Goal: Download file/media

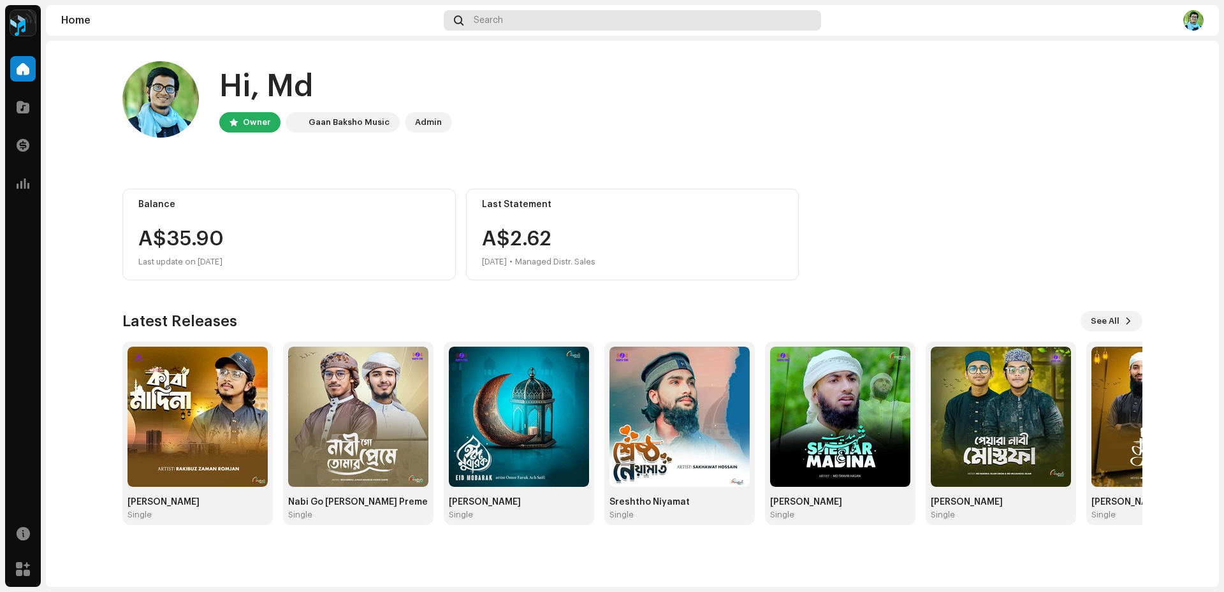
click at [483, 17] on span "Search" at bounding box center [488, 20] width 29 height 10
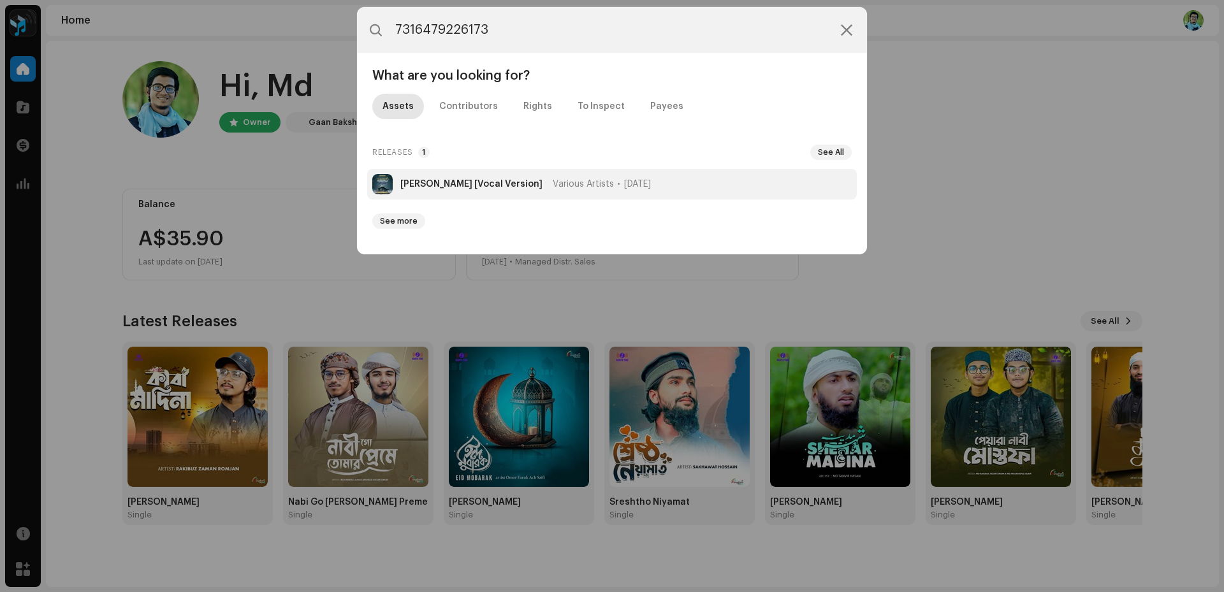
type input "7316479226173"
click at [466, 191] on li "[PERSON_NAME] [Vocal Version] Various Artists [DATE]" at bounding box center [612, 184] width 490 height 31
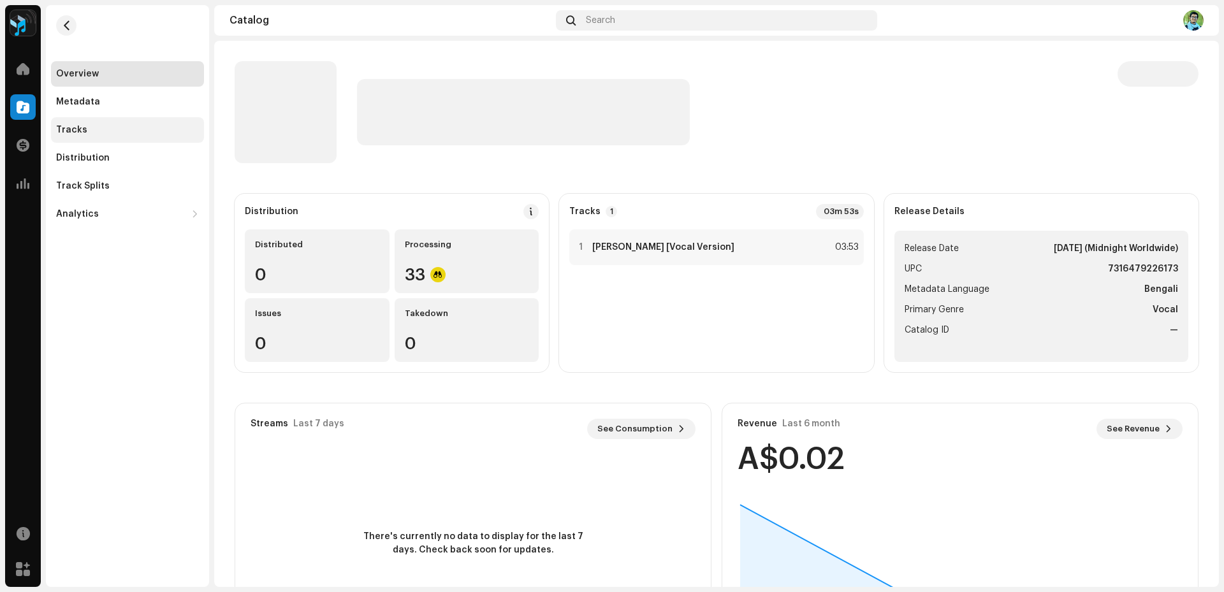
click at [104, 128] on div "Tracks" at bounding box center [127, 130] width 143 height 10
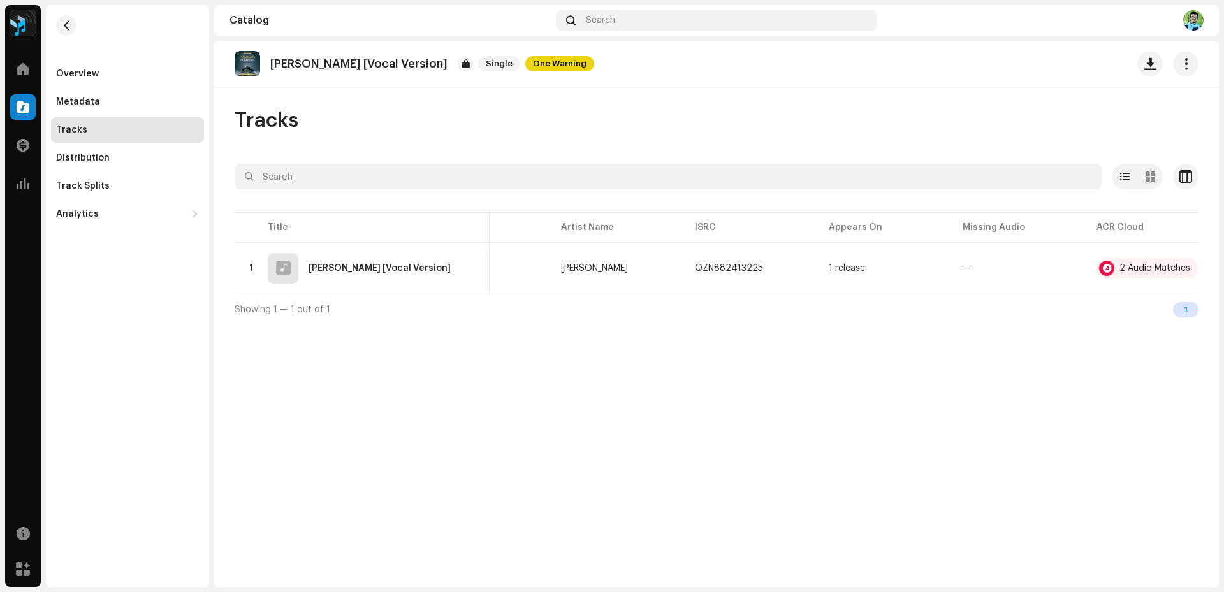
scroll to position [0, 94]
click at [1180, 268] on span "button" at bounding box center [1179, 268] width 10 height 10
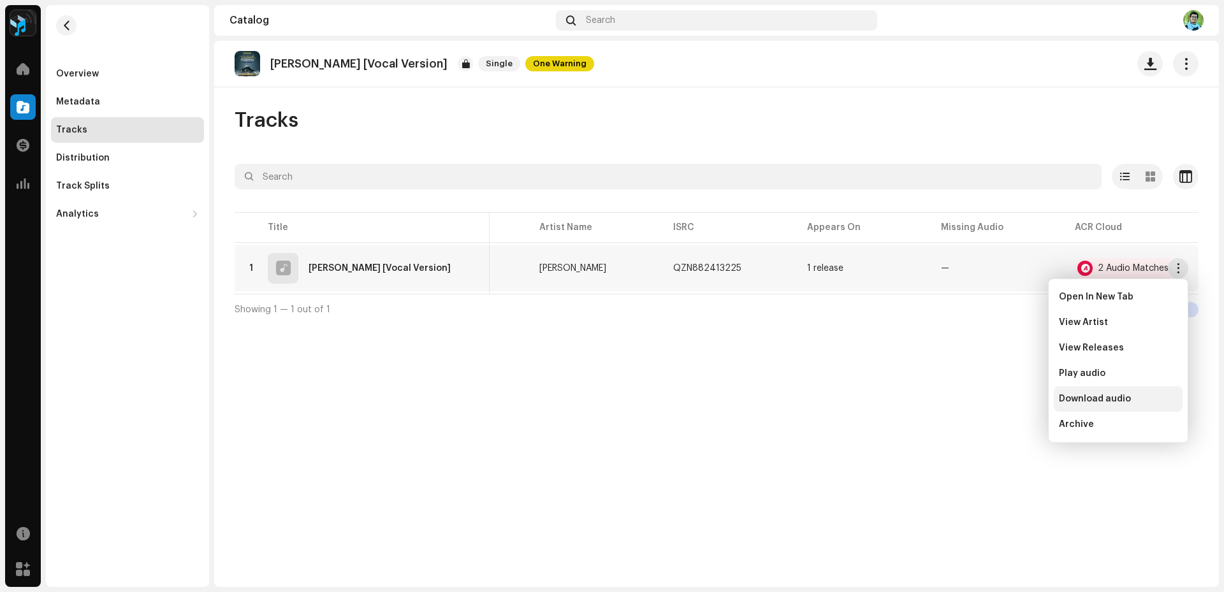
click at [1099, 397] on span "Download audio" at bounding box center [1095, 399] width 72 height 10
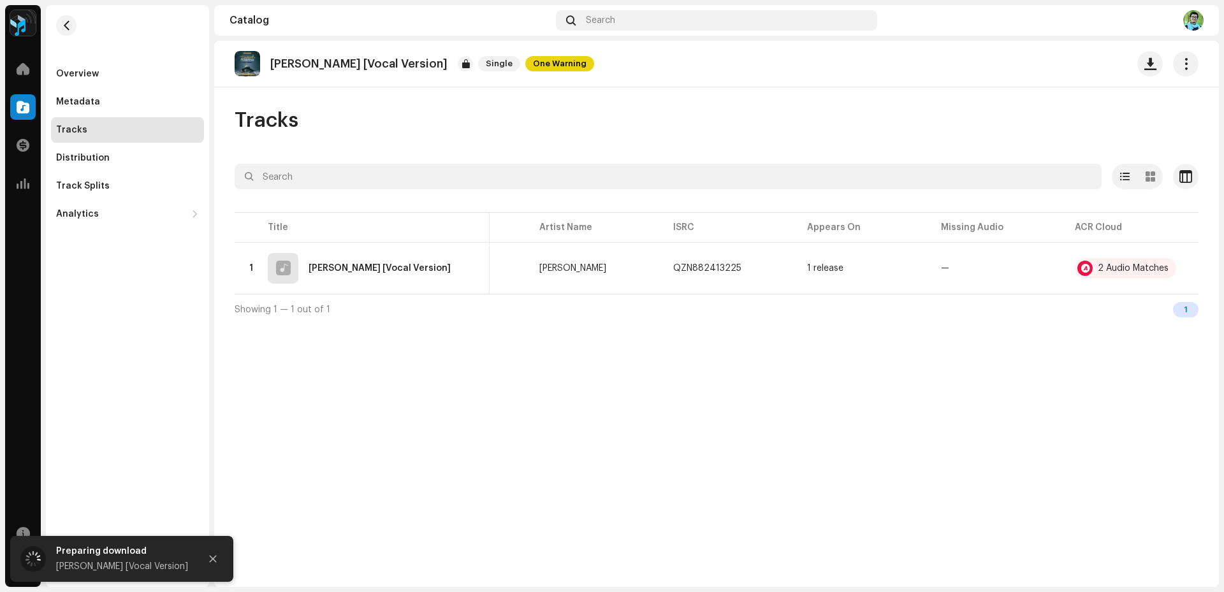
drag, startPoint x: 465, startPoint y: 61, endPoint x: 269, endPoint y: 66, distance: 195.8
click at [269, 66] on div "[PERSON_NAME] [Vocal Version] Single One Warning" at bounding box center [415, 64] width 360 height 26
copy p "[PERSON_NAME] [Vocal Version]"
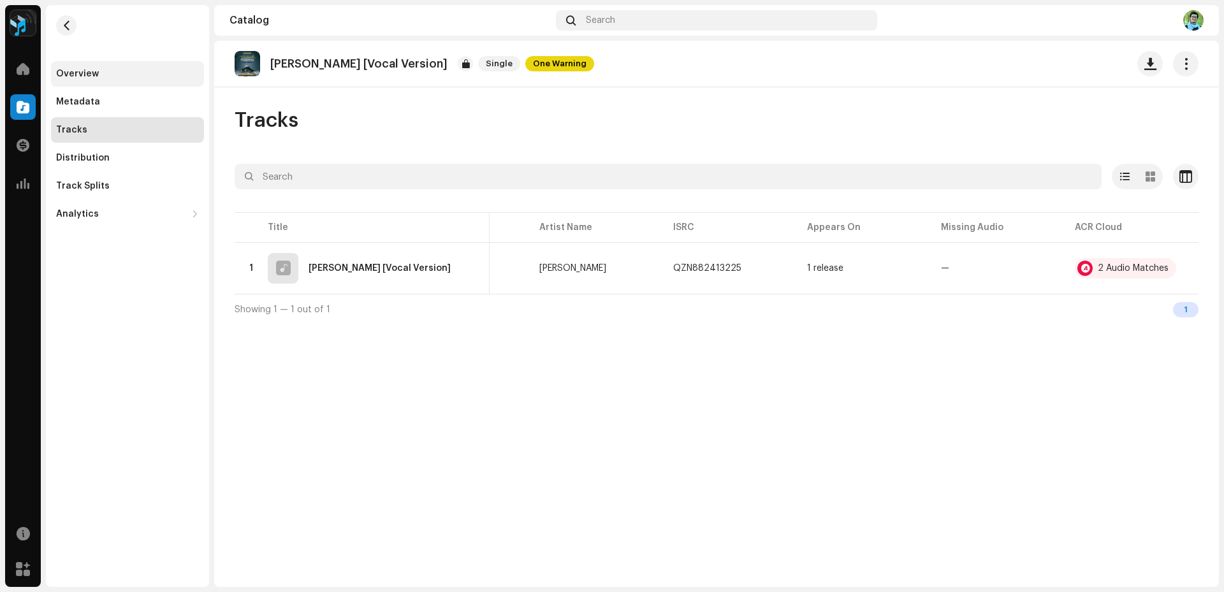
click at [89, 78] on div "Overview" at bounding box center [77, 74] width 43 height 10
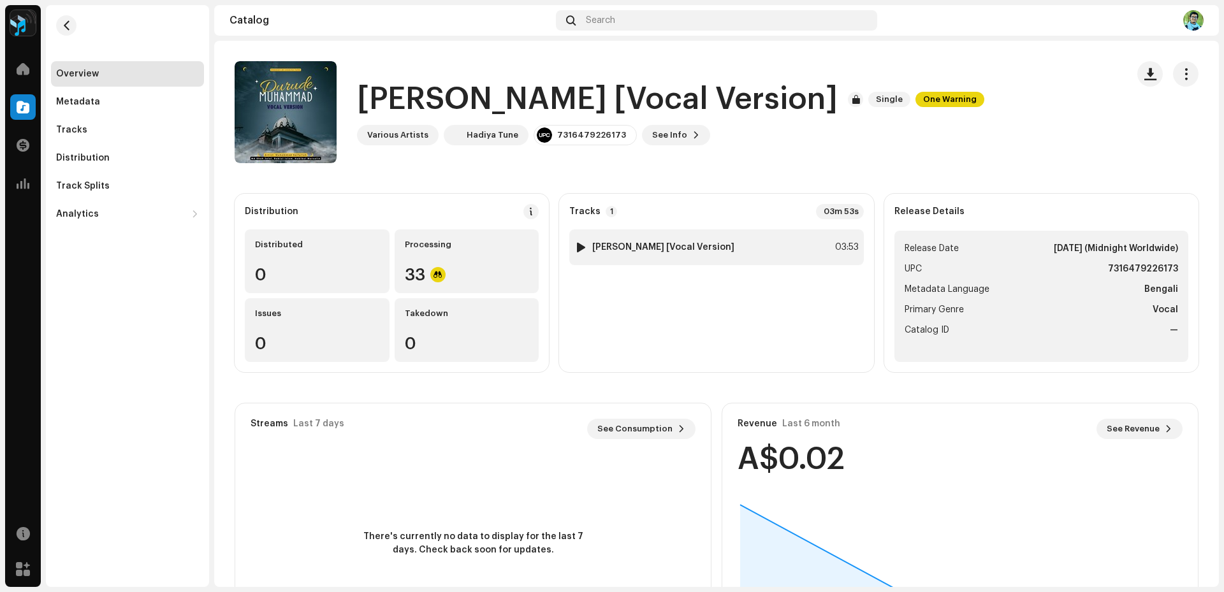
click at [697, 245] on strong "[PERSON_NAME] [Vocal Version]" at bounding box center [663, 247] width 142 height 10
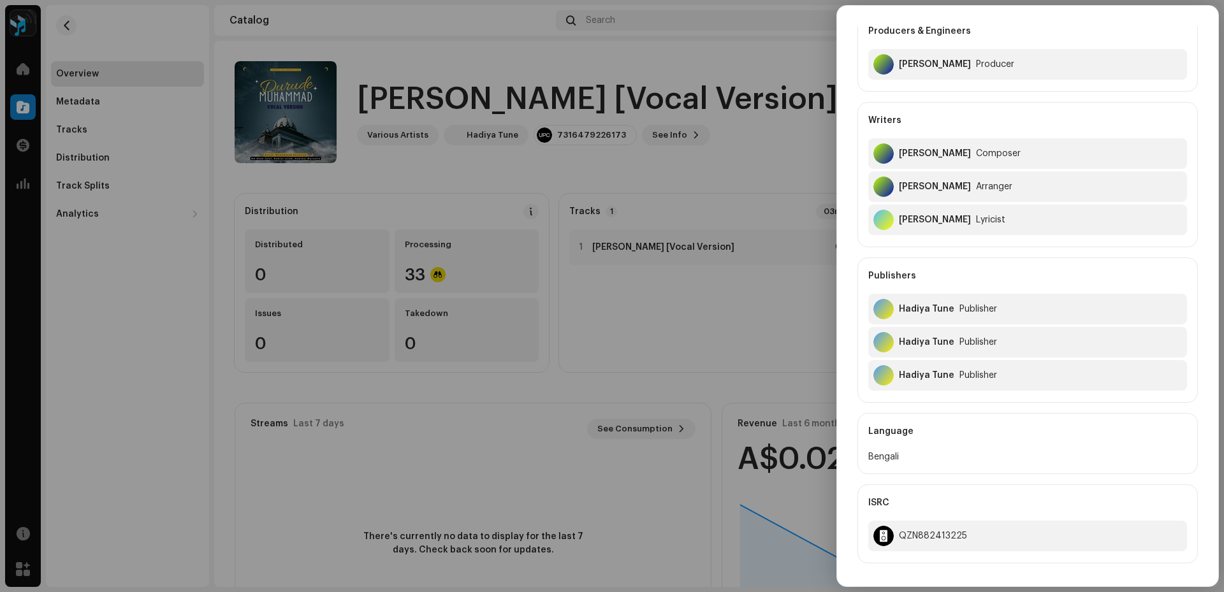
scroll to position [128, 0]
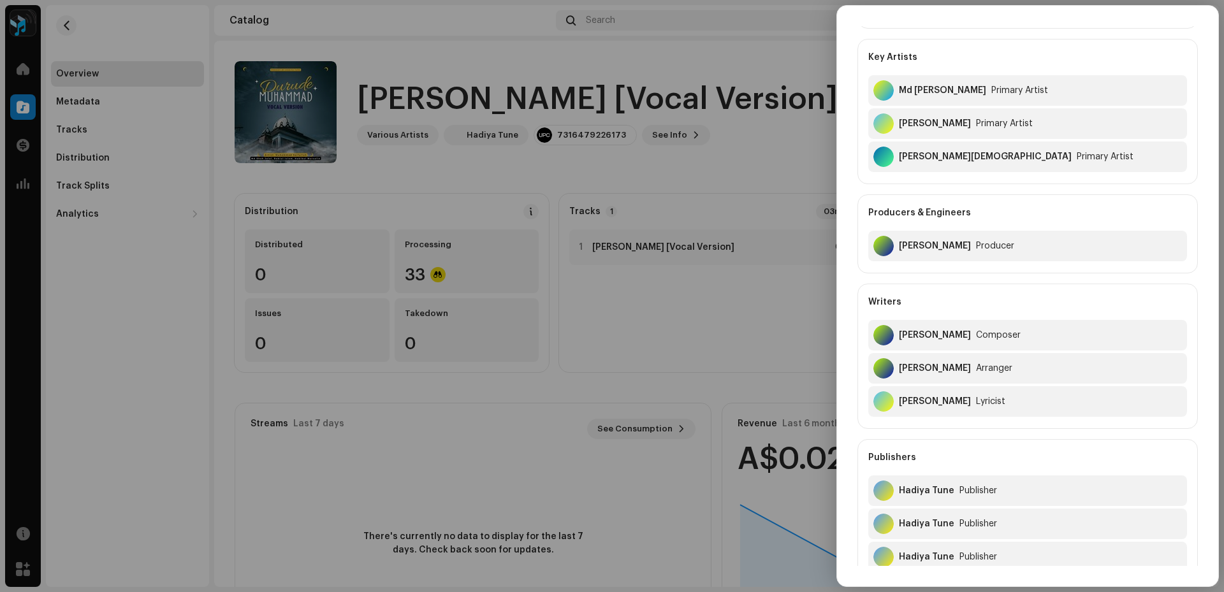
click at [602, 335] on div at bounding box center [612, 296] width 1224 height 592
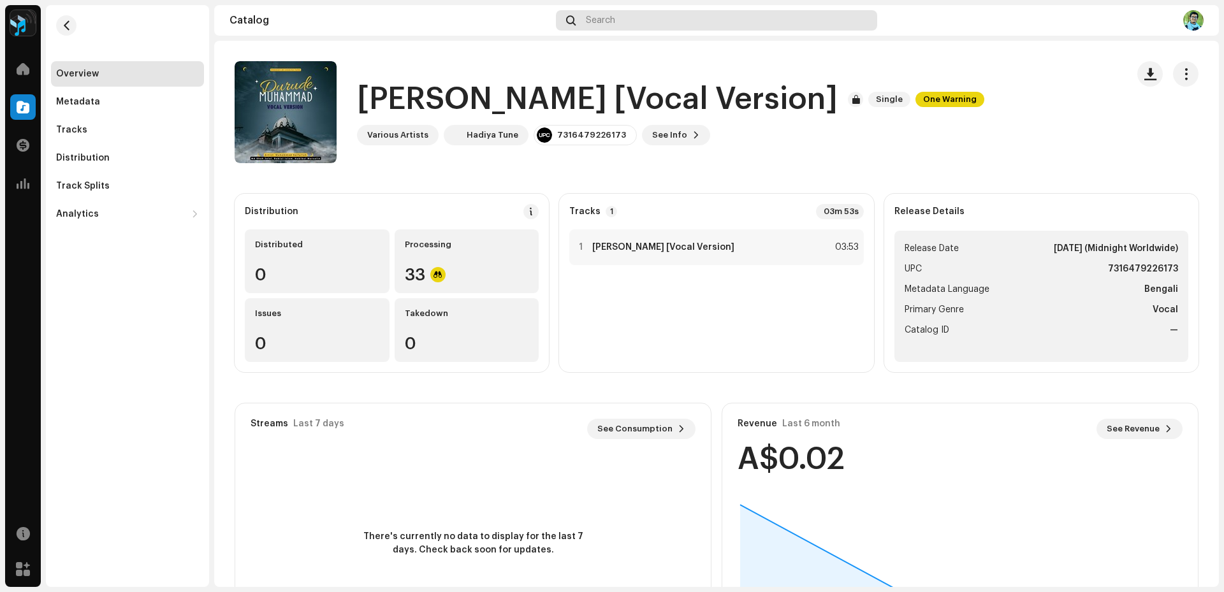
click at [583, 20] on div "Search" at bounding box center [716, 20] width 321 height 20
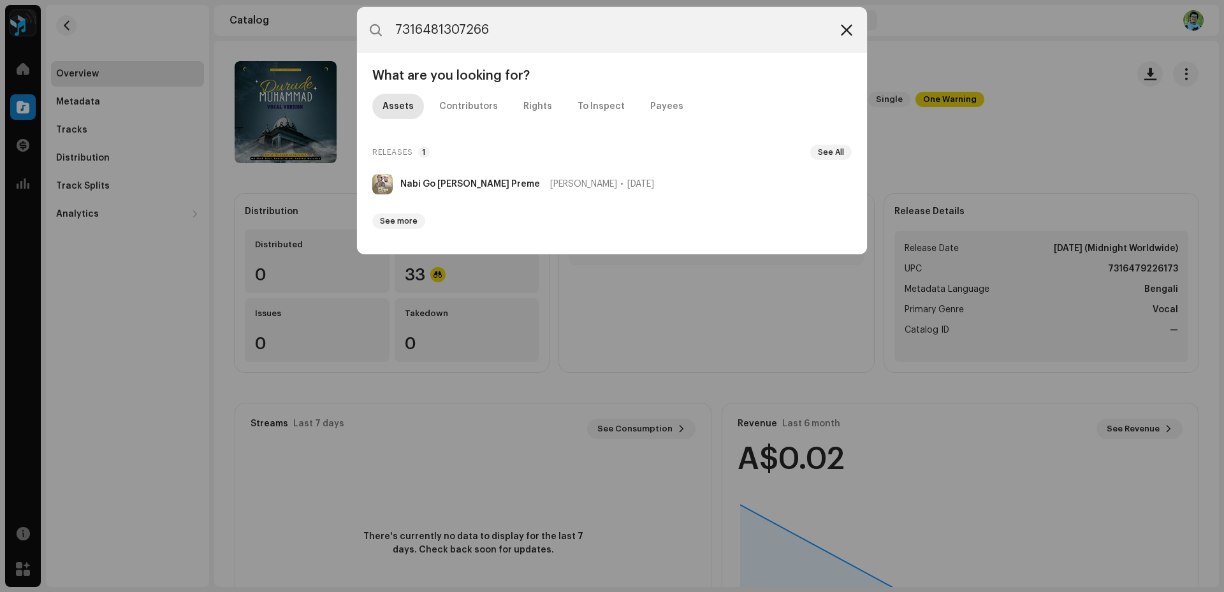
type input "7316481307266"
click at [849, 29] on icon at bounding box center [846, 30] width 11 height 10
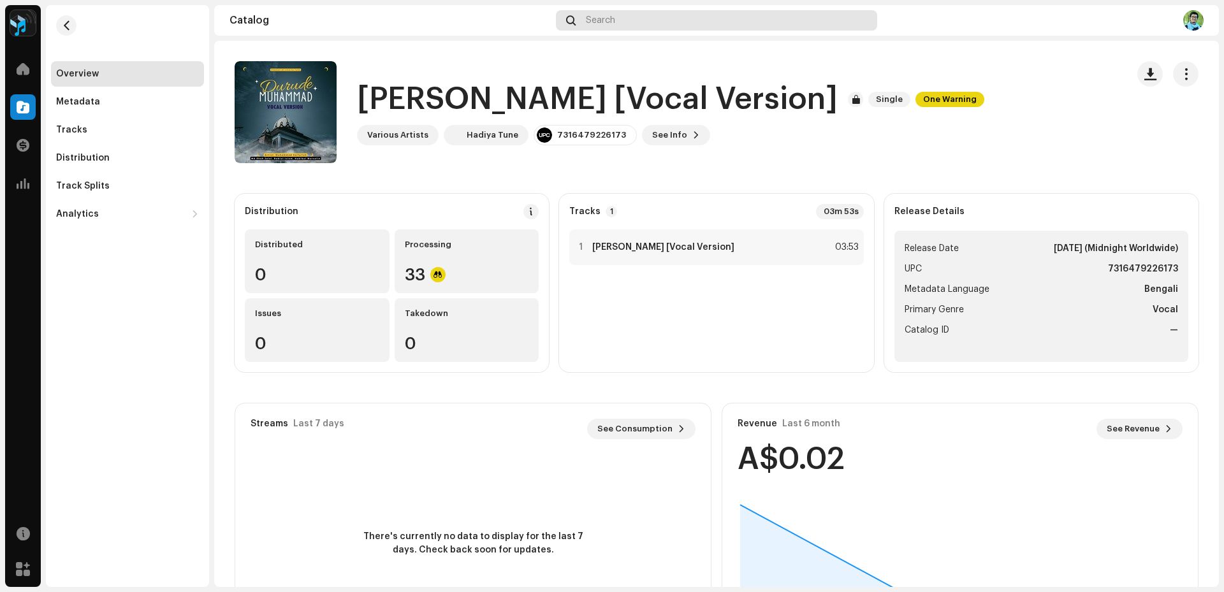
click at [606, 22] on span "Search" at bounding box center [600, 20] width 29 height 10
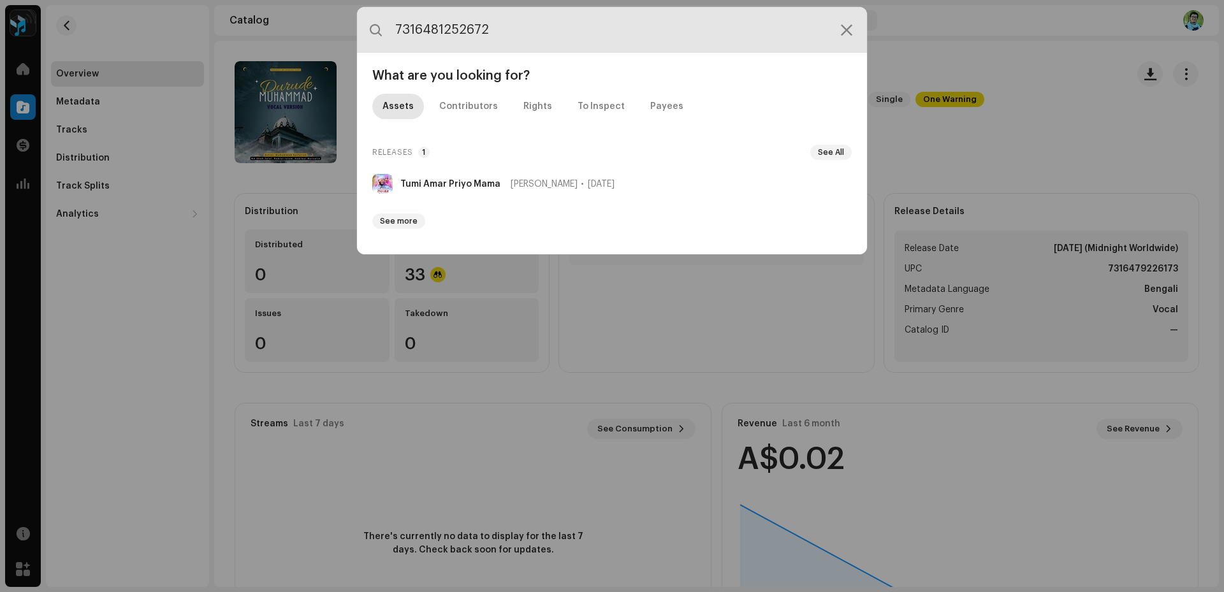
drag, startPoint x: 552, startPoint y: 40, endPoint x: 342, endPoint y: 27, distance: 210.8
click at [342, 27] on div "7316481252672 What are you looking for? Assets Contributors Rights To Inspect P…" at bounding box center [612, 296] width 1224 height 592
paste input "79209671"
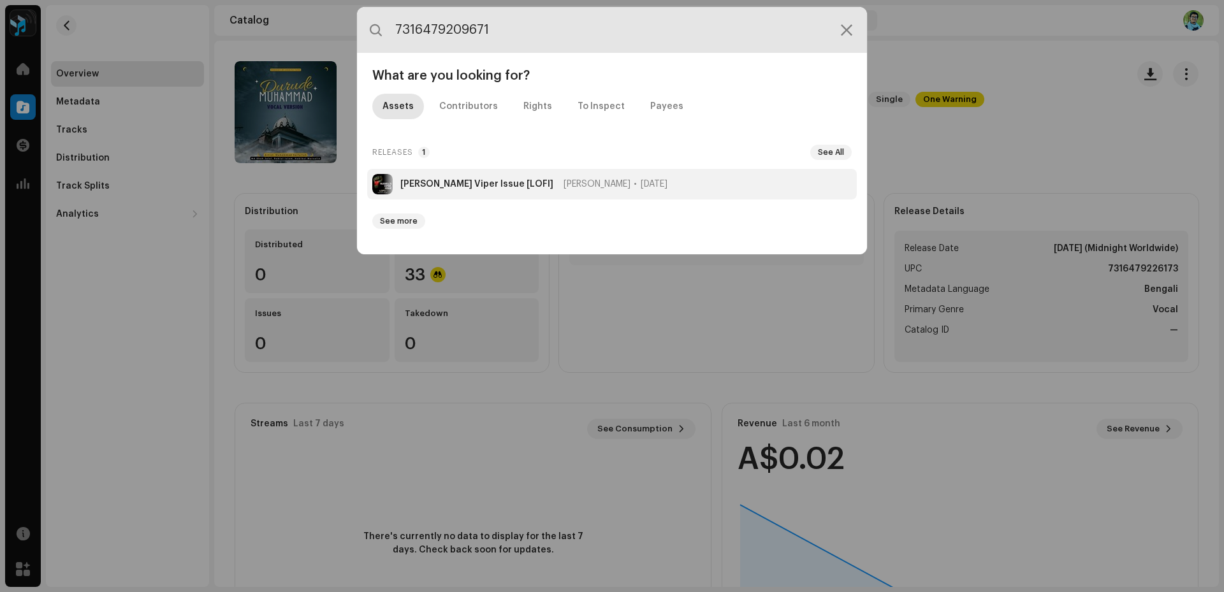
type input "7316479209671"
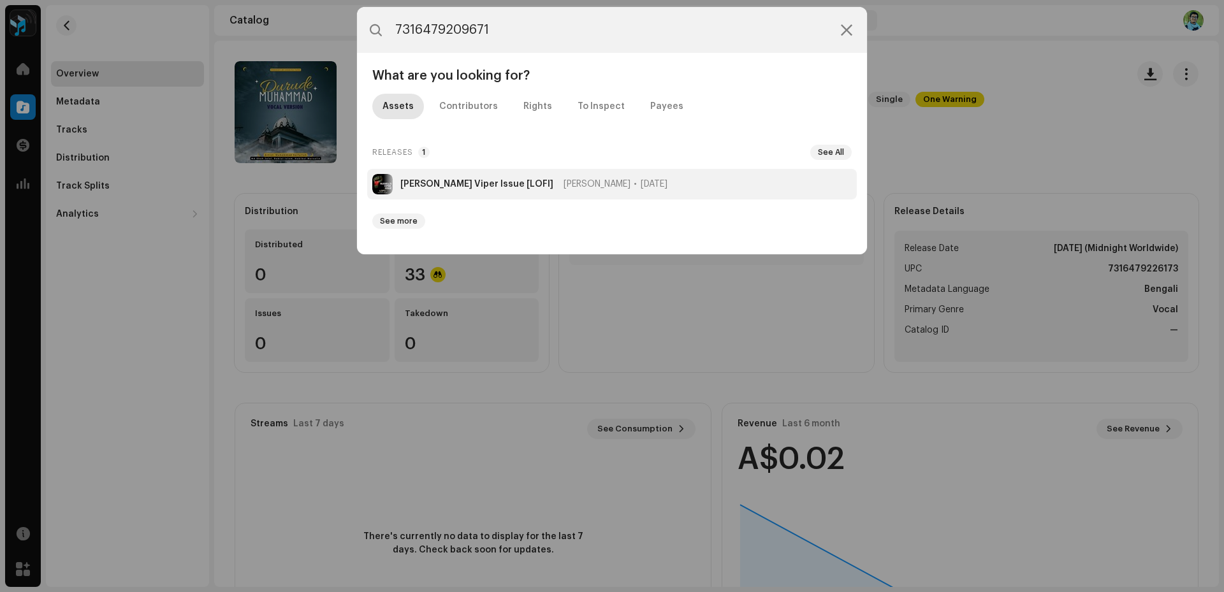
click at [480, 185] on strong "[PERSON_NAME] Viper Issue [LOFI]" at bounding box center [476, 184] width 153 height 10
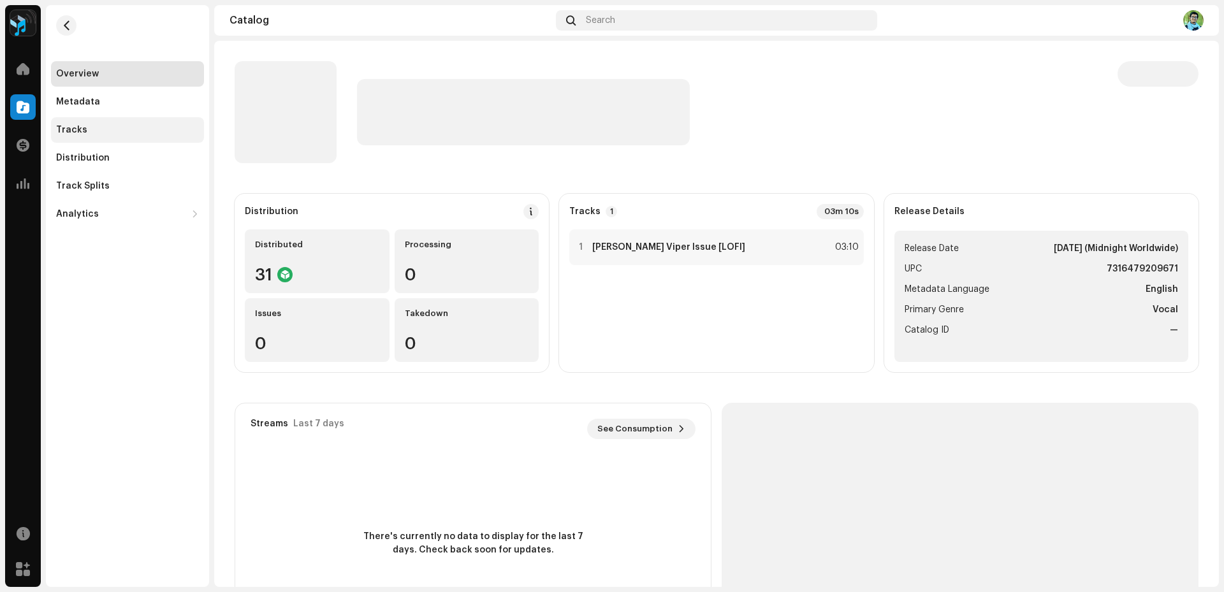
click at [110, 120] on div "Tracks" at bounding box center [127, 130] width 153 height 26
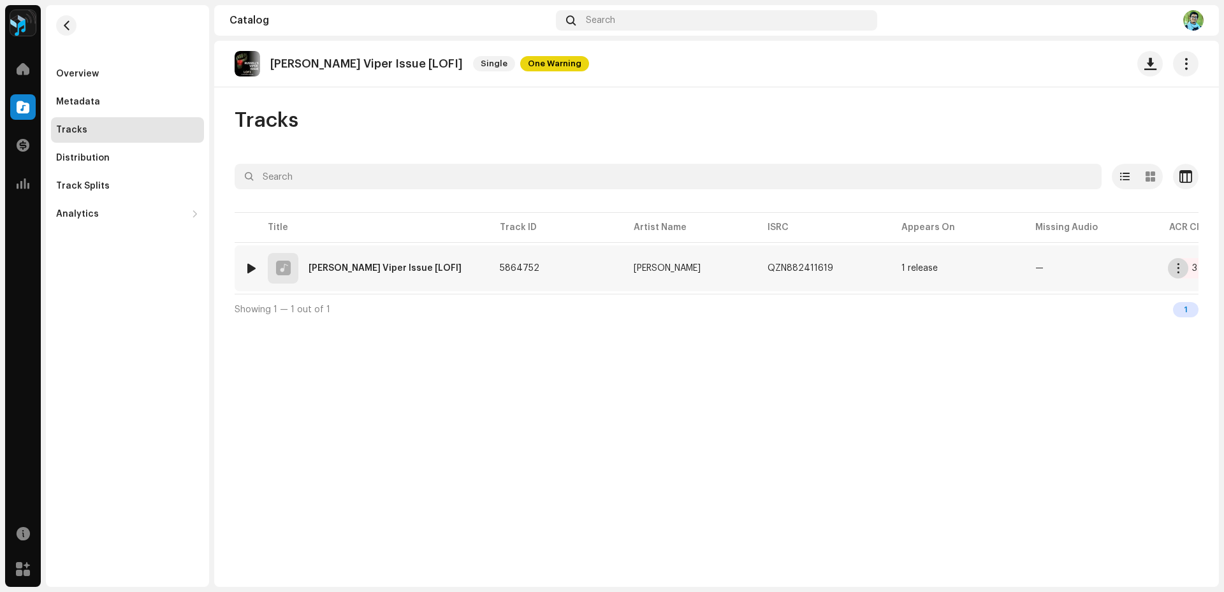
click at [1180, 268] on span "button" at bounding box center [1179, 268] width 10 height 10
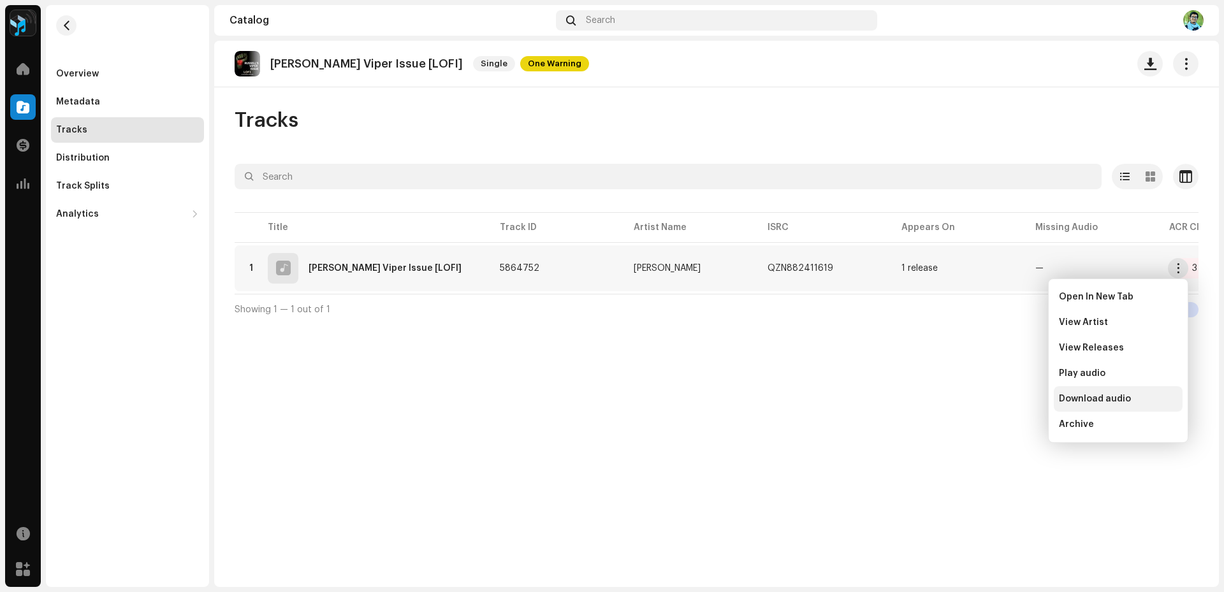
click at [1107, 406] on div "Download audio" at bounding box center [1118, 399] width 129 height 26
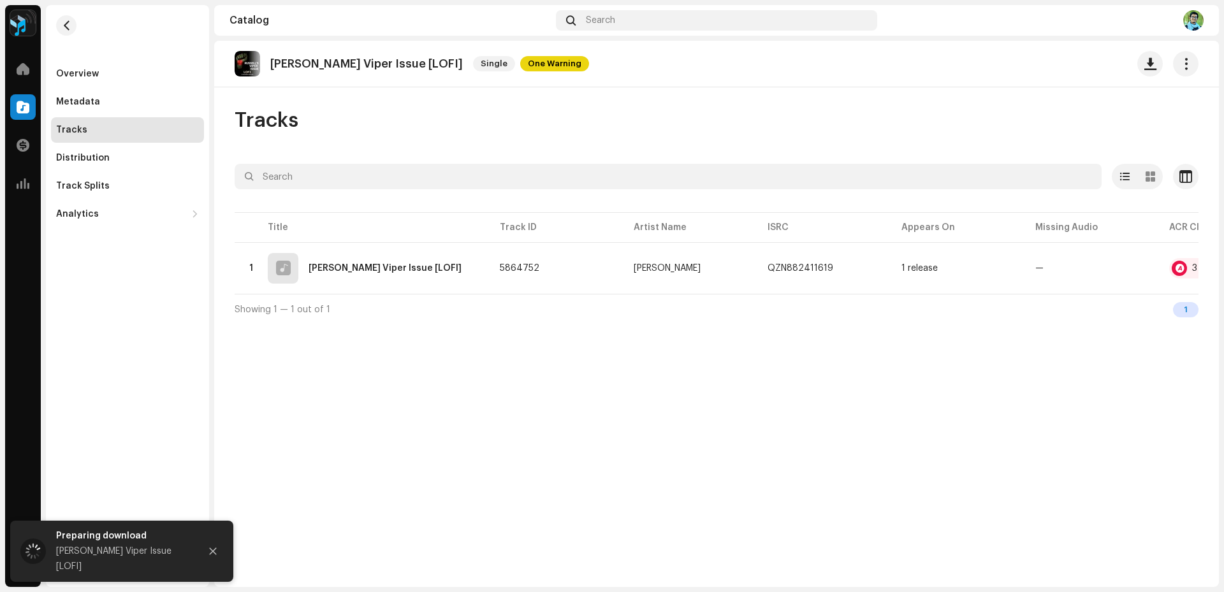
drag, startPoint x: 419, startPoint y: 65, endPoint x: 272, endPoint y: 64, distance: 147.3
click at [272, 64] on div "[PERSON_NAME] Viper Issue [LOFI] Single One Warning" at bounding box center [412, 64] width 355 height 26
copy p "[PERSON_NAME] Viper Issue [LOFI]"
click at [99, 79] on div "Overview" at bounding box center [127, 74] width 153 height 26
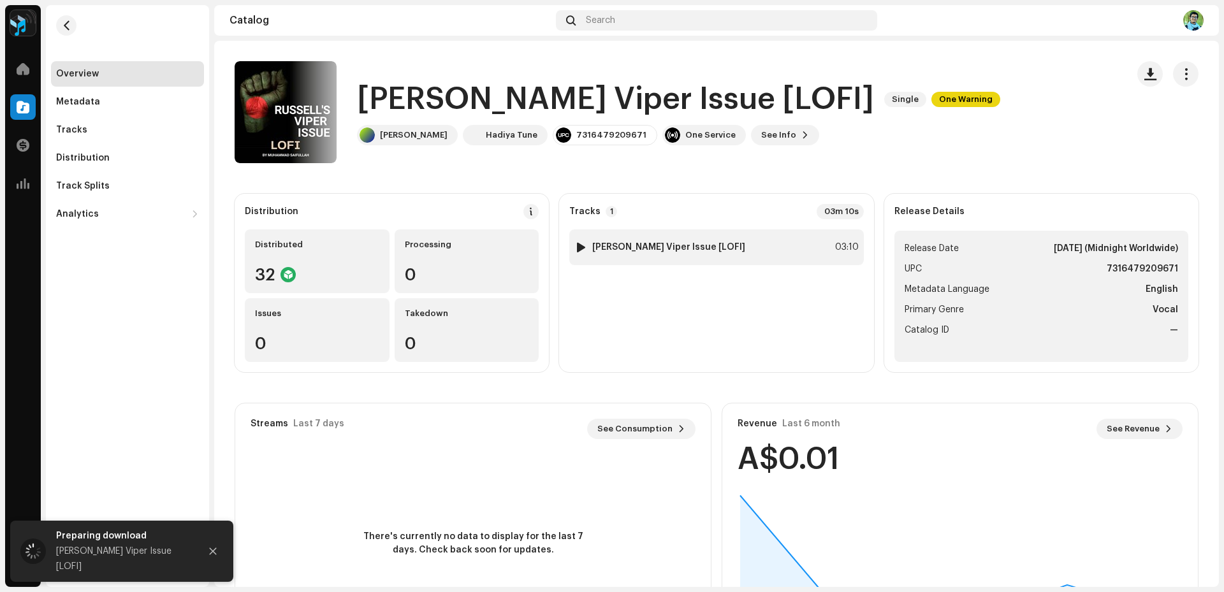
click at [629, 251] on strong "[PERSON_NAME] Viper Issue [LOFI]" at bounding box center [668, 247] width 153 height 10
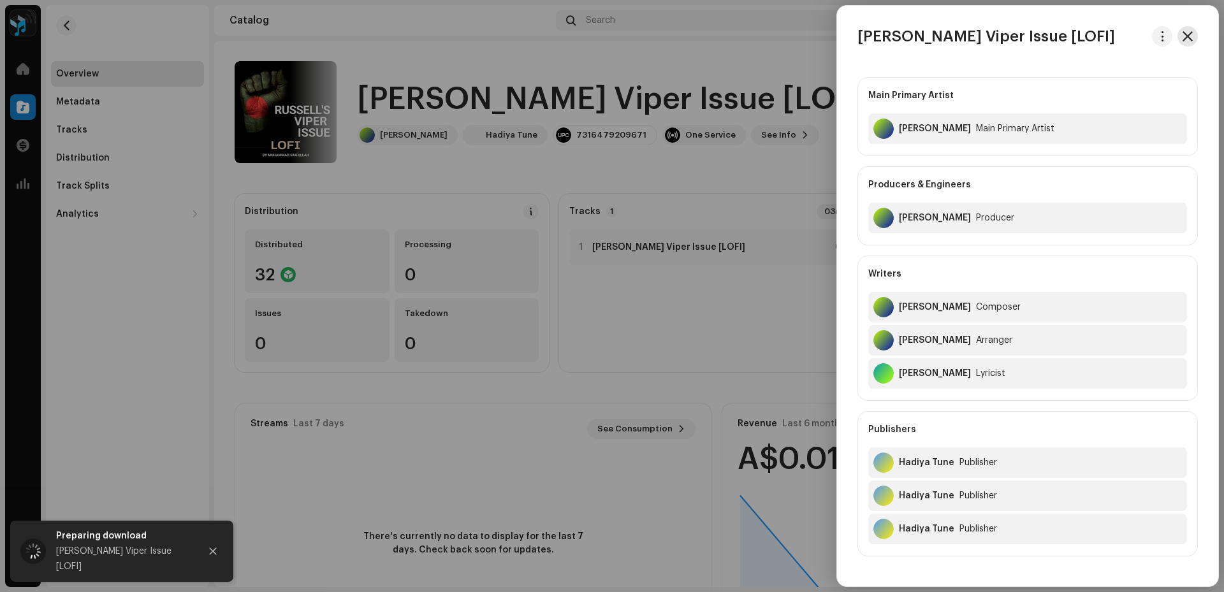
click at [1190, 33] on button "button" at bounding box center [1188, 36] width 20 height 20
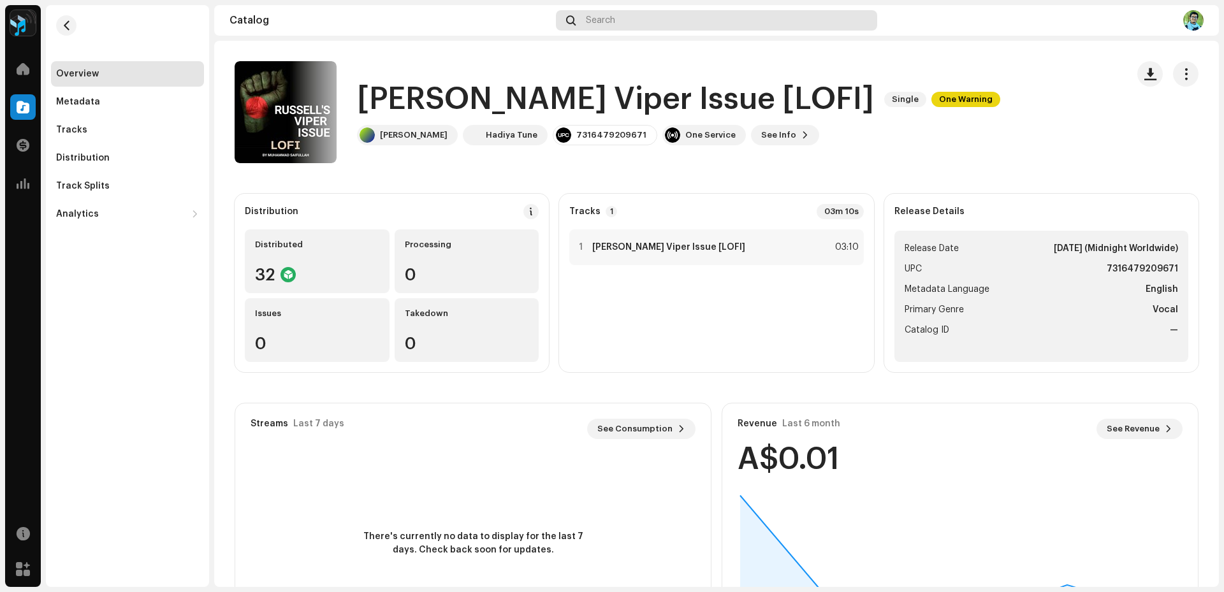
click at [617, 25] on div "Search" at bounding box center [716, 20] width 321 height 20
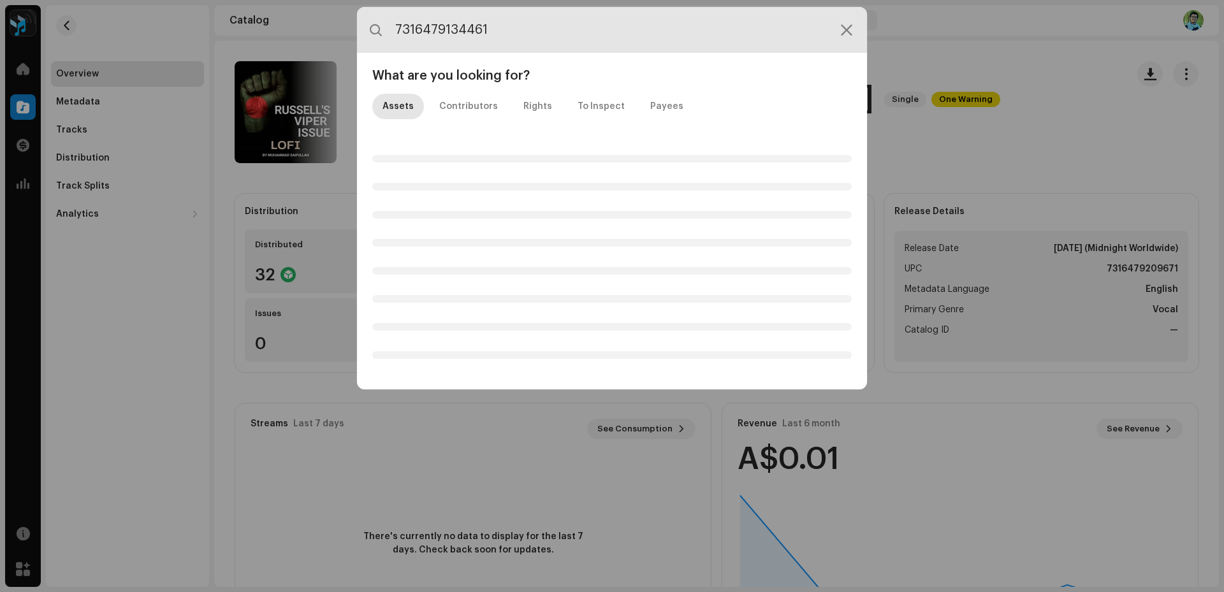
type input "7316479134461"
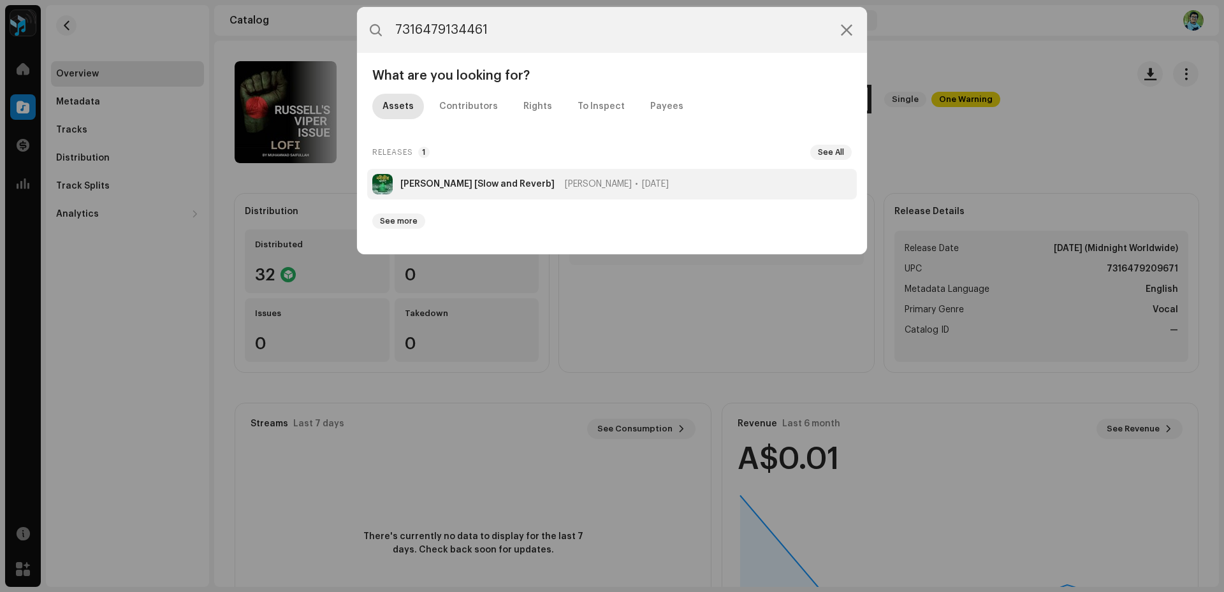
click at [589, 189] on li "[PERSON_NAME] [Slow and Reverb] [PERSON_NAME] [DATE]" at bounding box center [612, 184] width 490 height 31
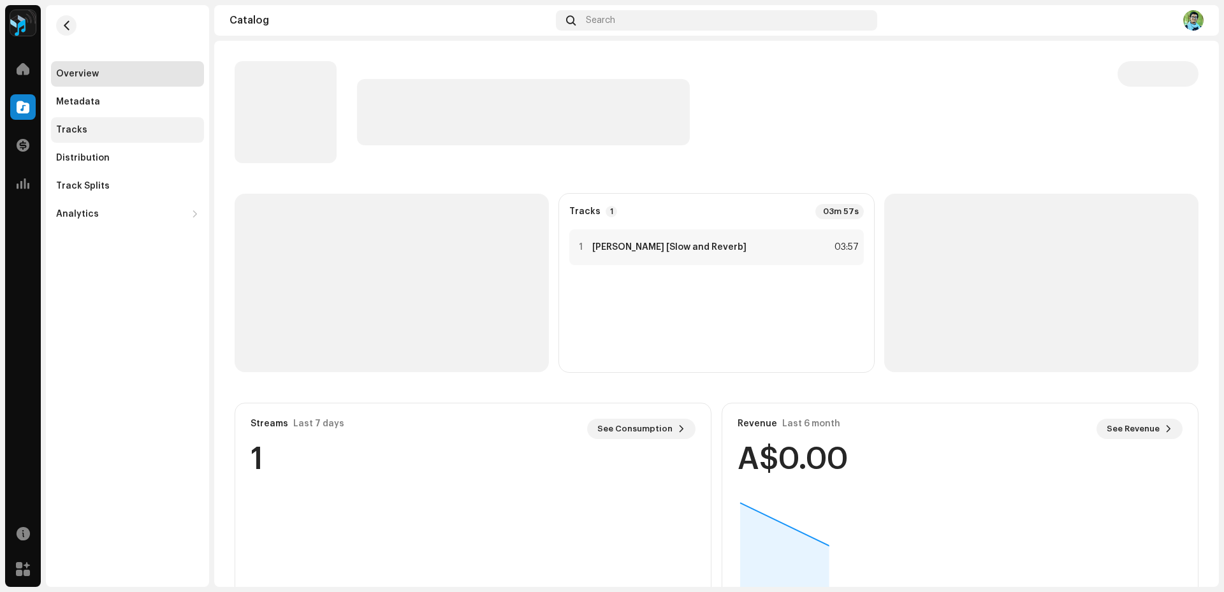
click at [91, 123] on div "Tracks" at bounding box center [127, 130] width 153 height 26
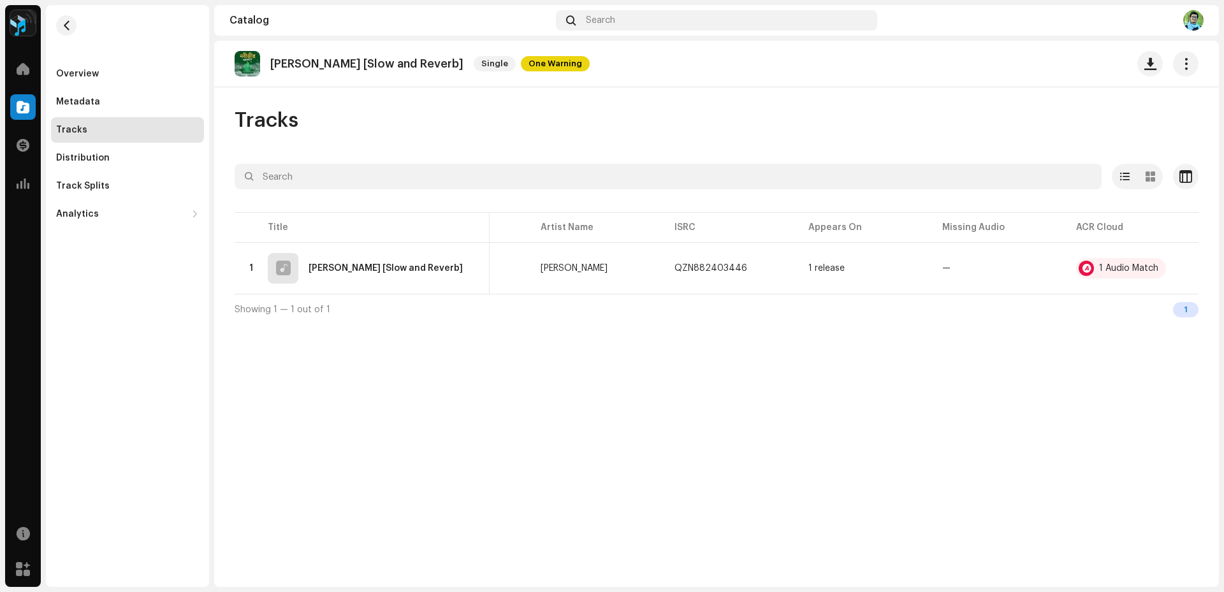
scroll to position [0, 94]
click at [1179, 272] on span "button" at bounding box center [1179, 268] width 10 height 10
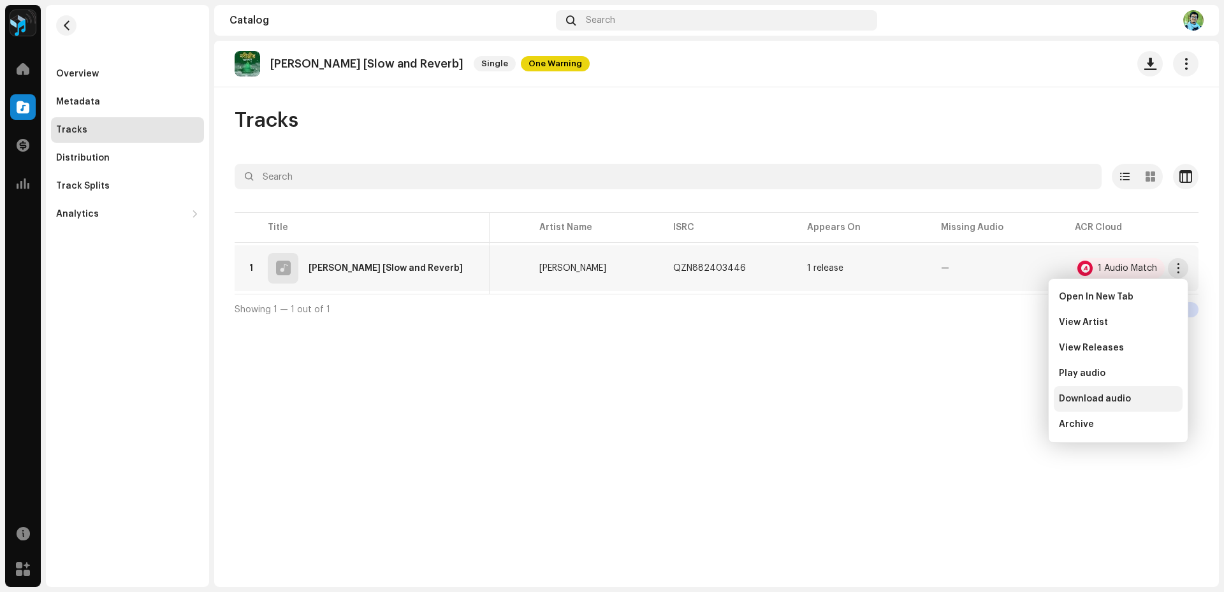
click at [1128, 398] on span "Download audio" at bounding box center [1095, 399] width 72 height 10
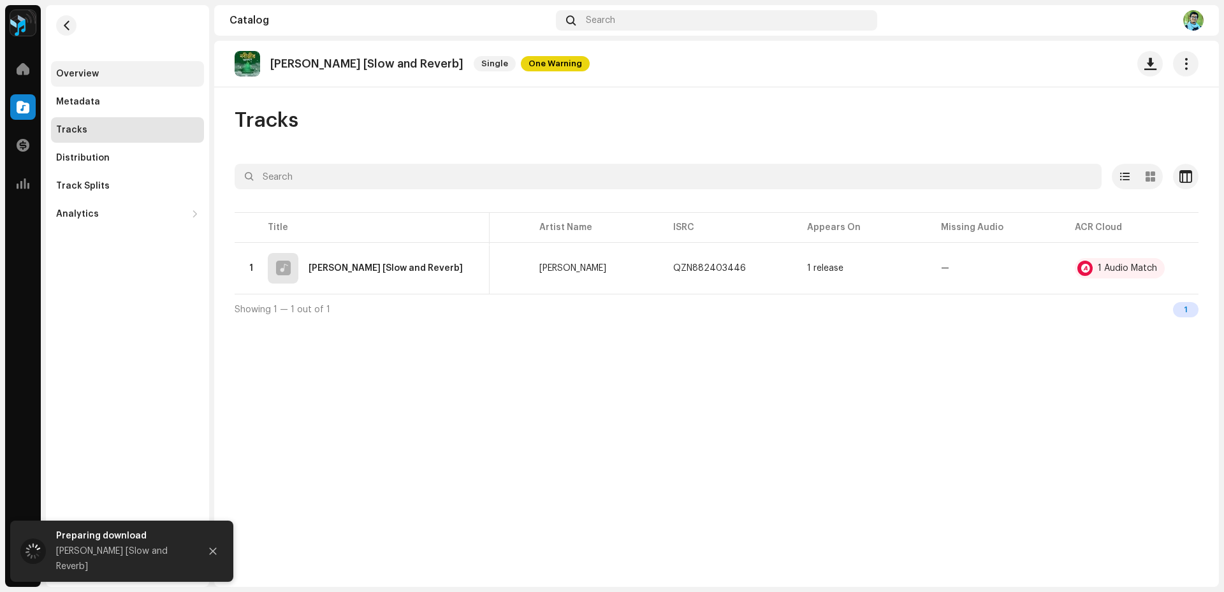
click at [91, 76] on div "Overview" at bounding box center [77, 74] width 43 height 10
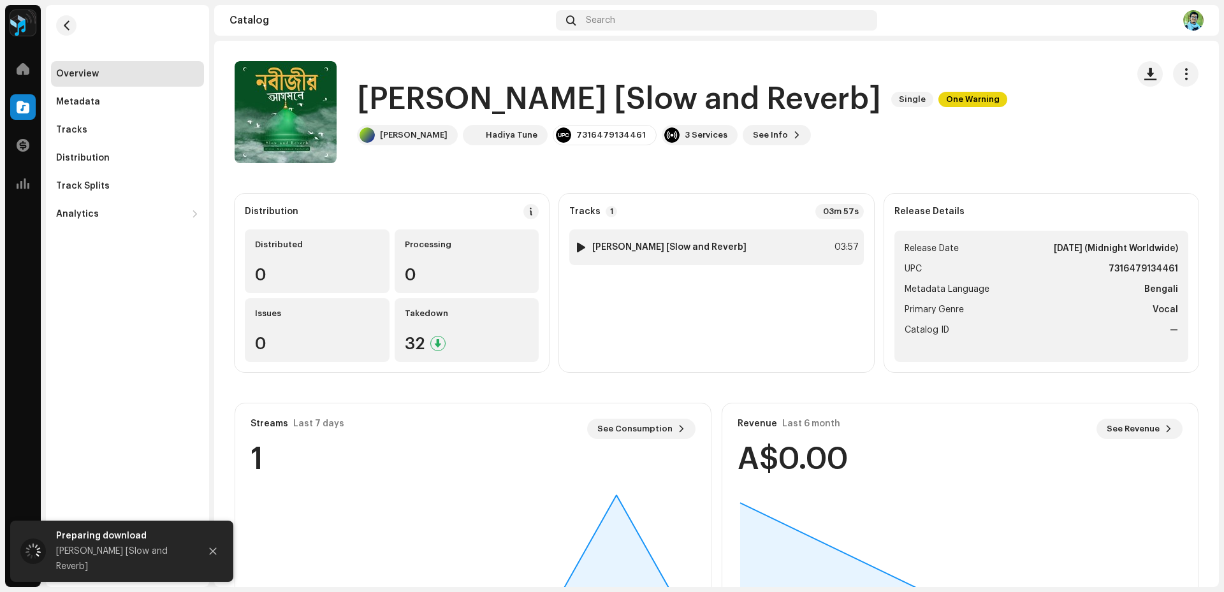
click at [775, 239] on div "1 [PERSON_NAME] [Slow and Reverb] 03:57" at bounding box center [716, 248] width 294 height 36
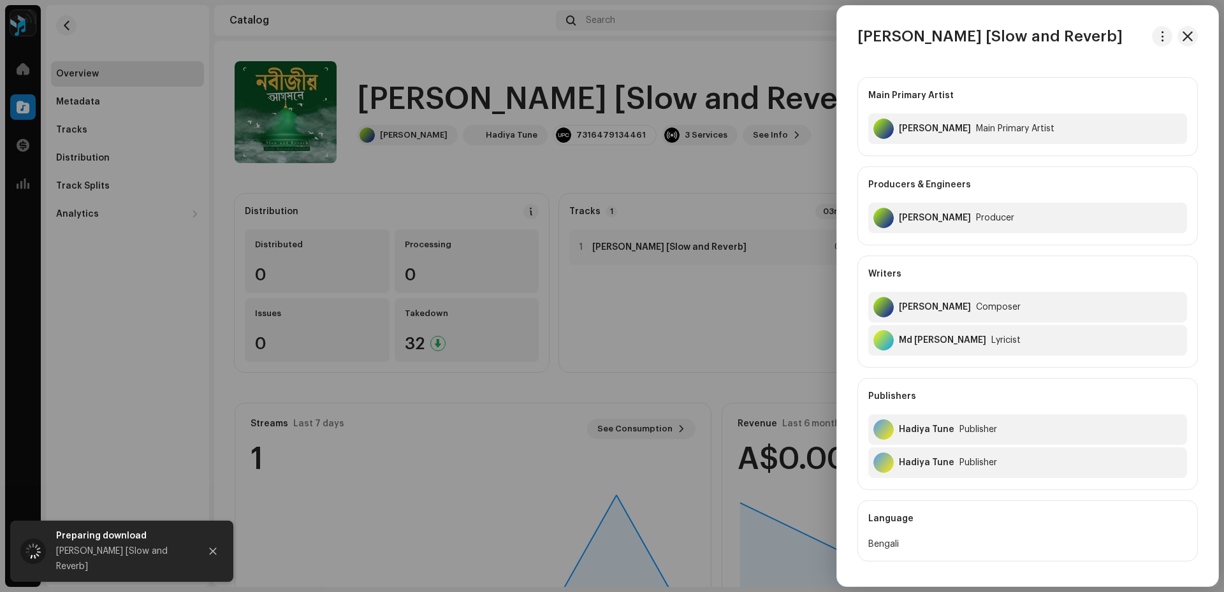
drag, startPoint x: 1125, startPoint y: 43, endPoint x: 846, endPoint y: 45, distance: 279.9
click at [846, 45] on div "[PERSON_NAME] [Slow and Reverb]" at bounding box center [1027, 36] width 381 height 20
copy h3 "[PERSON_NAME] [Slow and Reverb]"
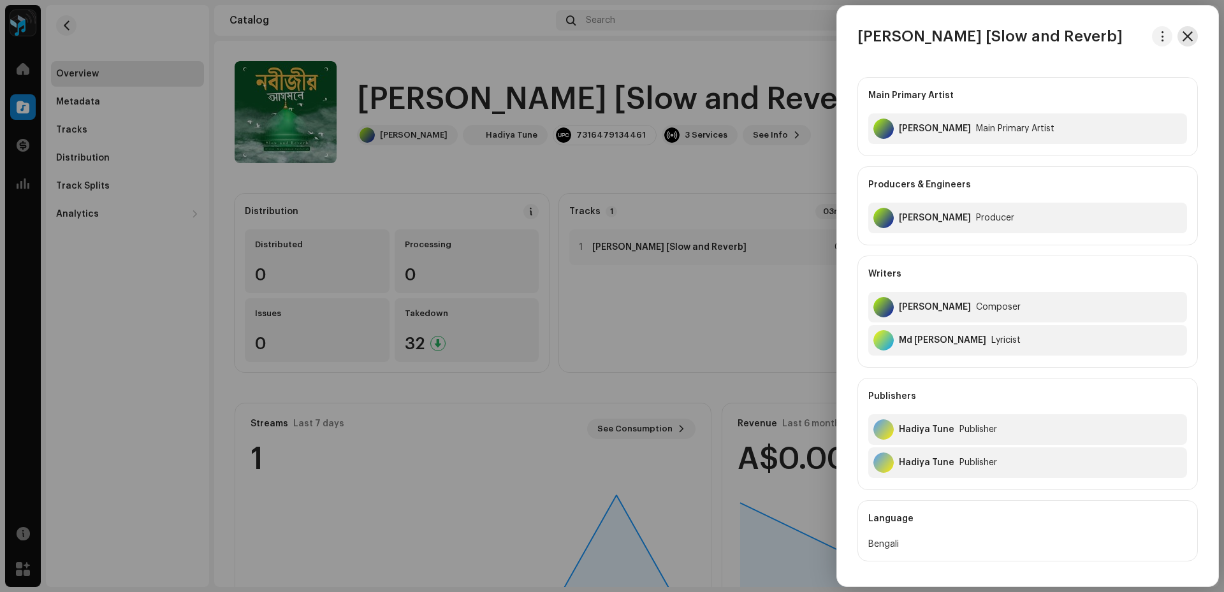
click at [1186, 29] on button "button" at bounding box center [1188, 36] width 20 height 20
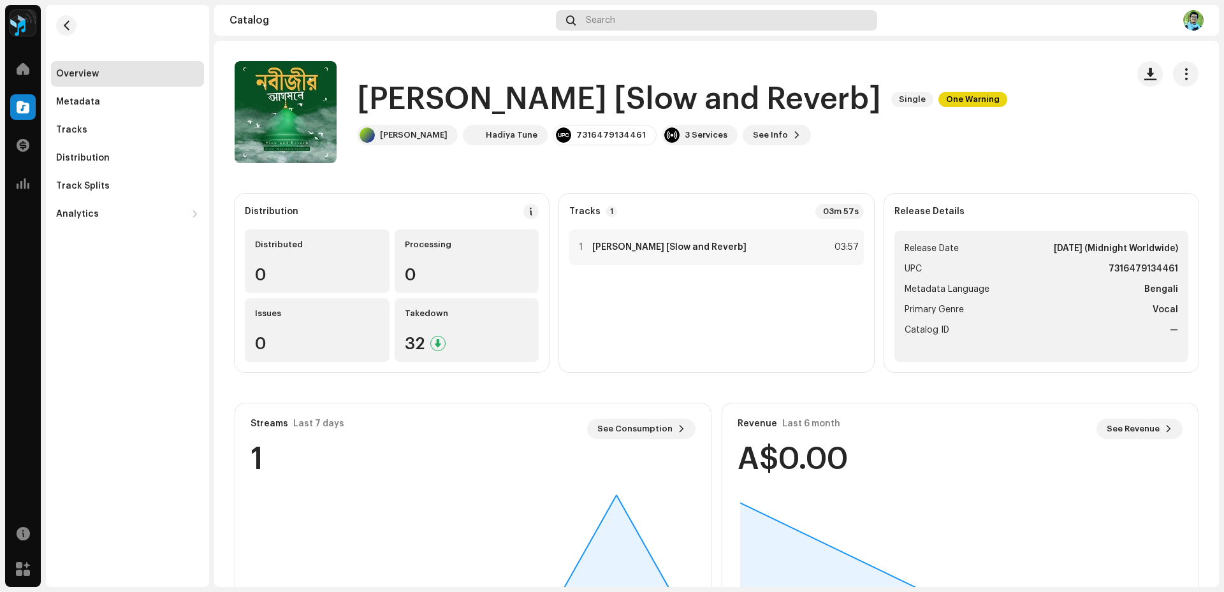
click at [621, 16] on div "Search" at bounding box center [716, 20] width 321 height 20
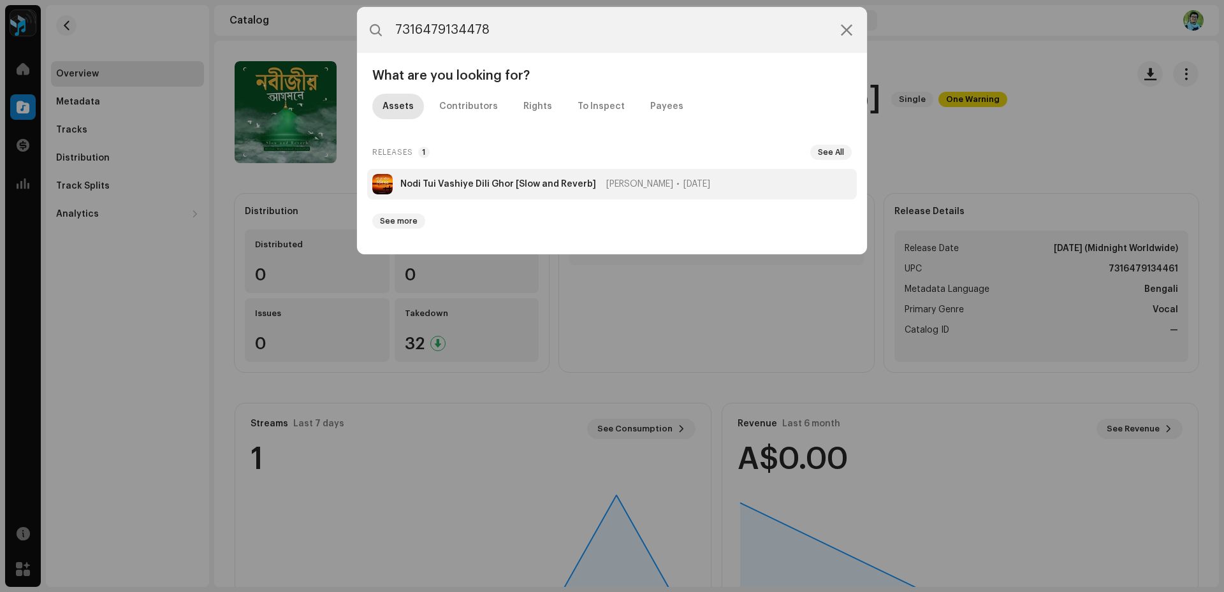
type input "7316479134478"
click at [497, 182] on strong "Nodi Tui Vashiye Dili Ghor [Slow and Reverb]" at bounding box center [498, 184] width 196 height 10
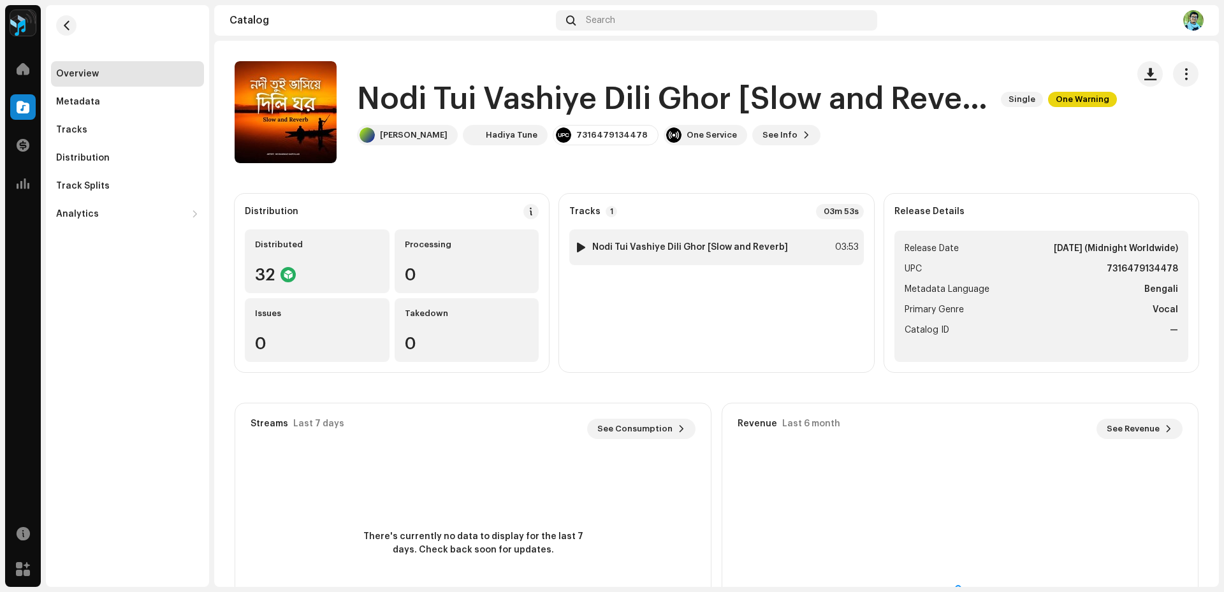
drag, startPoint x: 811, startPoint y: 244, endPoint x: 590, endPoint y: 252, distance: 220.8
click at [590, 252] on div "1 Nodi Tui Vashiye Dili Ghor [Slow and Reverb] 03:53" at bounding box center [716, 248] width 294 height 36
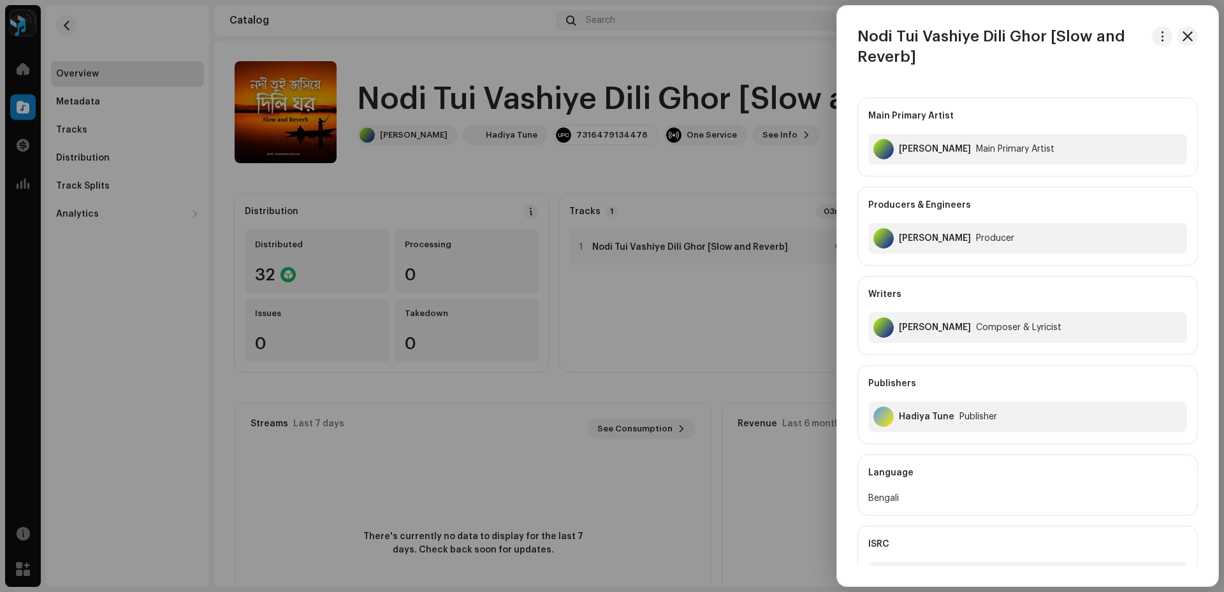
drag, startPoint x: 943, startPoint y: 59, endPoint x: 858, endPoint y: 34, distance: 88.4
click at [858, 34] on h3 "Nodi Tui Vashiye Dili Ghor [Slow and Reverb]" at bounding box center [1002, 46] width 289 height 41
copy h3 "Nodi Tui Vashiye Dili Ghor [Slow and Reverb]"
click at [1184, 40] on span "button" at bounding box center [1188, 36] width 10 height 10
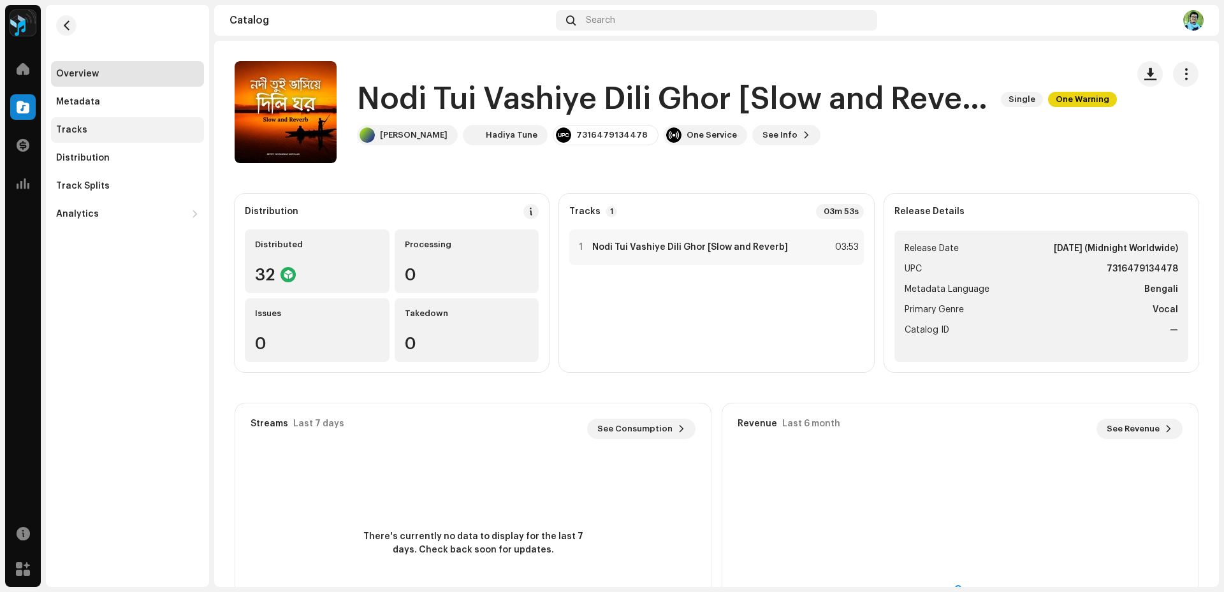
click at [69, 132] on div "Tracks" at bounding box center [71, 130] width 31 height 10
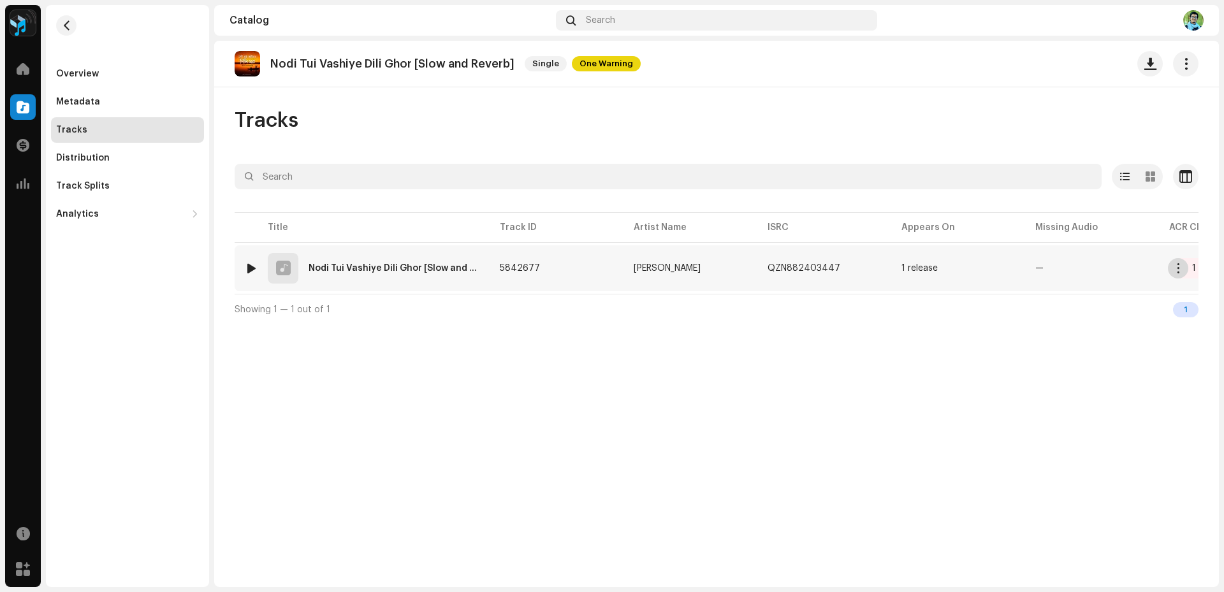
click at [1178, 270] on span "button" at bounding box center [1179, 268] width 10 height 10
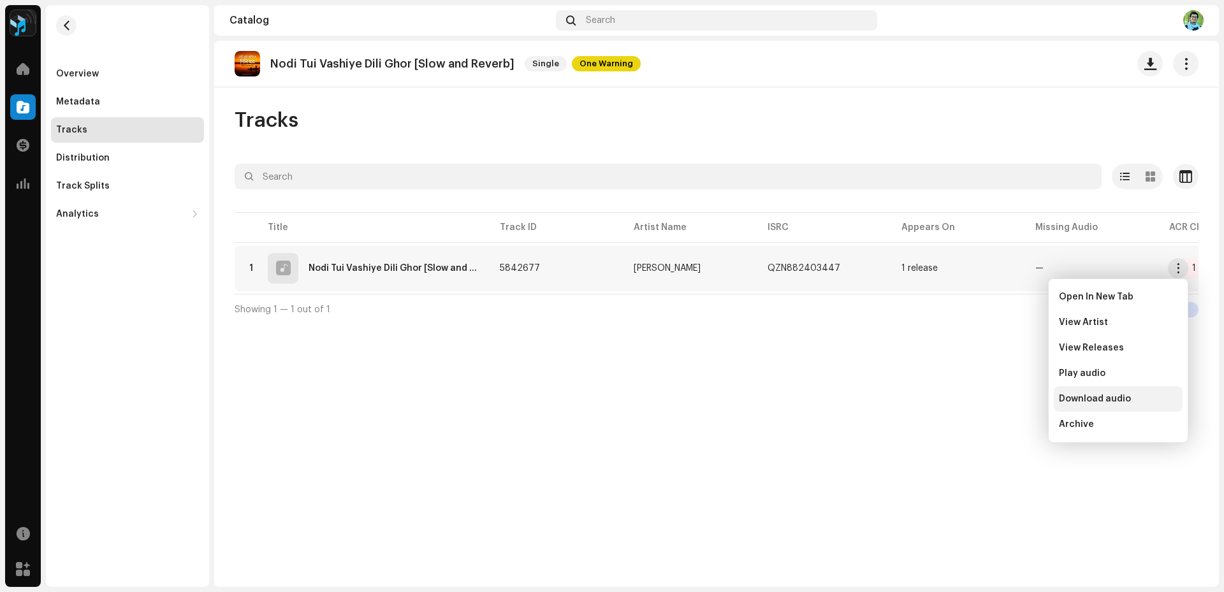
click at [1099, 399] on span "Download audio" at bounding box center [1095, 399] width 72 height 10
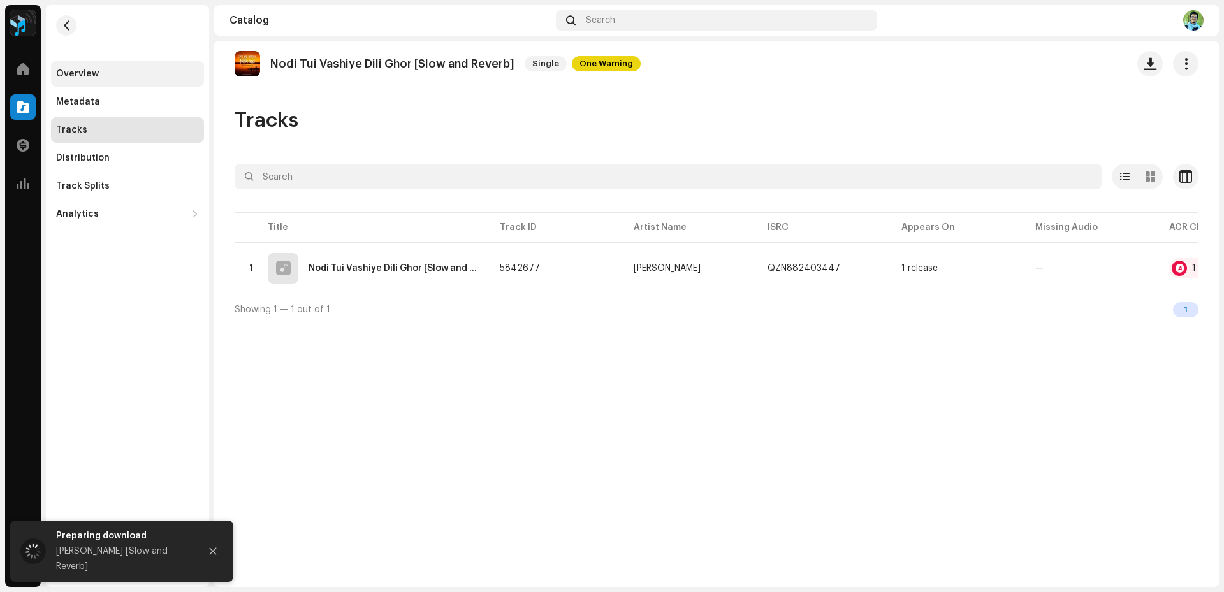
click at [92, 68] on div "Overview" at bounding box center [127, 74] width 153 height 26
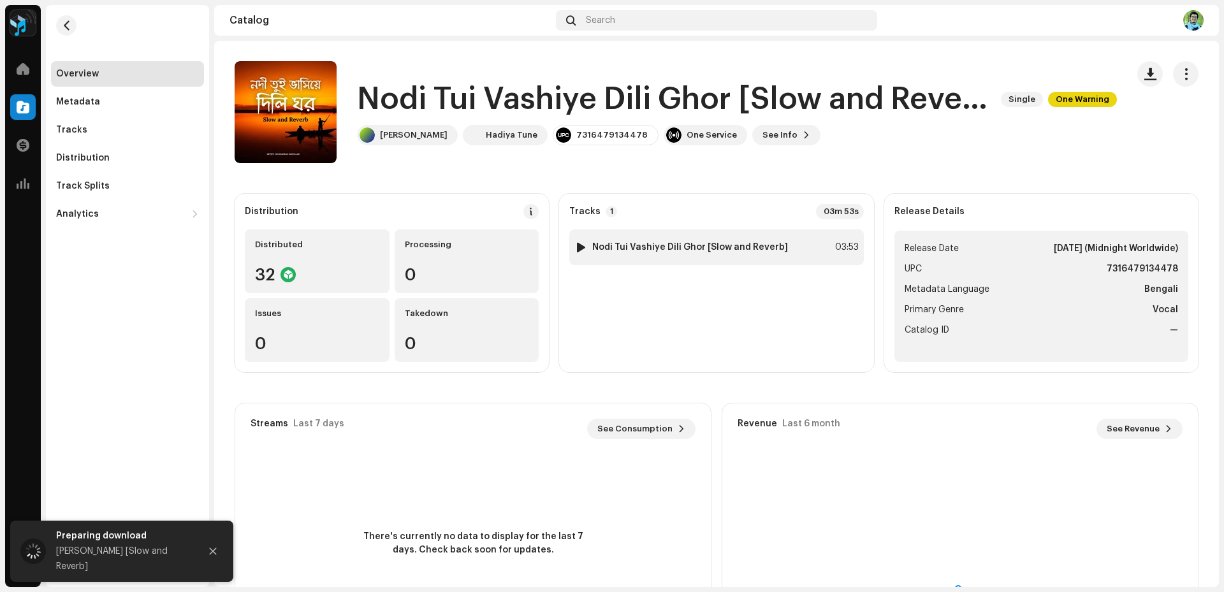
click at [763, 241] on div "1 Nodi Tui Vashiye Dili Ghor [Slow and Reverb]" at bounding box center [682, 247] width 214 height 13
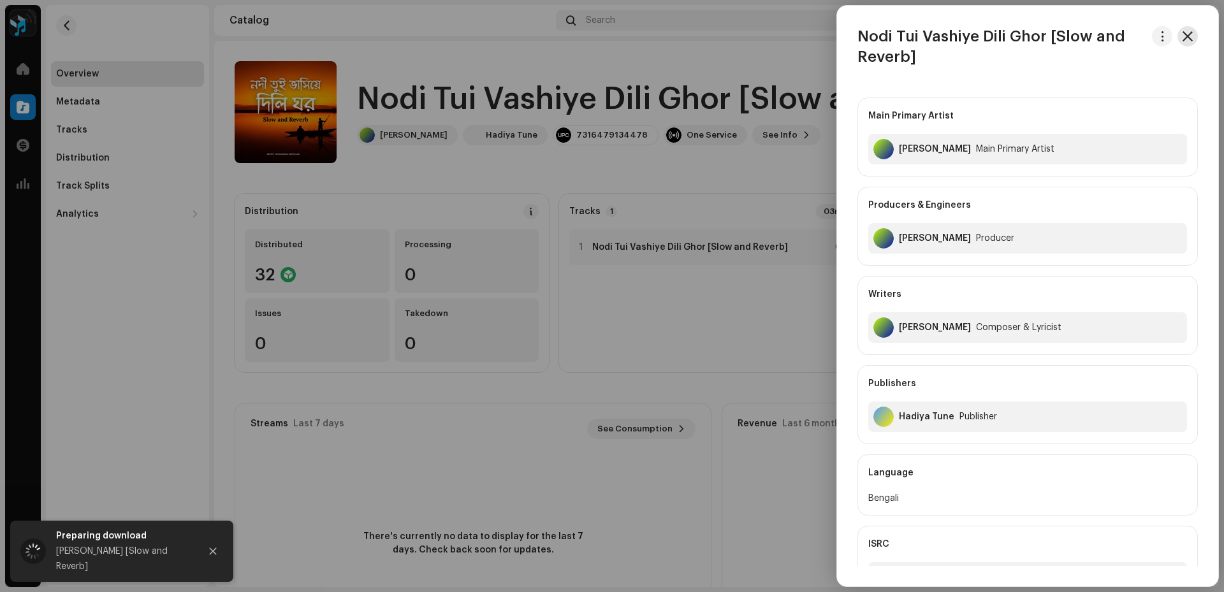
click at [1183, 31] on span "button" at bounding box center [1188, 36] width 10 height 10
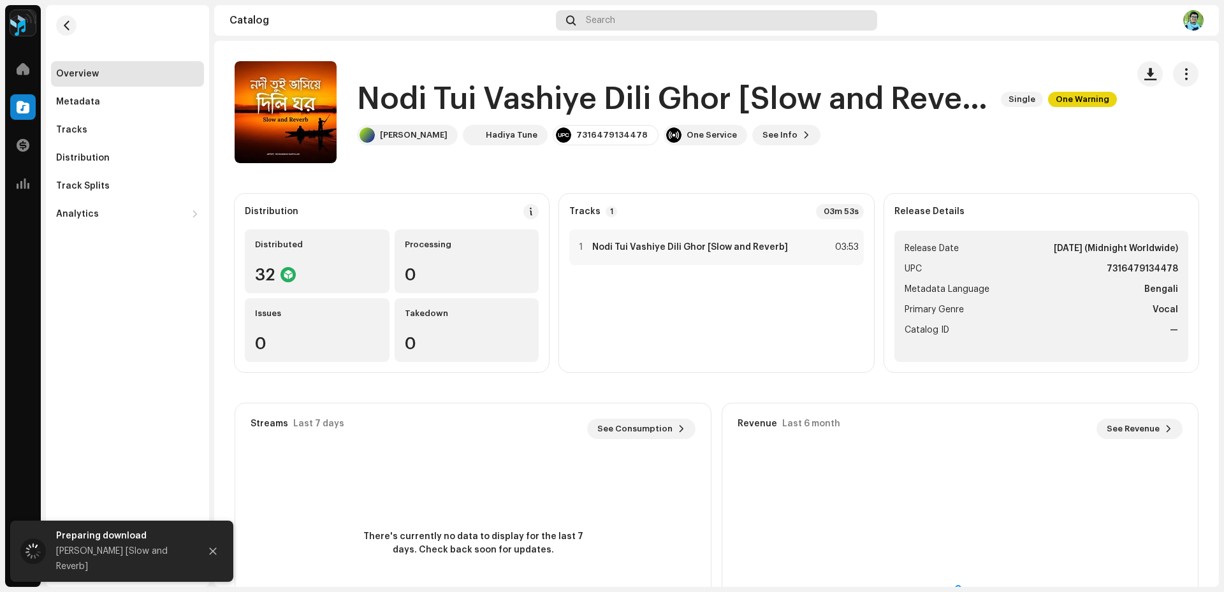
click at [591, 19] on span "Search" at bounding box center [600, 20] width 29 height 10
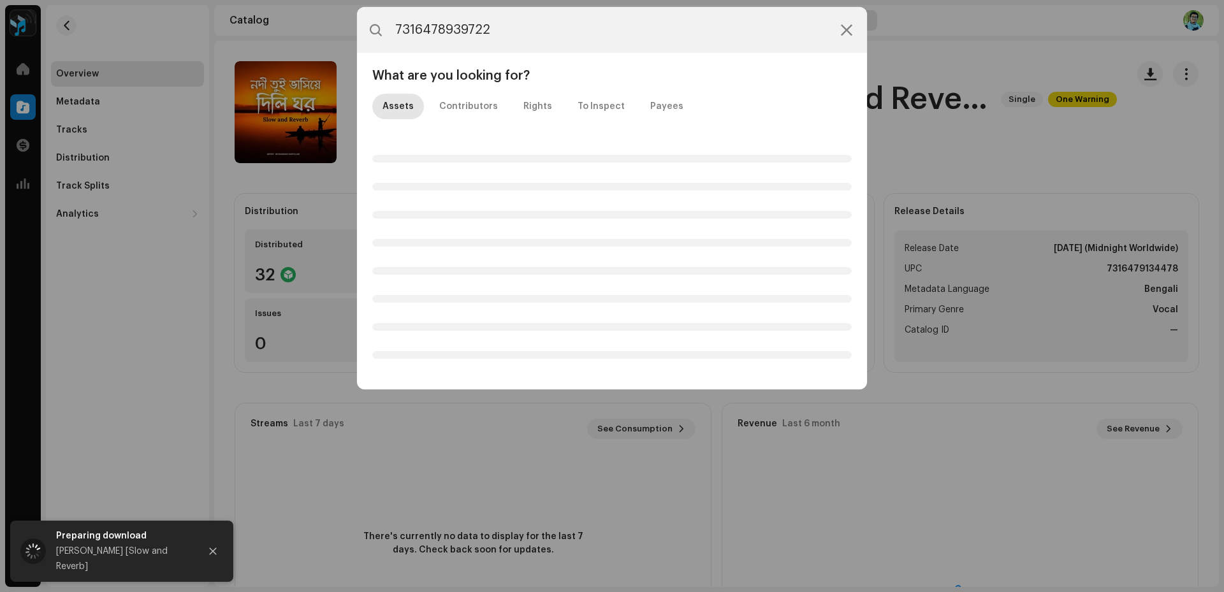
type input "7316478939722"
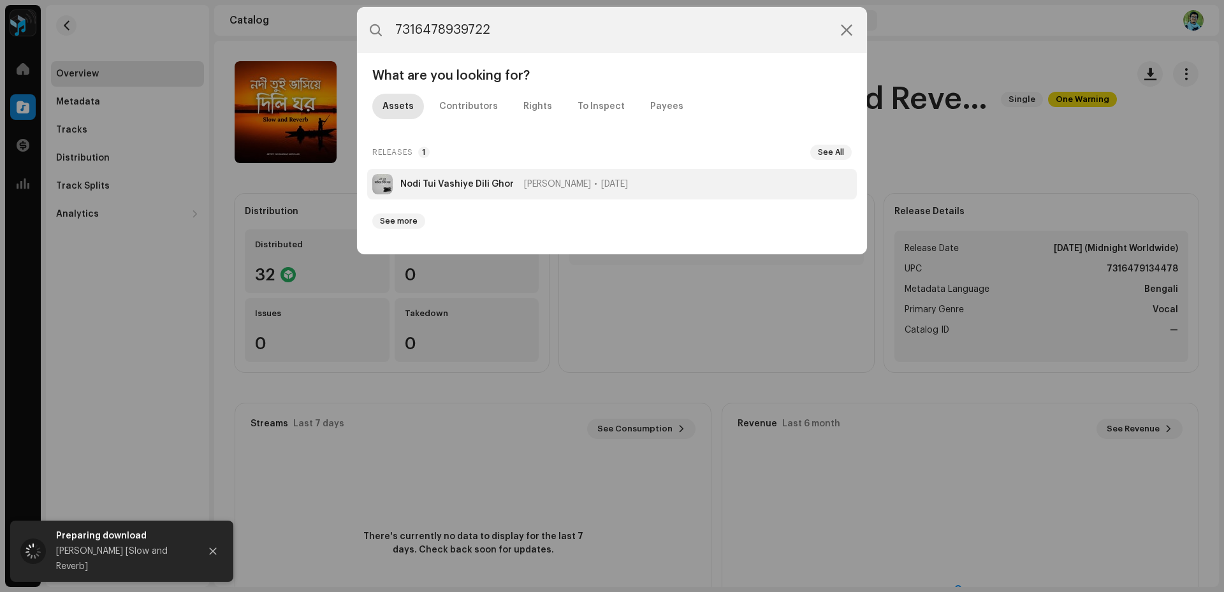
click at [516, 186] on div "[PERSON_NAME] [DATE]" at bounding box center [514, 184] width 228 height 10
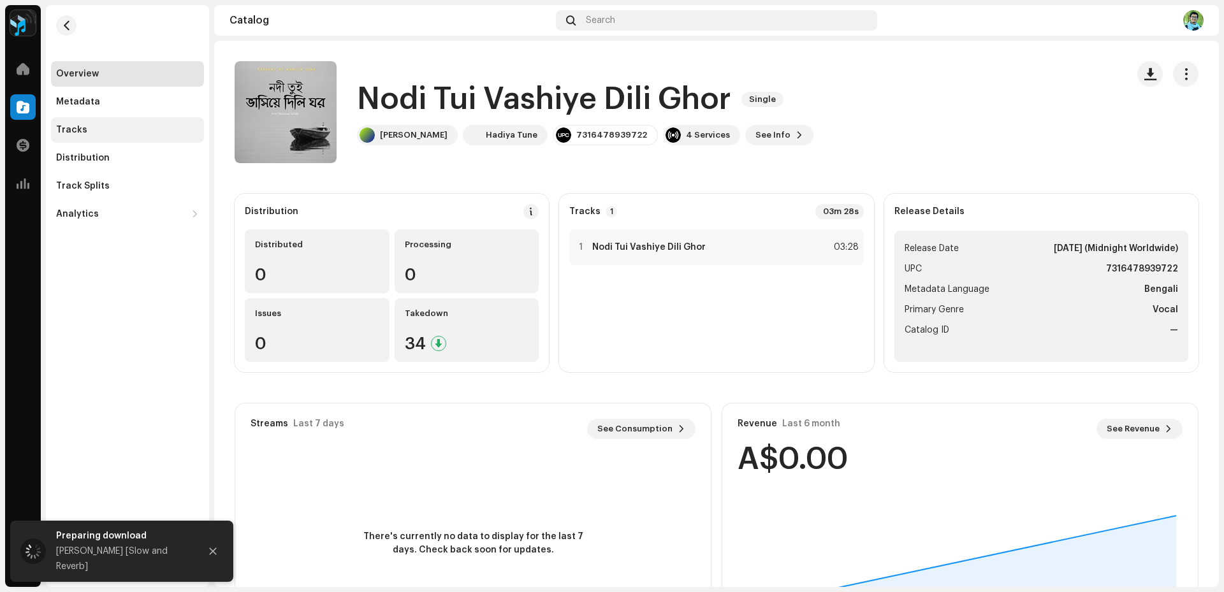
click at [73, 122] on div "Tracks" at bounding box center [127, 130] width 153 height 26
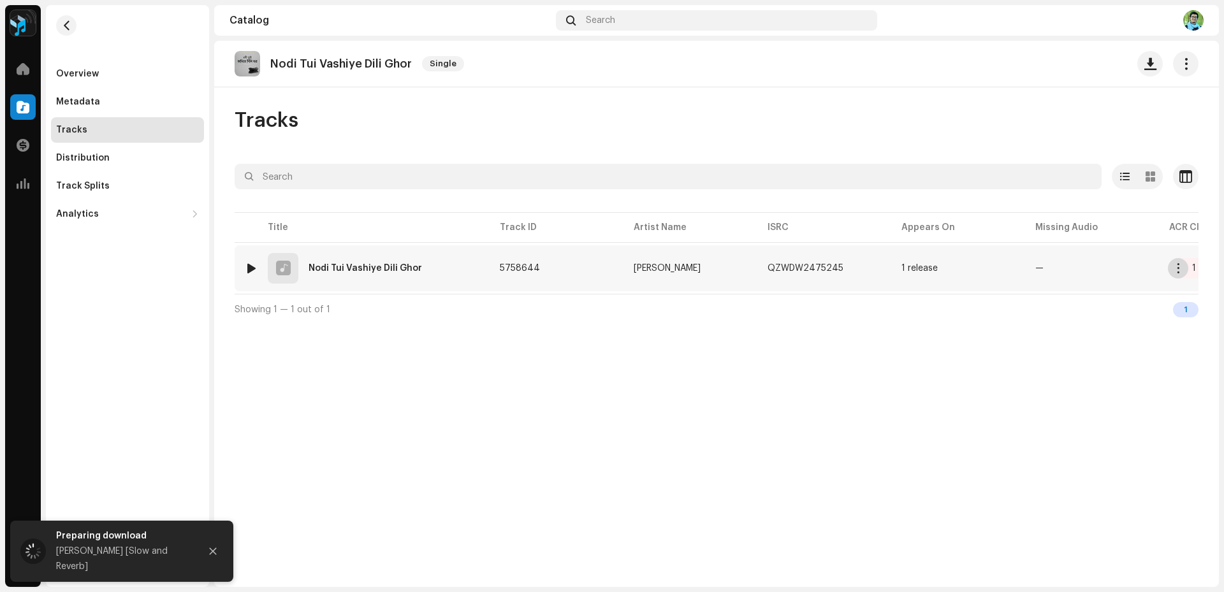
click at [1180, 269] on span "button" at bounding box center [1179, 268] width 10 height 10
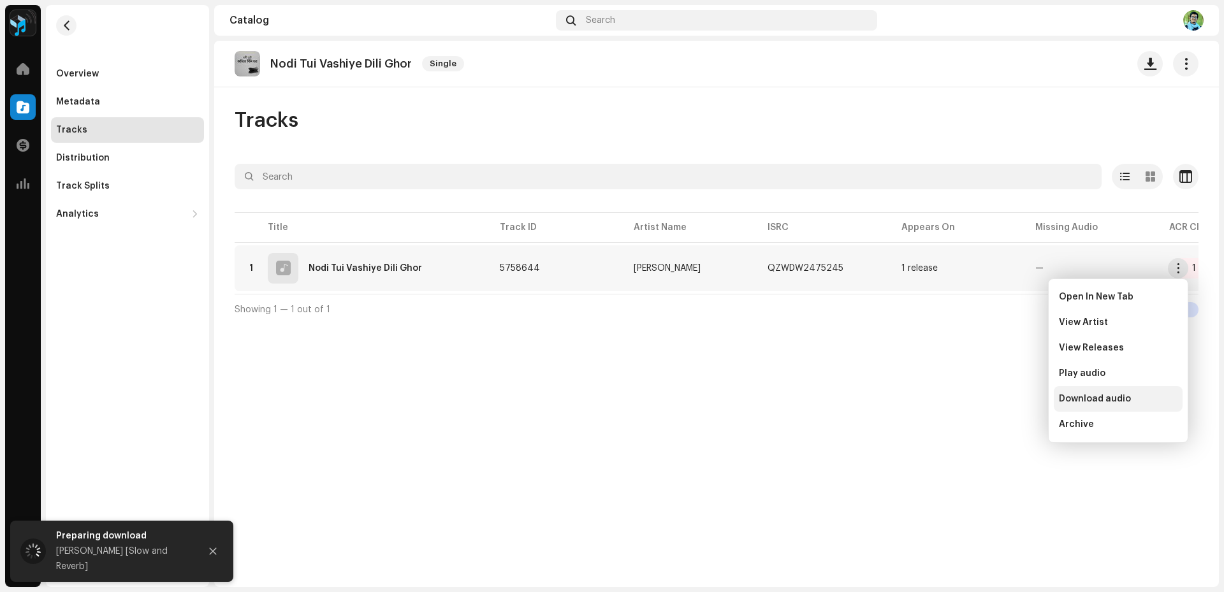
click at [1093, 396] on span "Download audio" at bounding box center [1095, 399] width 72 height 10
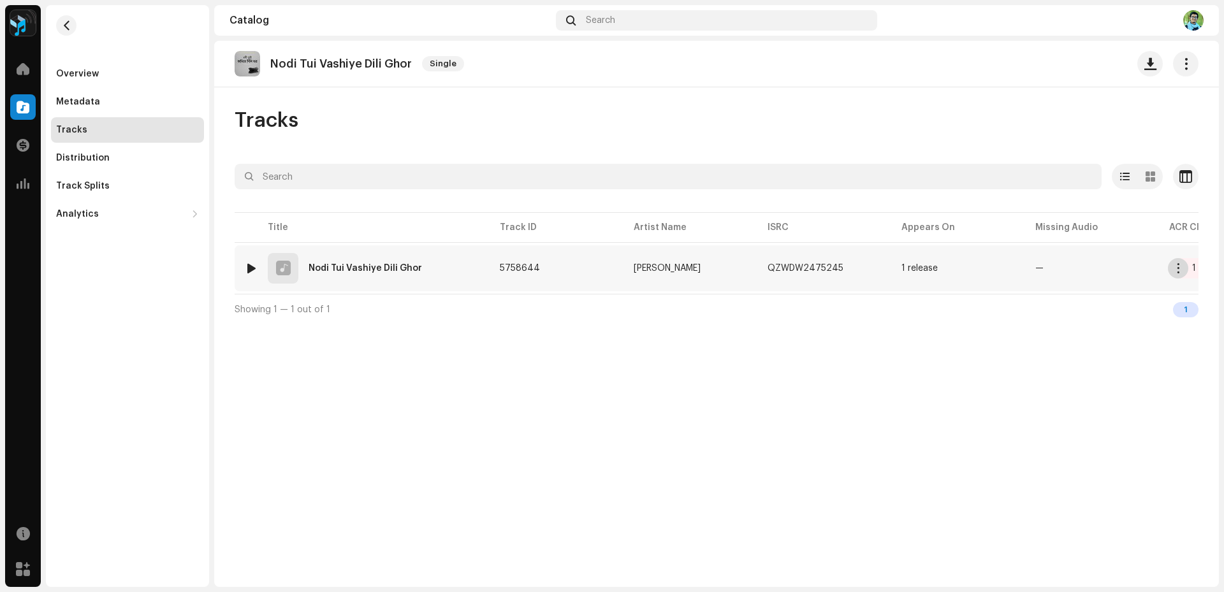
click at [1176, 269] on span "button" at bounding box center [1179, 268] width 10 height 10
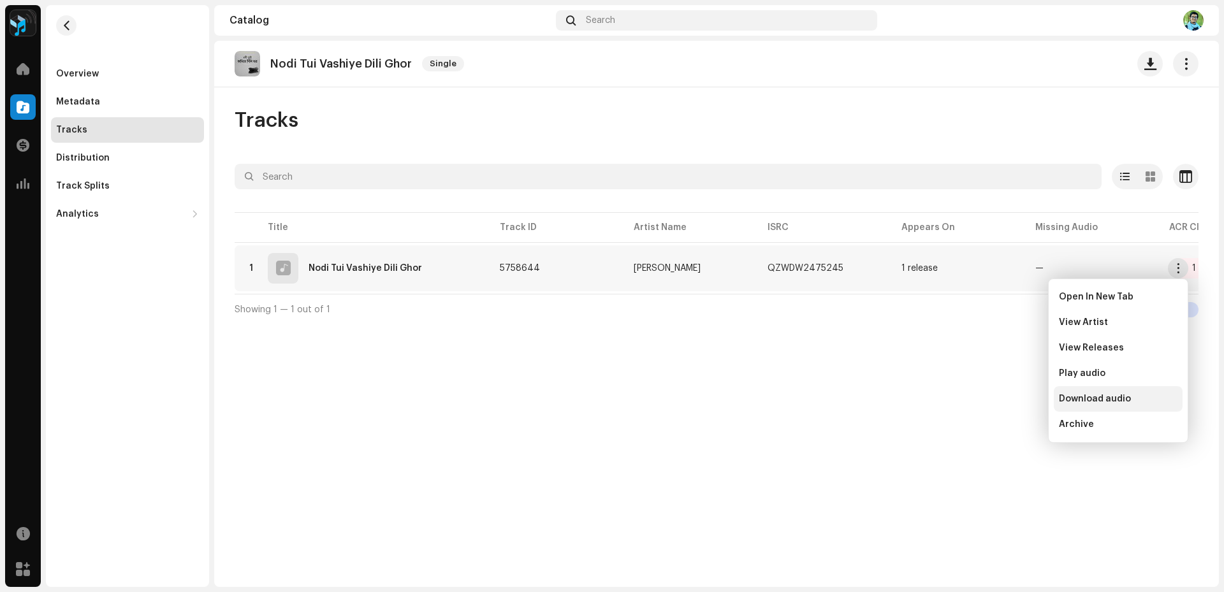
click at [1104, 395] on span "Download audio" at bounding box center [1095, 399] width 72 height 10
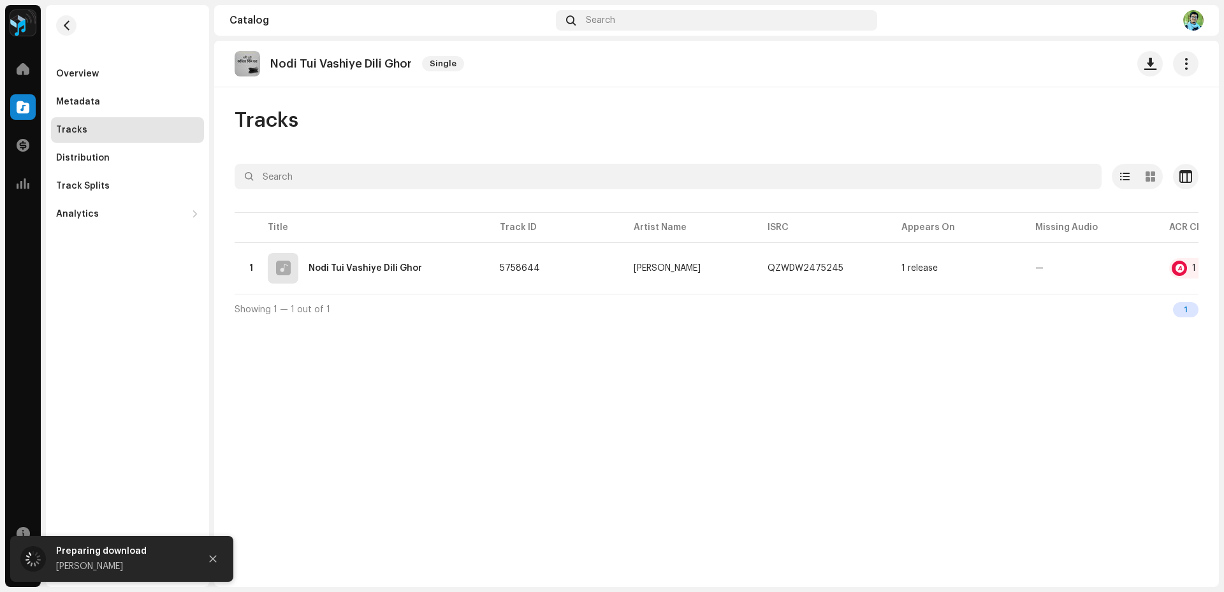
drag, startPoint x: 411, startPoint y: 65, endPoint x: 271, endPoint y: 64, distance: 140.3
click at [271, 64] on div "Nodi Tui Vashiye Dili Ghor Single" at bounding box center [352, 64] width 235 height 26
copy p "Nodi Tui Vashiye Dili Ghor"
click at [91, 78] on div "Overview" at bounding box center [77, 74] width 43 height 10
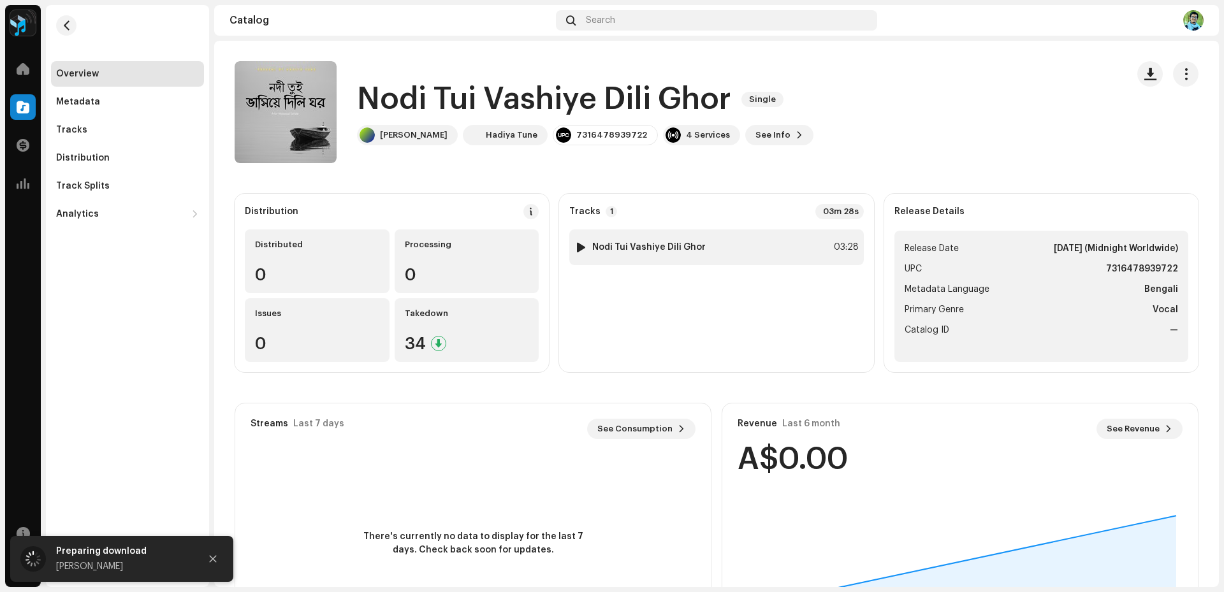
click at [670, 244] on strong "Nodi Tui Vashiye Dili Ghor" at bounding box center [648, 247] width 113 height 10
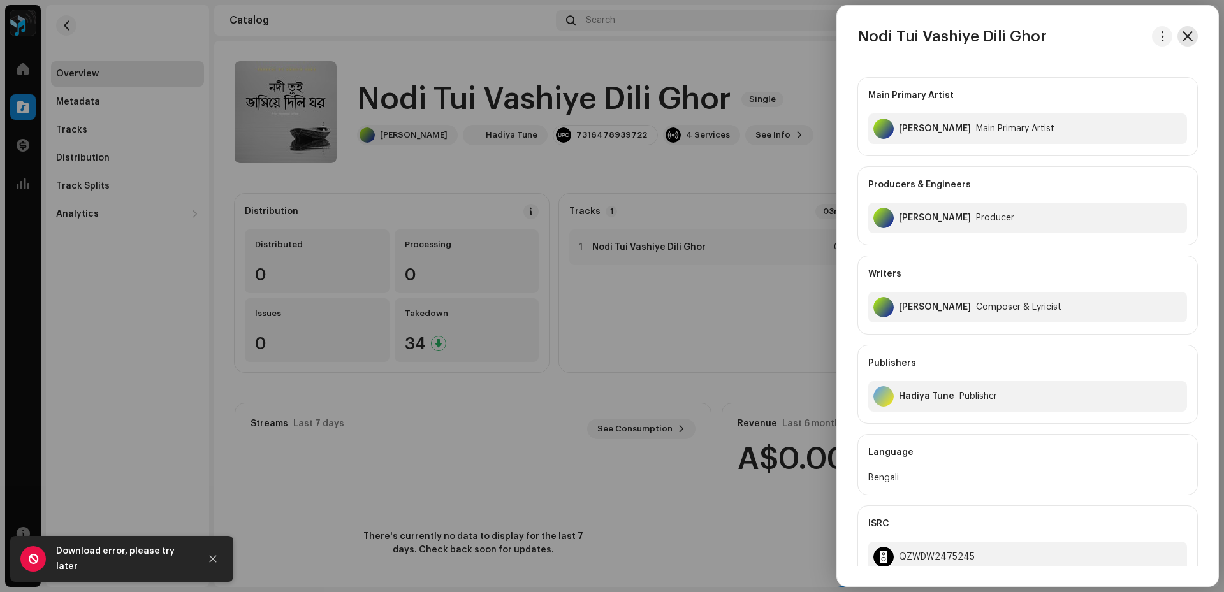
click at [1189, 43] on button "button" at bounding box center [1188, 36] width 20 height 20
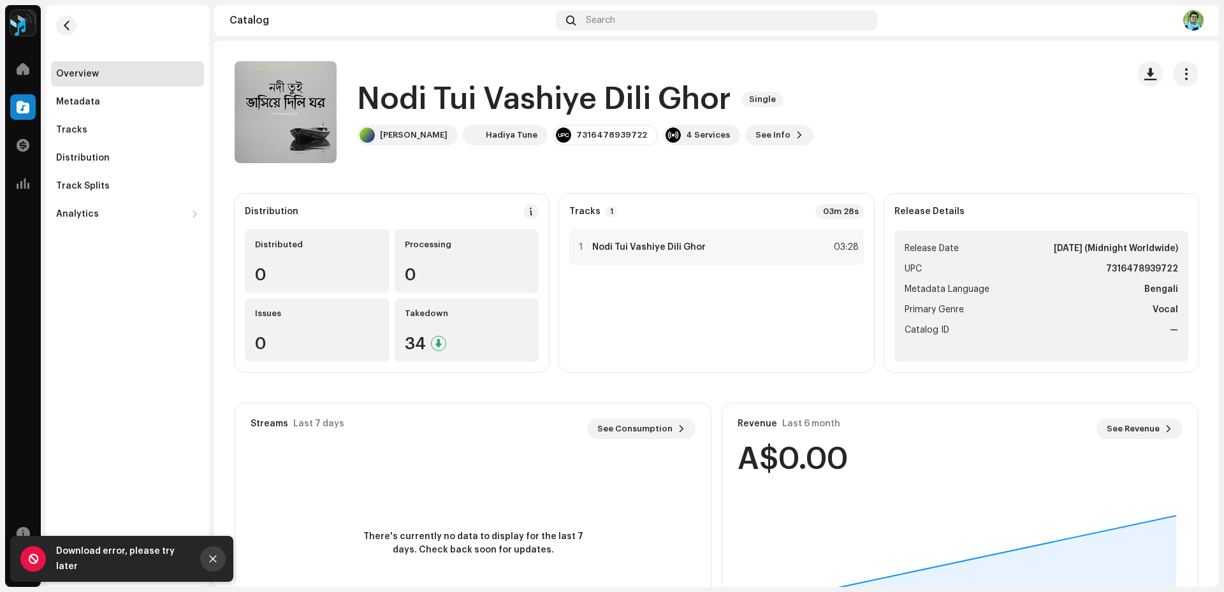
click at [220, 568] on button "Close" at bounding box center [213, 559] width 26 height 26
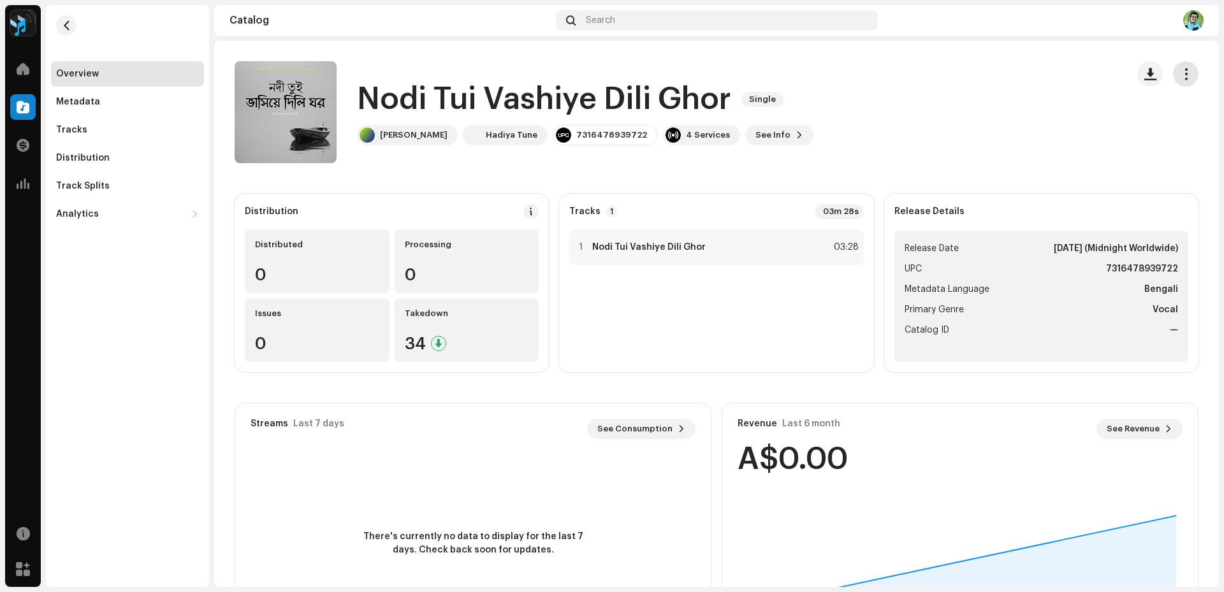
click at [1183, 77] on span "button" at bounding box center [1186, 74] width 12 height 10
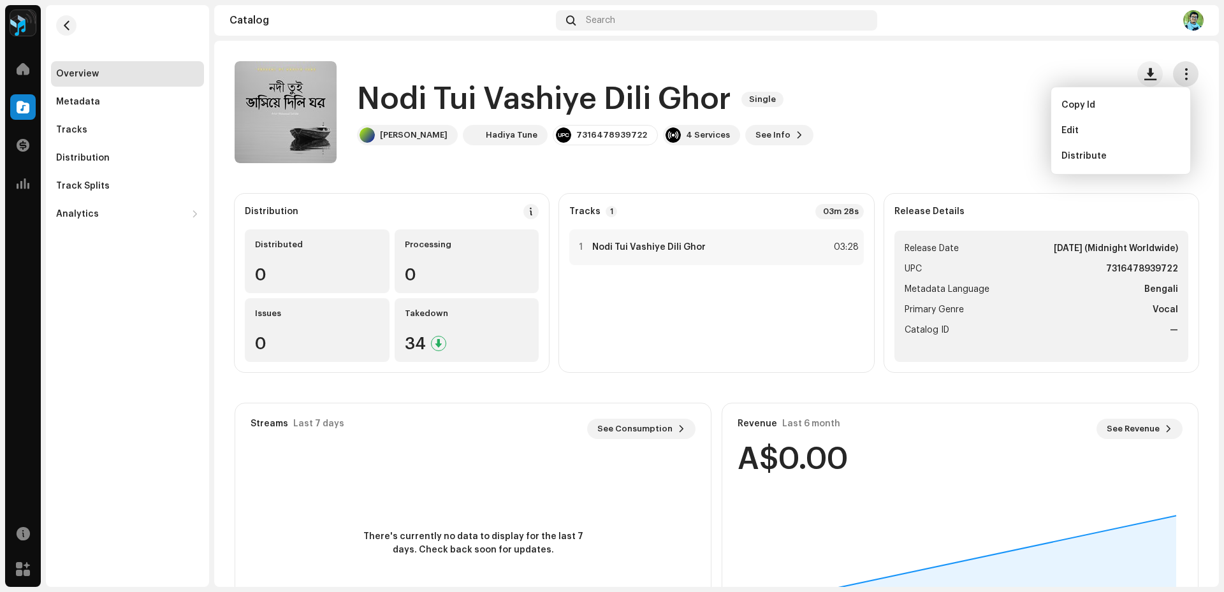
click at [1183, 77] on span "button" at bounding box center [1186, 74] width 12 height 10
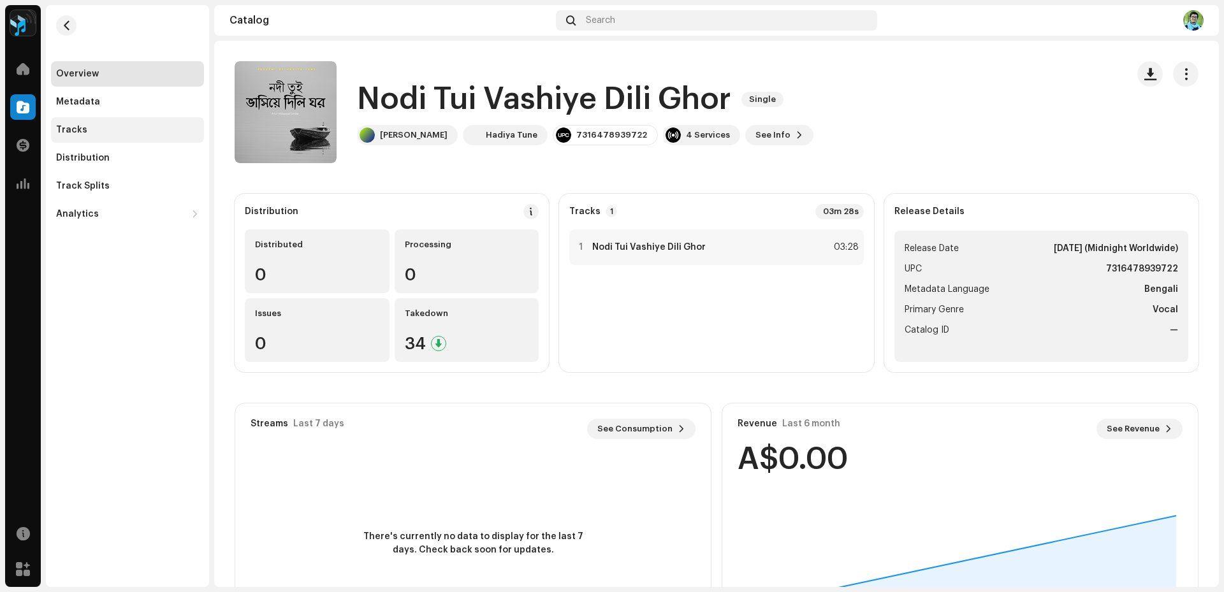
click at [91, 140] on div "Tracks" at bounding box center [127, 130] width 153 height 26
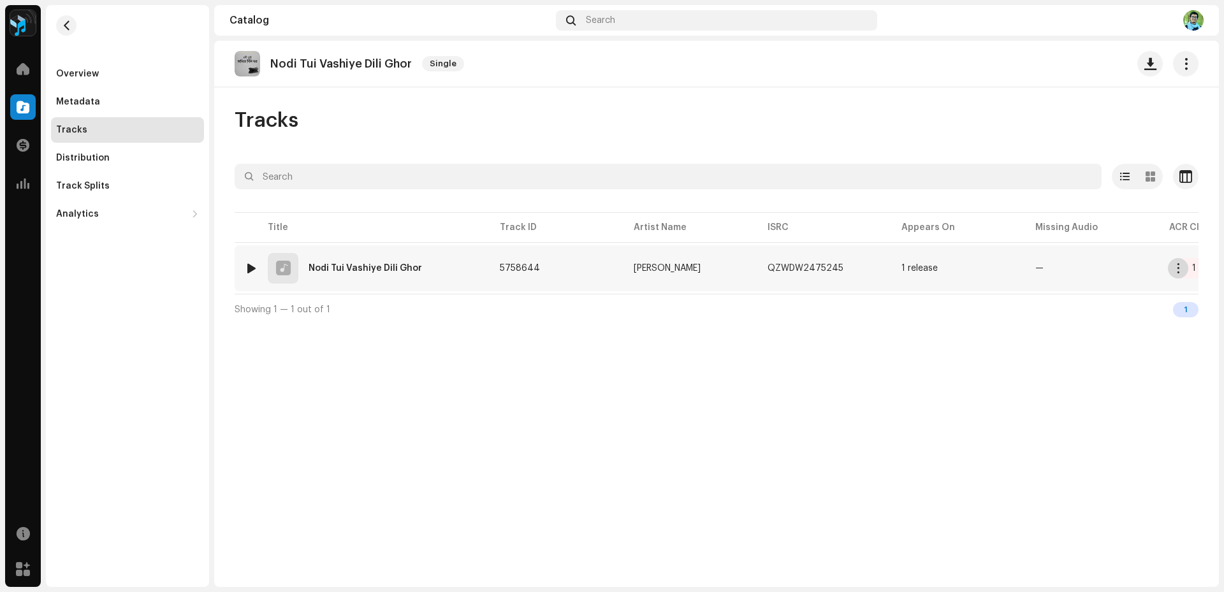
click at [1176, 272] on span "button" at bounding box center [1179, 268] width 10 height 10
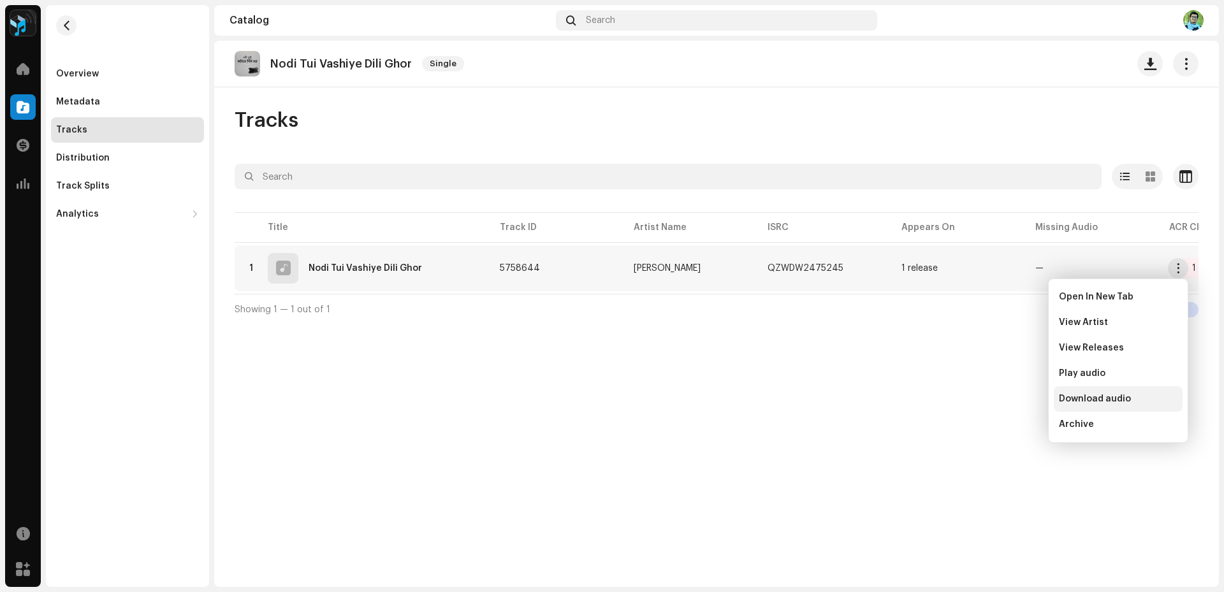
click at [1105, 399] on span "Download audio" at bounding box center [1095, 399] width 72 height 10
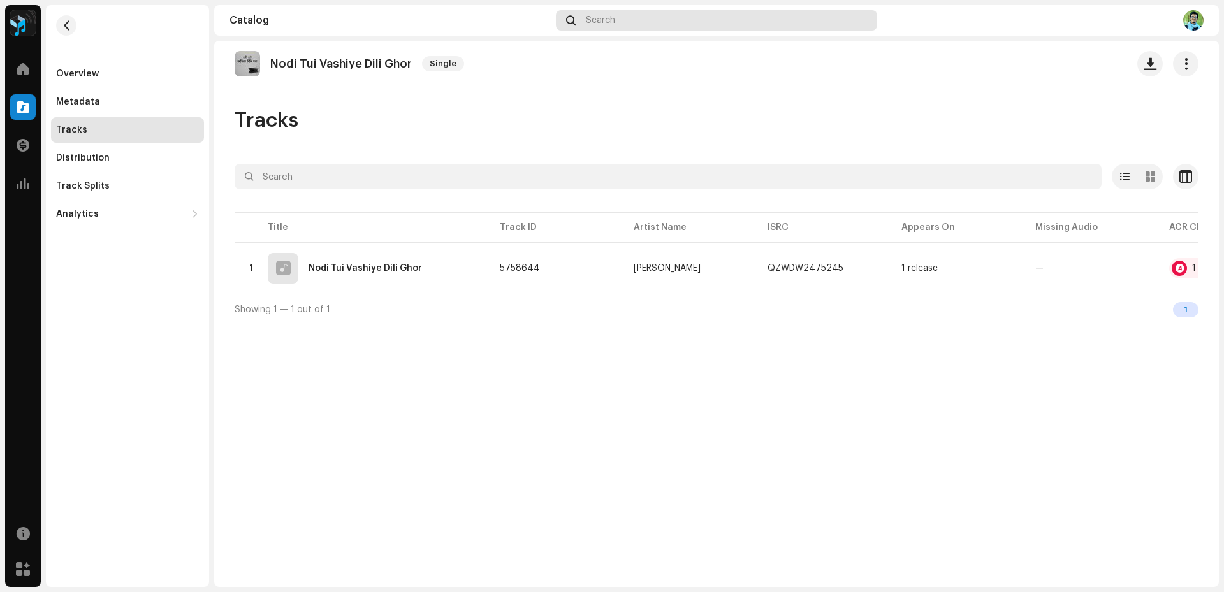
click at [626, 15] on div "Search" at bounding box center [716, 20] width 321 height 20
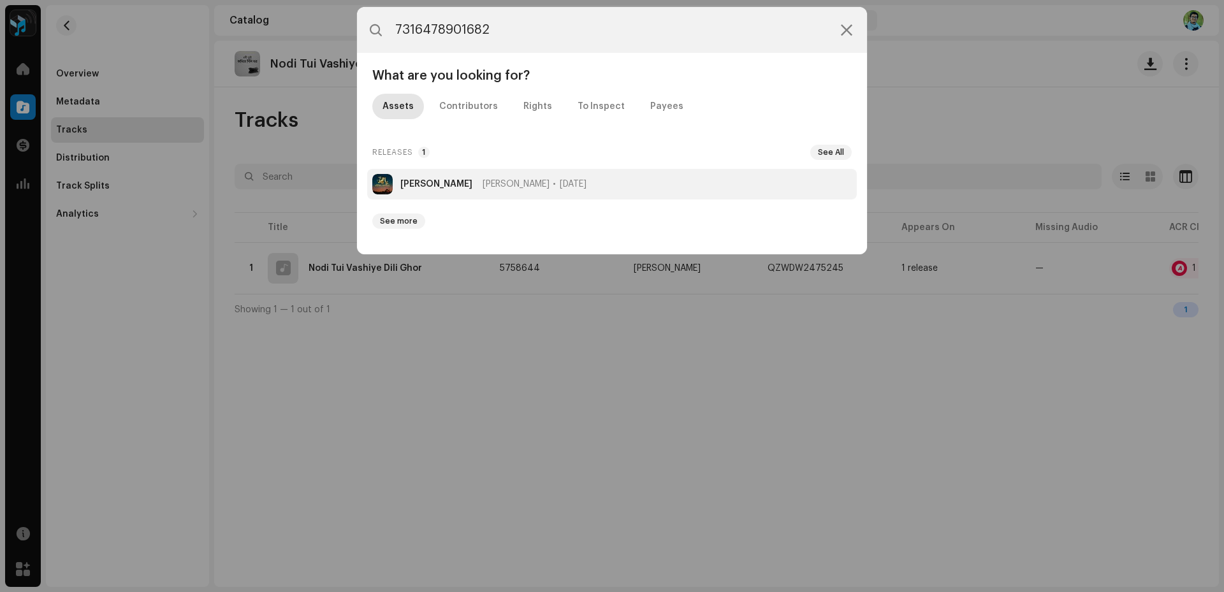
type input "7316478901682"
click at [484, 182] on span "[PERSON_NAME]" at bounding box center [516, 184] width 67 height 10
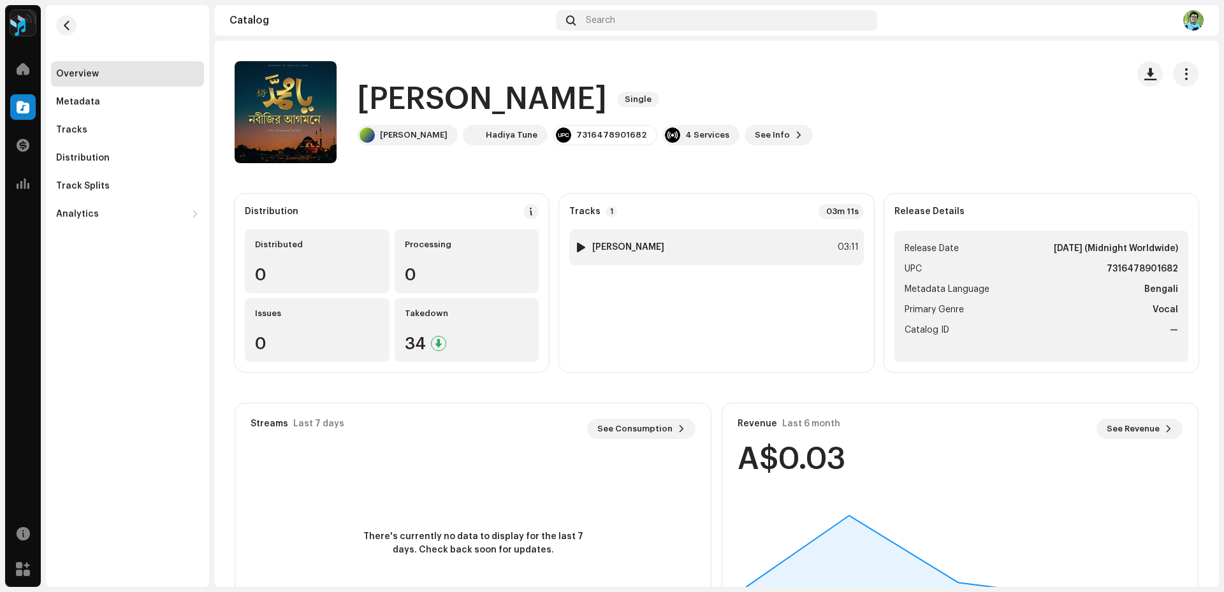
click at [634, 251] on strong "[PERSON_NAME]" at bounding box center [628, 247] width 72 height 10
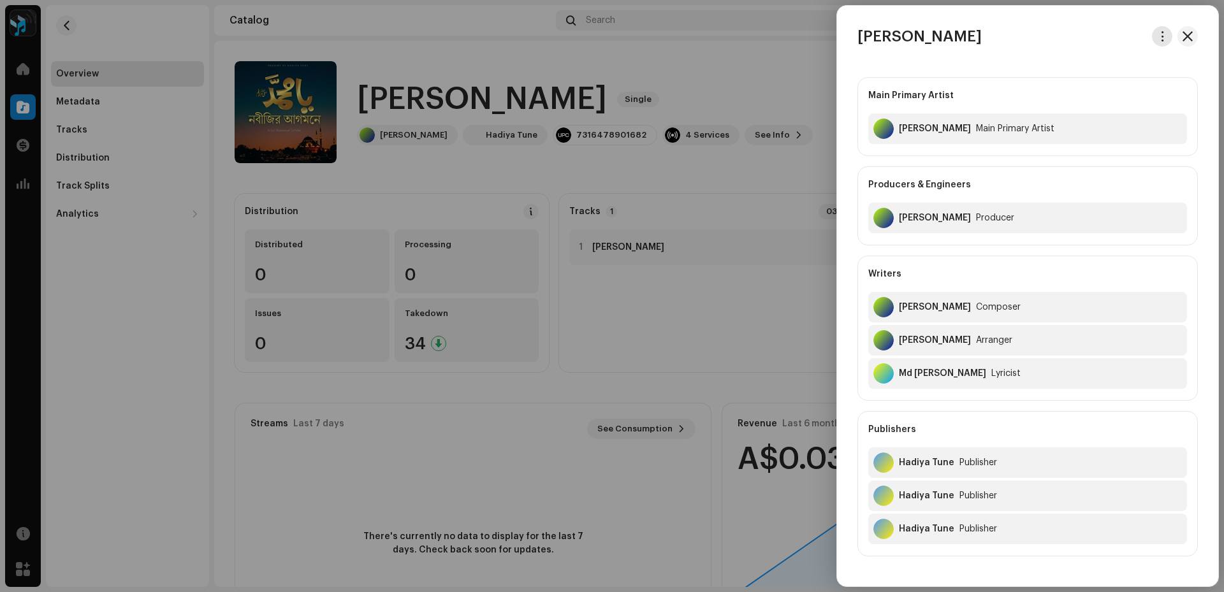
click at [1160, 33] on span "button" at bounding box center [1163, 36] width 10 height 10
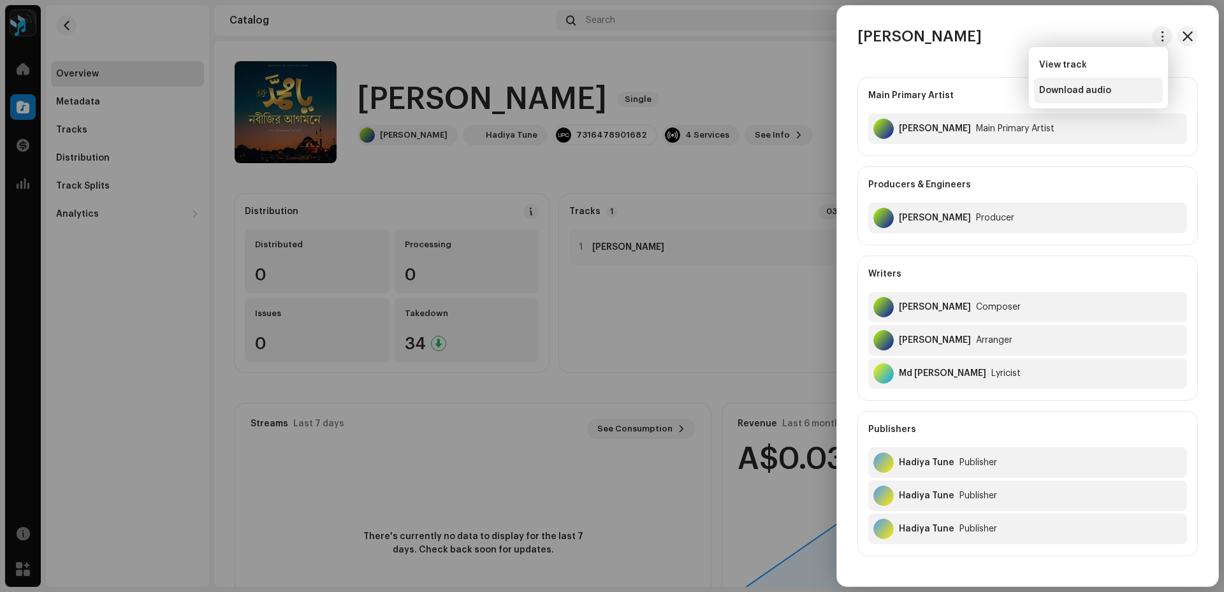
click at [1087, 94] on span "Download audio" at bounding box center [1075, 90] width 72 height 10
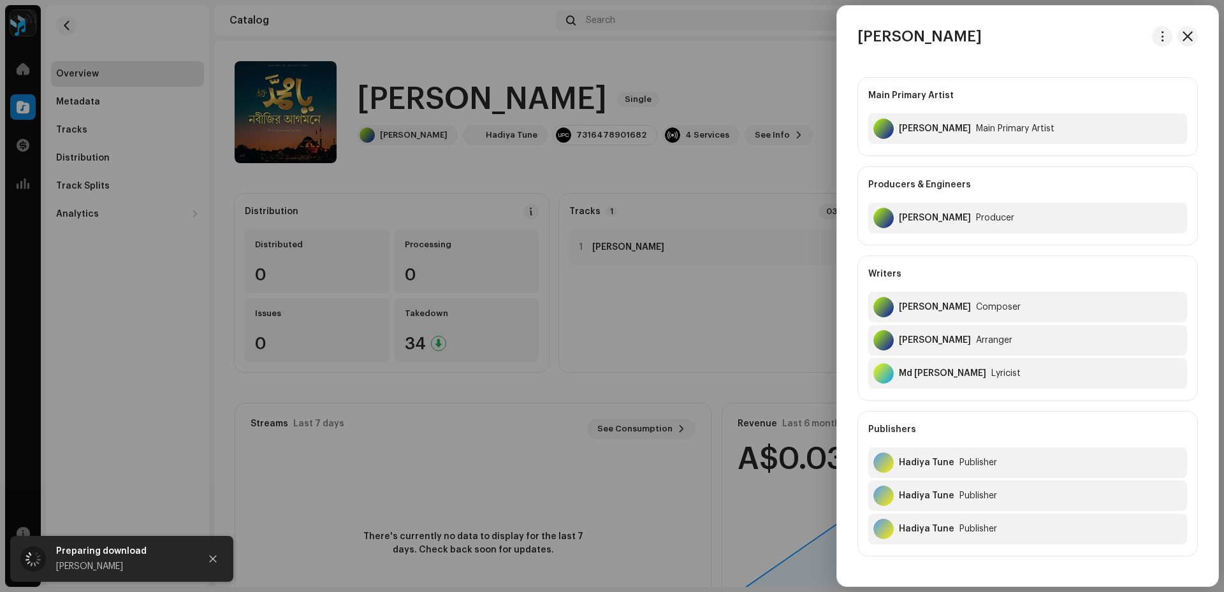
drag, startPoint x: 1011, startPoint y: 36, endPoint x: 853, endPoint y: 43, distance: 157.7
click at [853, 43] on div "[PERSON_NAME]" at bounding box center [1027, 36] width 381 height 20
copy h3 "[PERSON_NAME]"
click at [1011, 124] on div "Main Primary Artist" at bounding box center [1015, 129] width 78 height 10
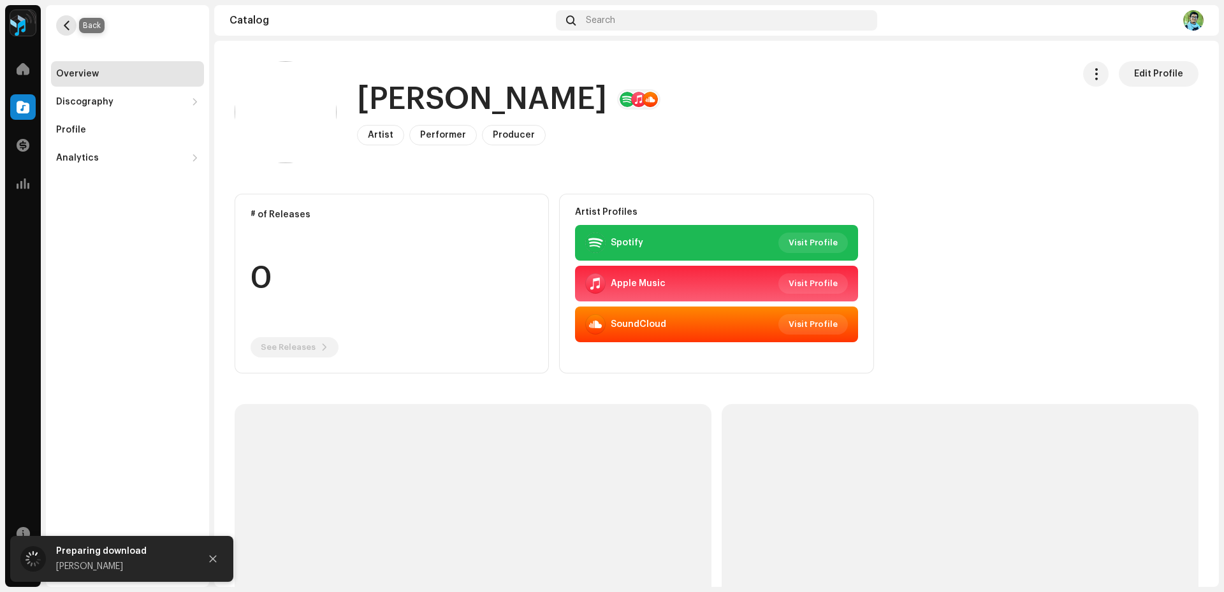
click at [70, 30] on span "button" at bounding box center [67, 25] width 10 height 10
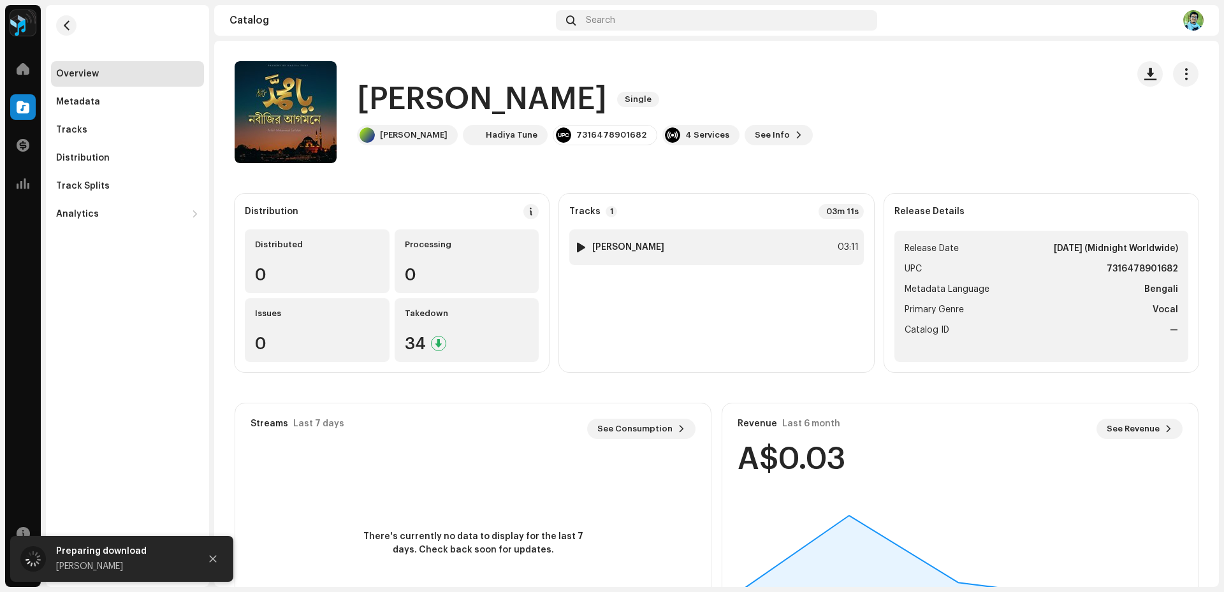
click at [768, 245] on div "1 [PERSON_NAME] 03:11" at bounding box center [716, 248] width 294 height 36
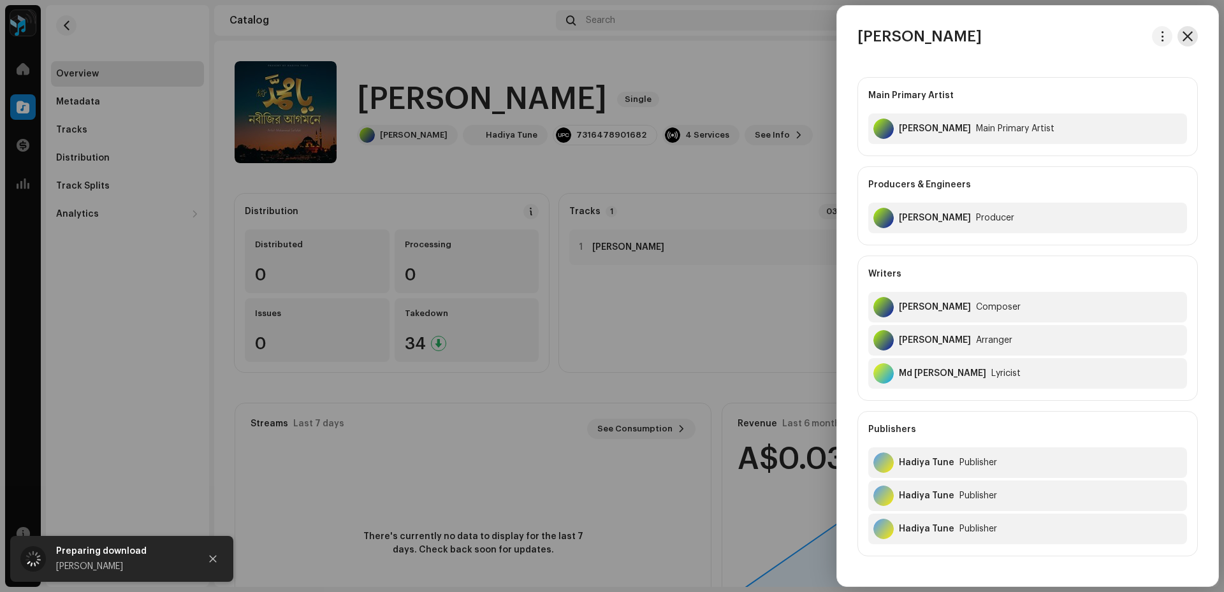
click at [1188, 38] on span "button" at bounding box center [1188, 36] width 10 height 10
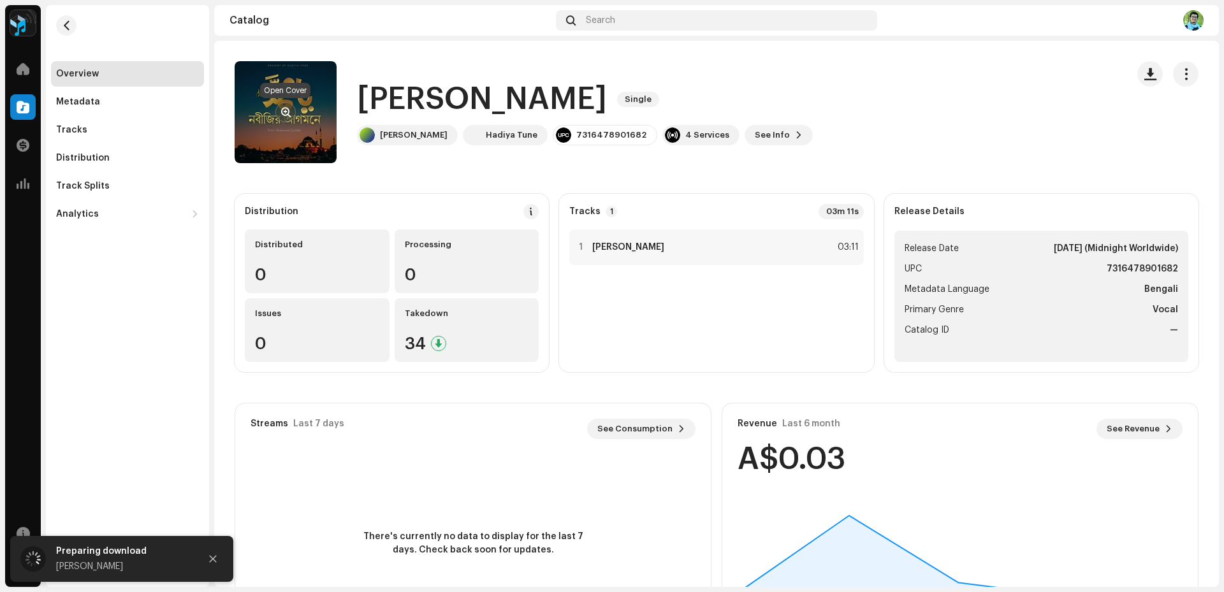
click at [281, 109] on span "button" at bounding box center [286, 112] width 10 height 10
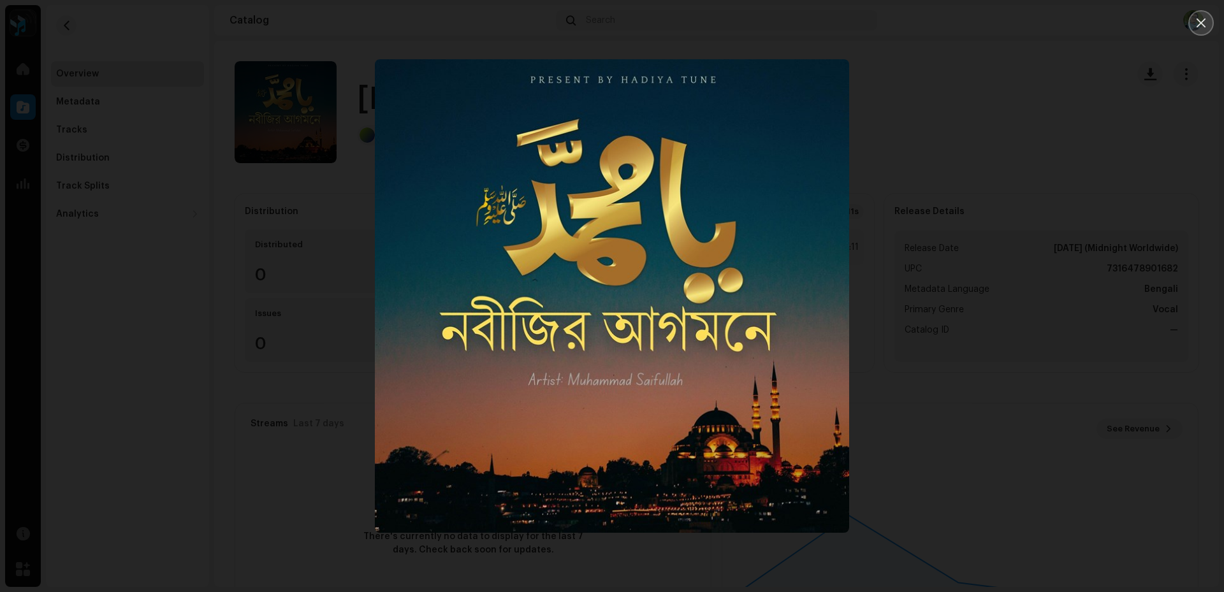
click at [1197, 26] on icon "Close" at bounding box center [1201, 22] width 11 height 11
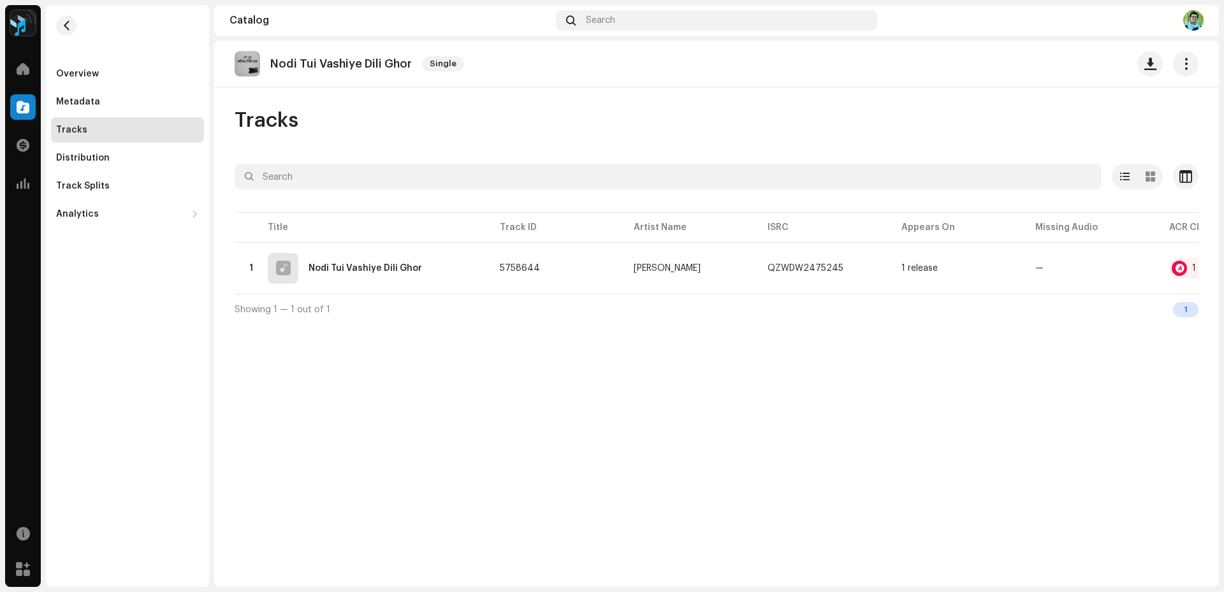
click at [252, 62] on img at bounding box center [248, 64] width 26 height 26
click at [326, 269] on div "Nodi Tui Vashiye Dili Ghor" at bounding box center [365, 268] width 113 height 9
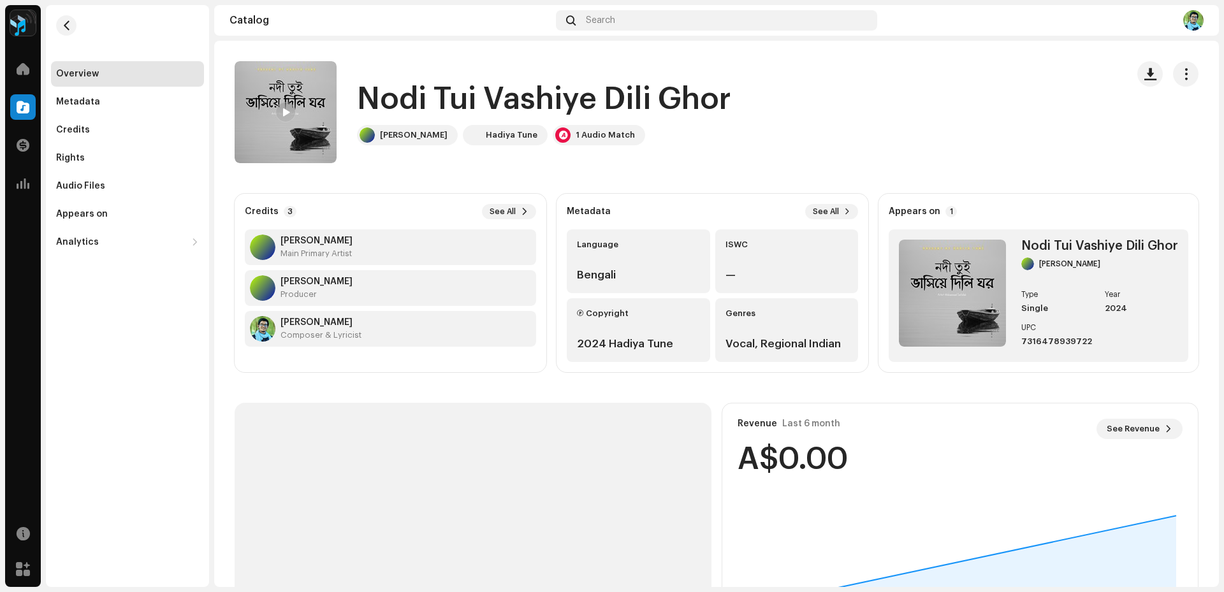
click at [312, 84] on img at bounding box center [286, 112] width 102 height 102
click at [105, 105] on div "Metadata" at bounding box center [127, 102] width 143 height 10
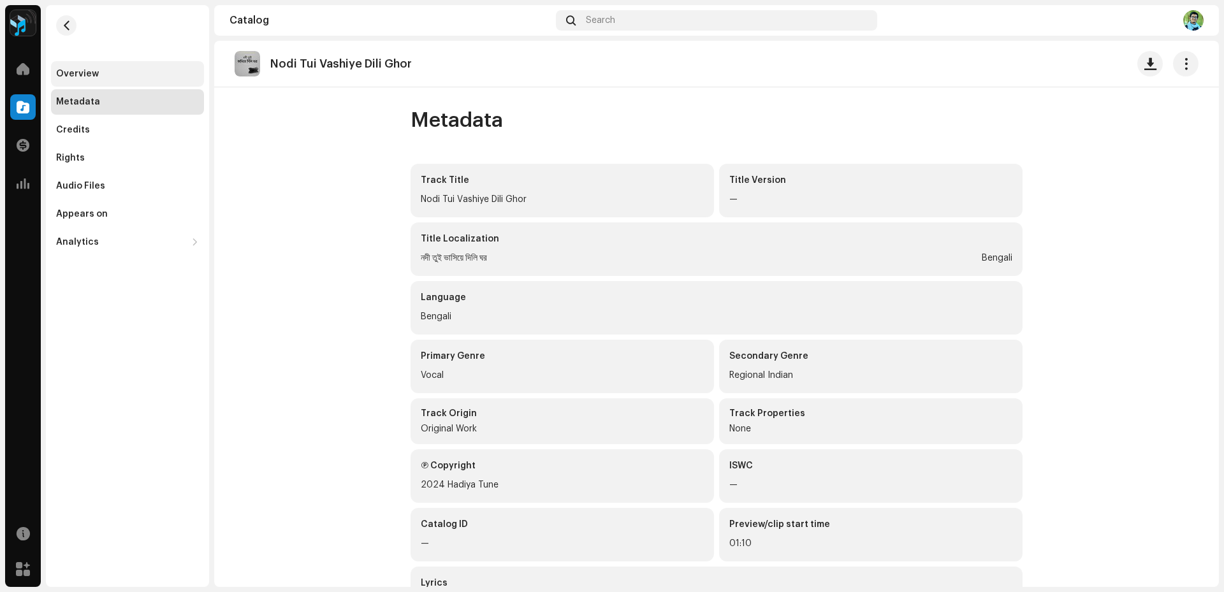
click at [93, 74] on div "Overview" at bounding box center [77, 74] width 43 height 10
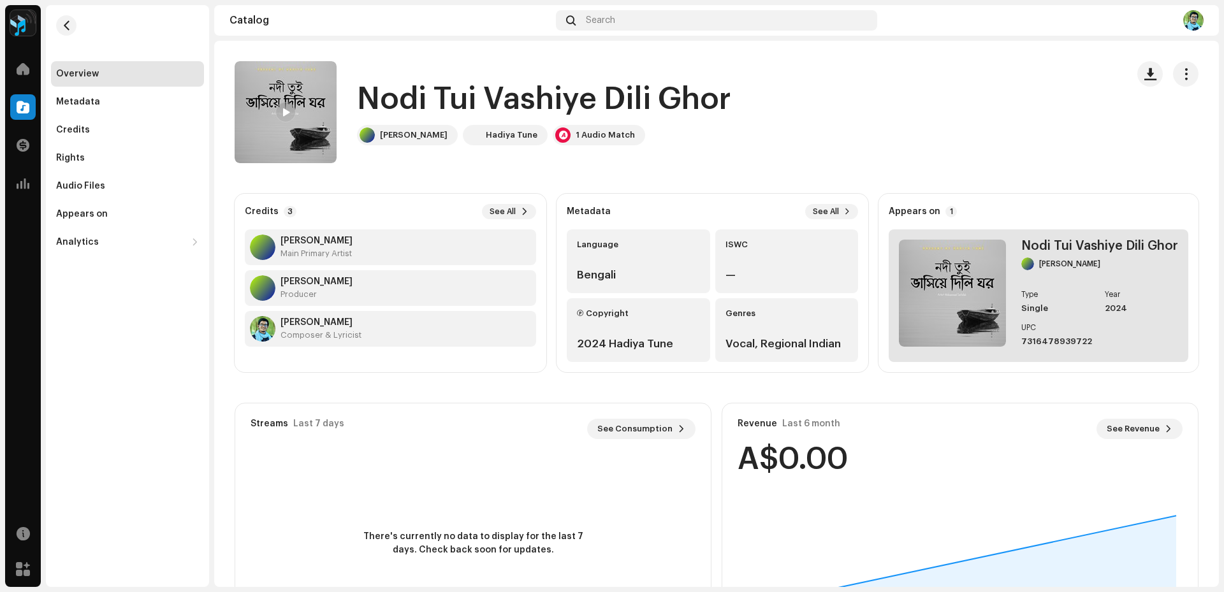
click at [944, 288] on img at bounding box center [952, 293] width 107 height 107
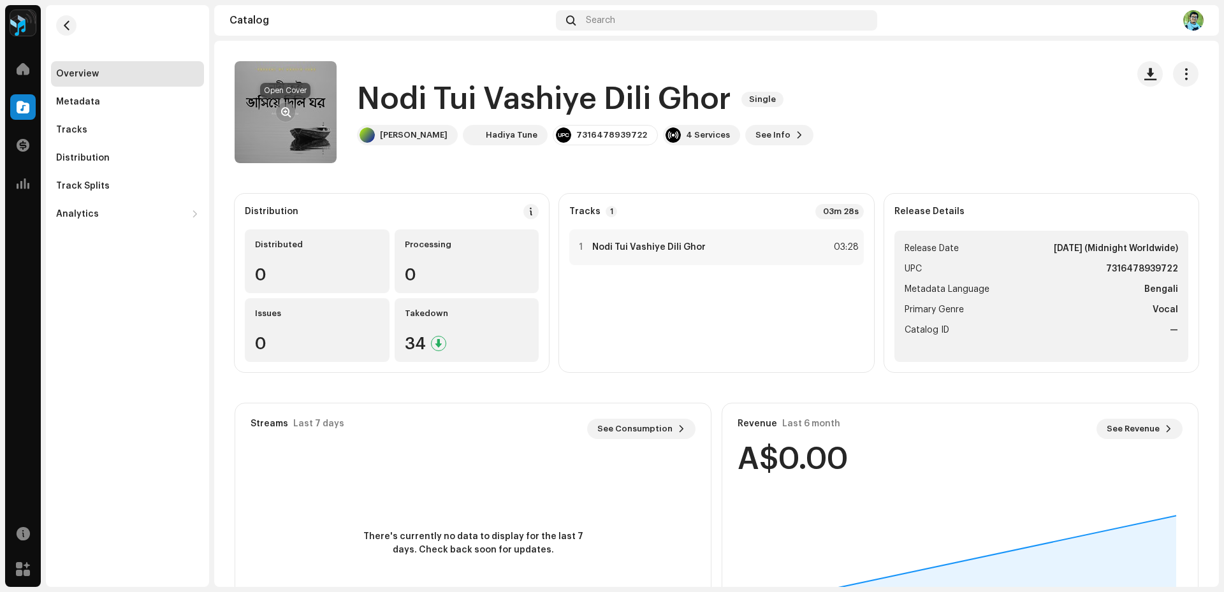
click at [293, 112] on button "button" at bounding box center [285, 112] width 20 height 20
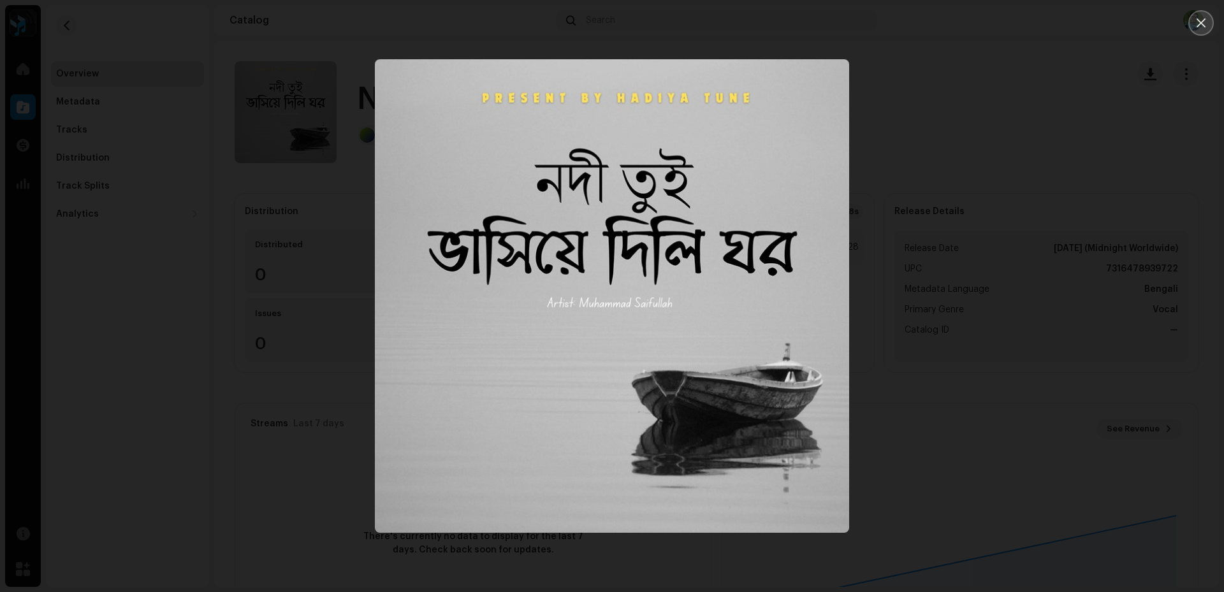
click at [1203, 29] on button "Close" at bounding box center [1202, 23] width 26 height 26
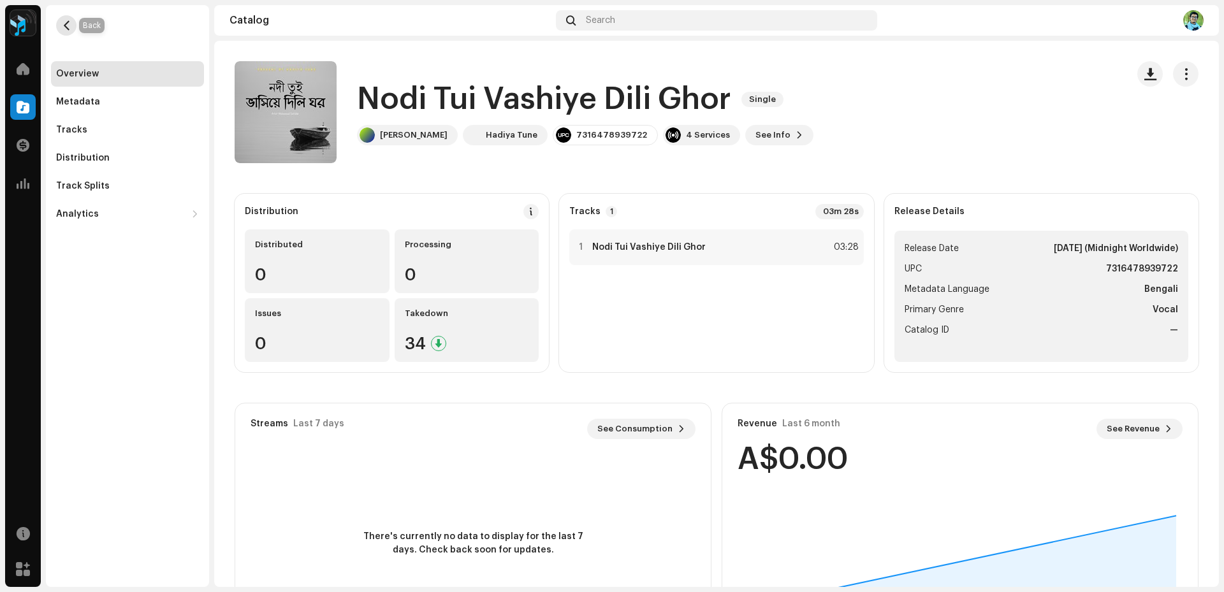
click at [68, 24] on span "button" at bounding box center [67, 25] width 10 height 10
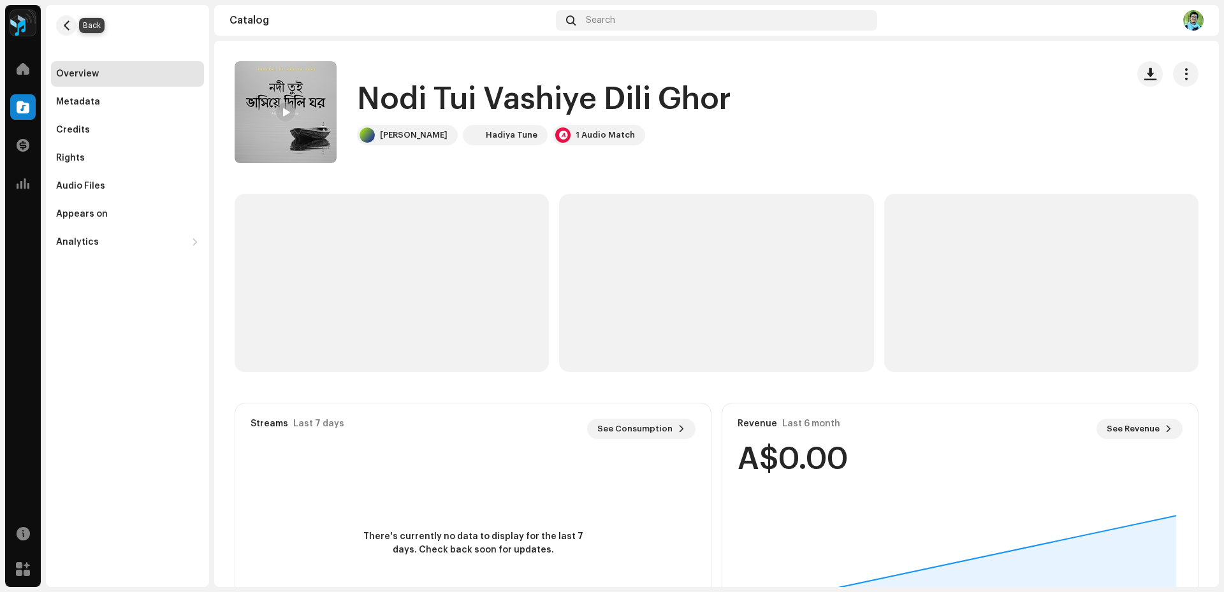
click at [68, 24] on span "button" at bounding box center [67, 25] width 10 height 10
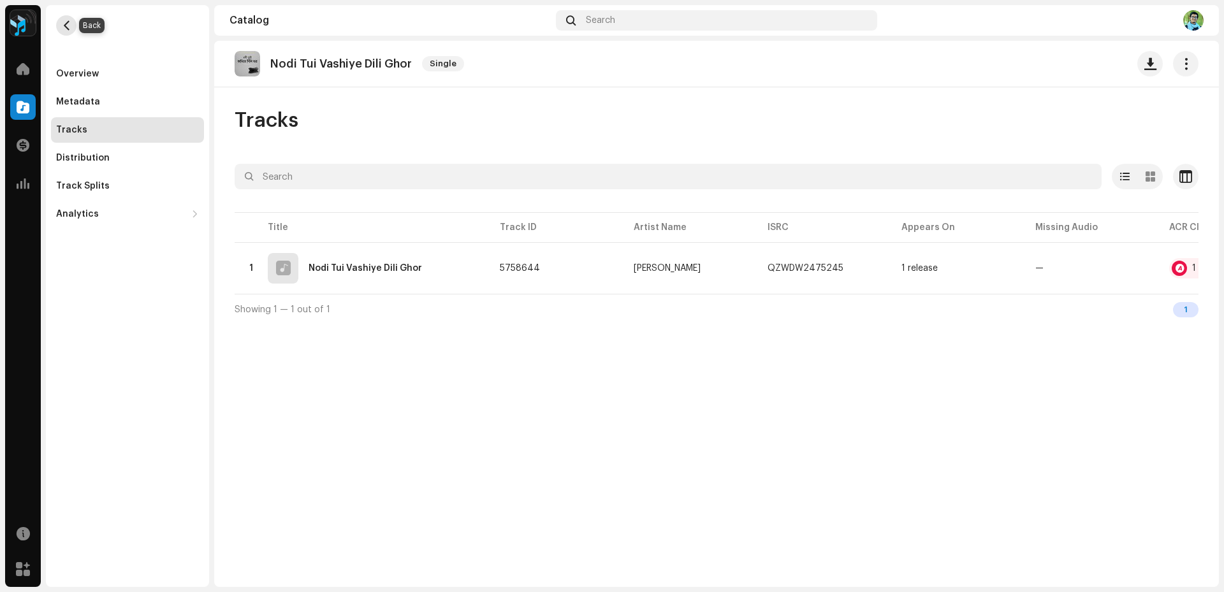
click at [68, 24] on span "button" at bounding box center [67, 25] width 10 height 10
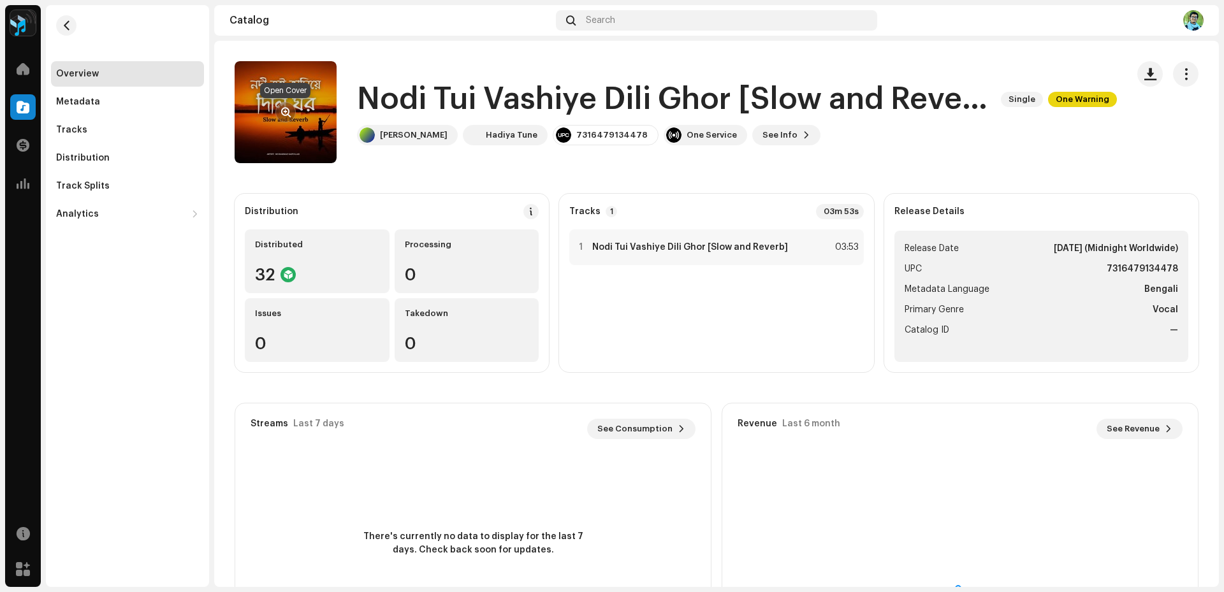
click at [282, 110] on span "button" at bounding box center [286, 112] width 10 height 10
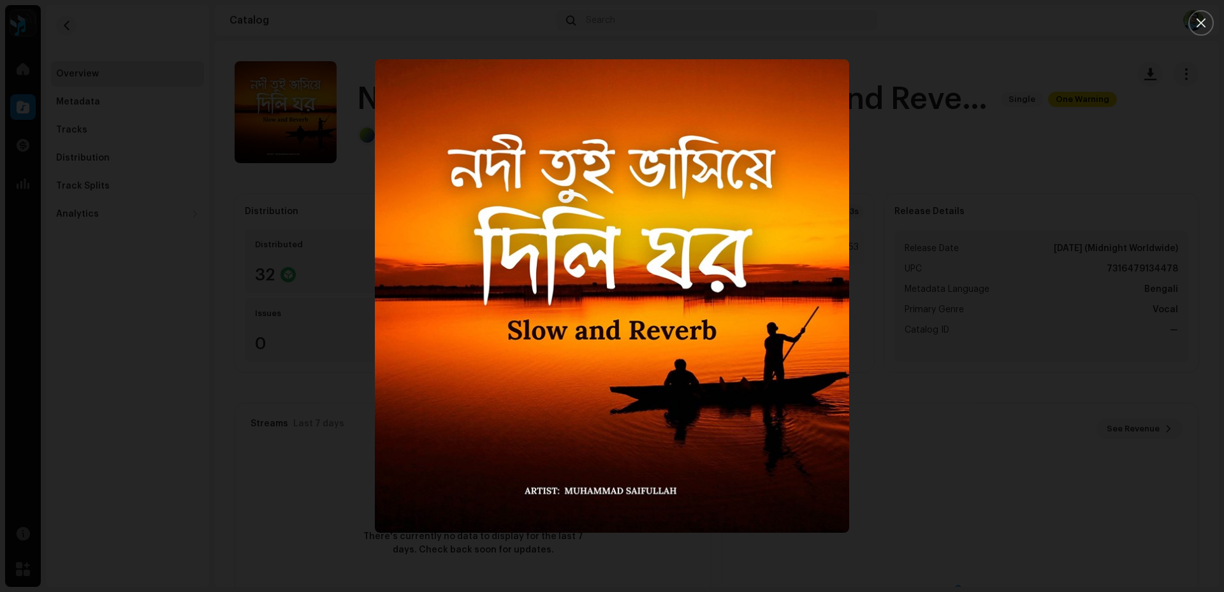
click at [566, 214] on img "1" at bounding box center [612, 296] width 474 height 474
click at [921, 168] on div at bounding box center [612, 296] width 1224 height 592
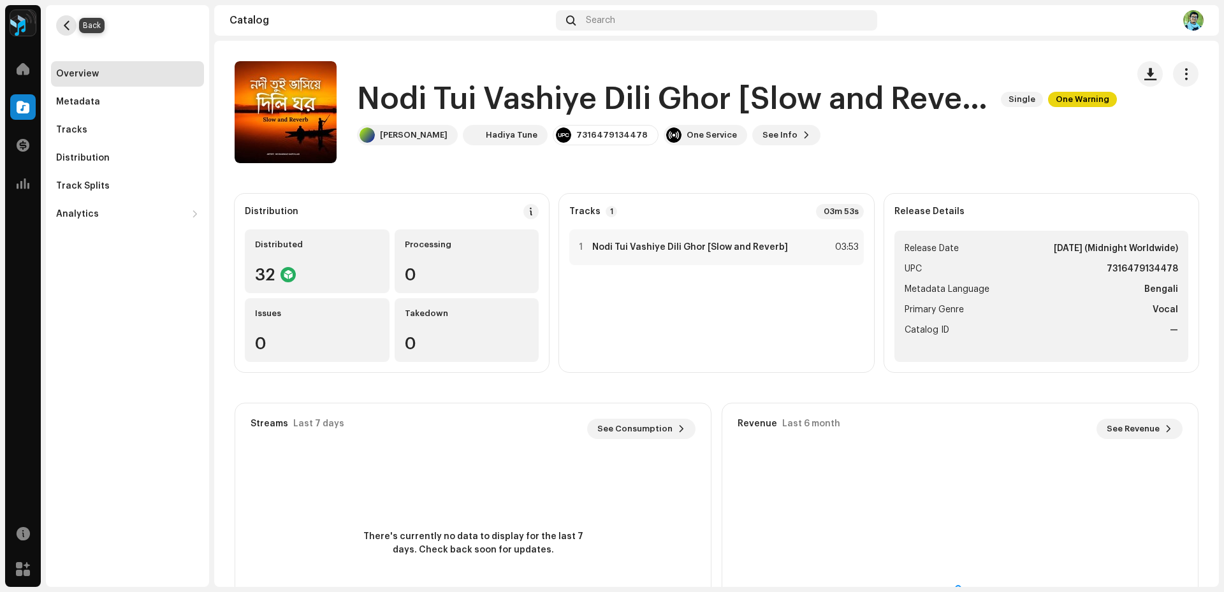
click at [61, 25] on button "button" at bounding box center [66, 25] width 20 height 20
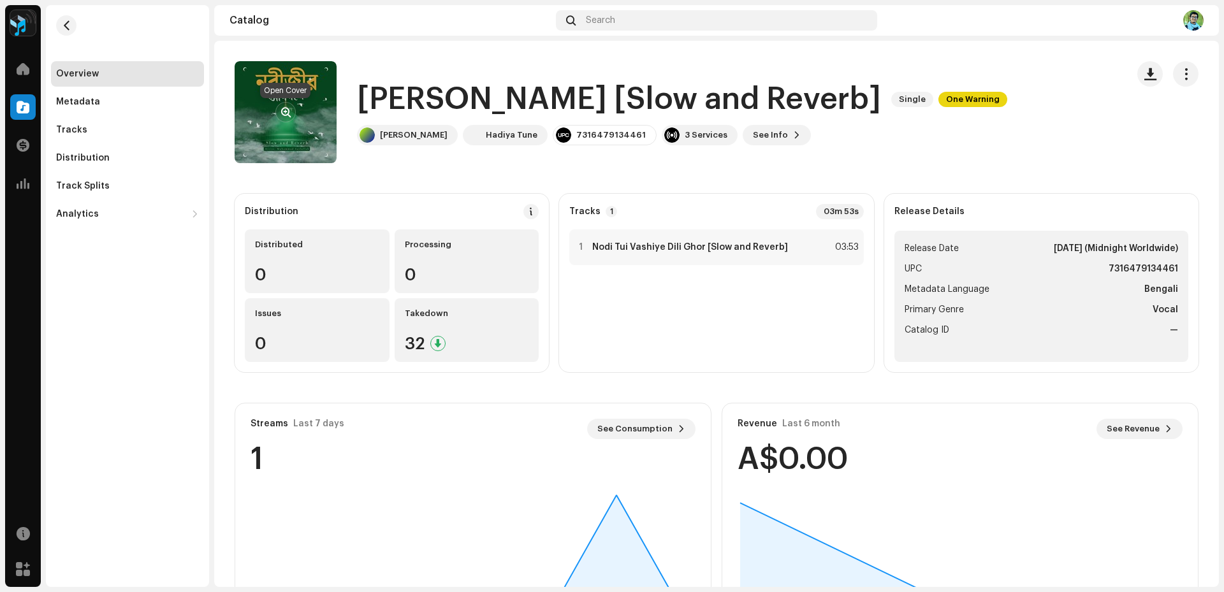
click at [289, 107] on span "button" at bounding box center [286, 112] width 10 height 10
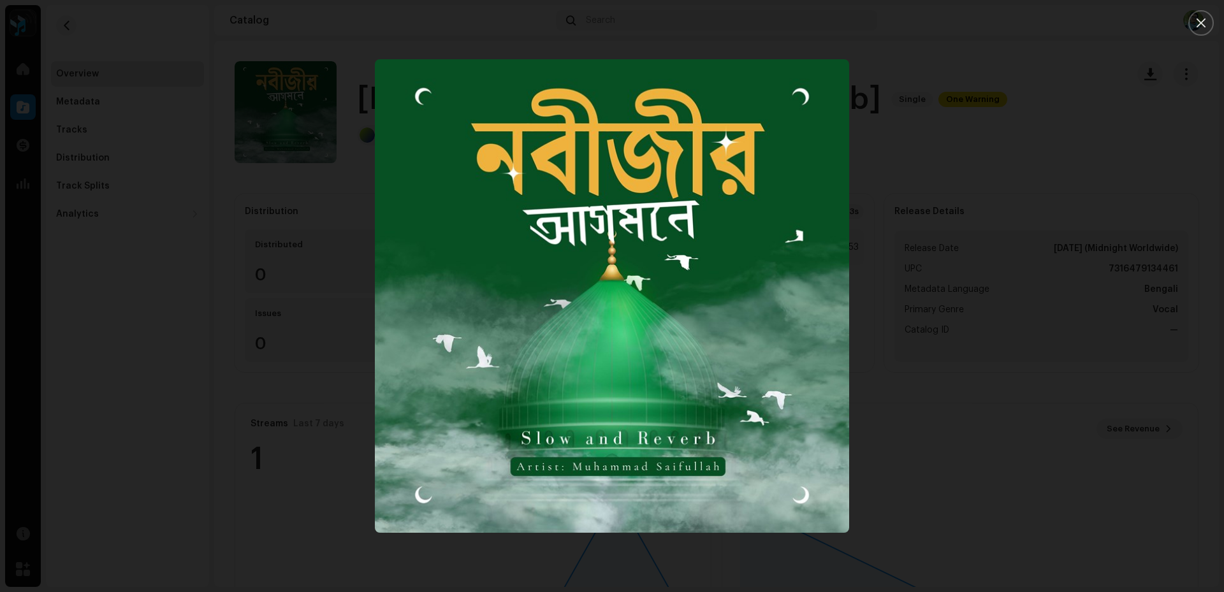
click at [1197, 26] on icon "Close" at bounding box center [1201, 22] width 11 height 11
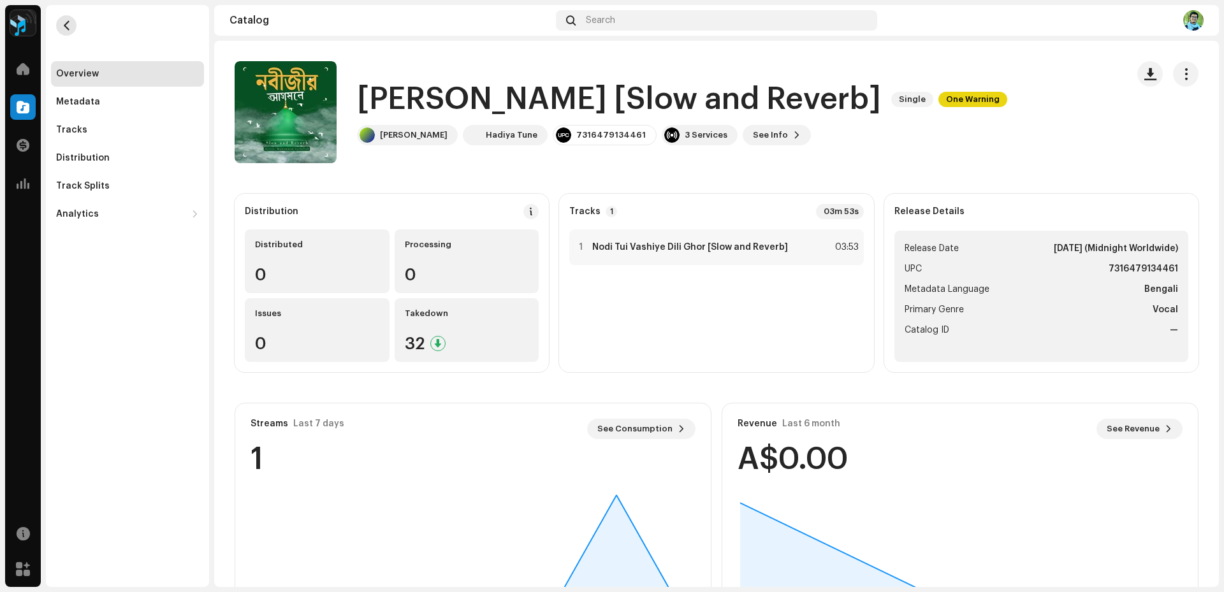
click at [66, 24] on span "button" at bounding box center [67, 25] width 10 height 10
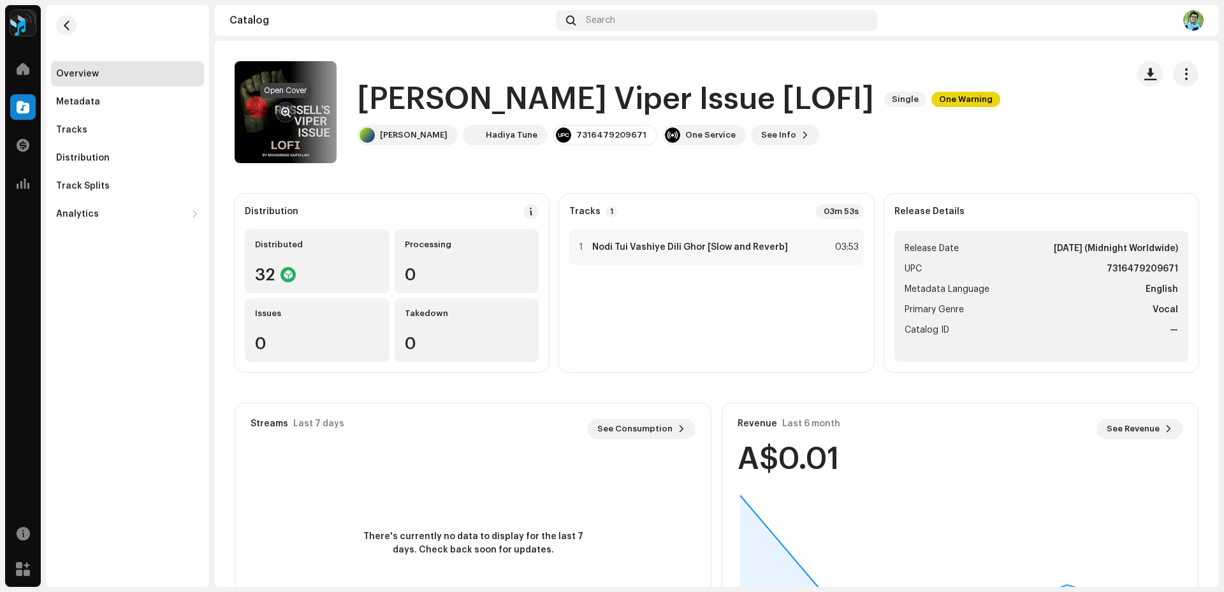
click at [288, 111] on span "button" at bounding box center [286, 112] width 10 height 10
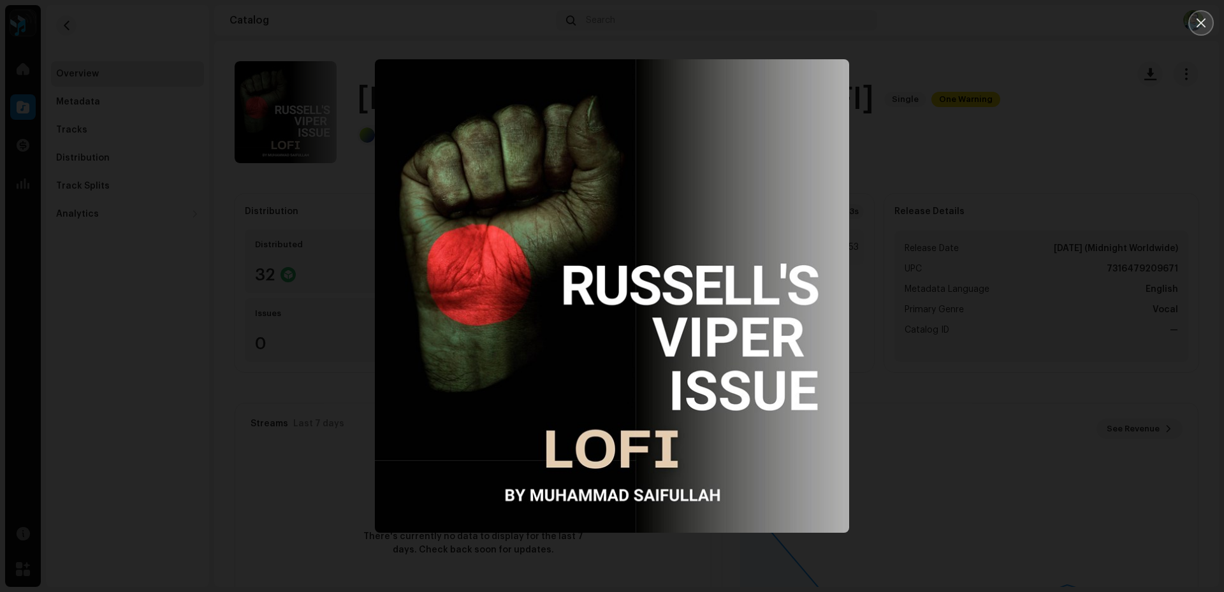
click at [1198, 26] on icon "Close" at bounding box center [1201, 22] width 9 height 9
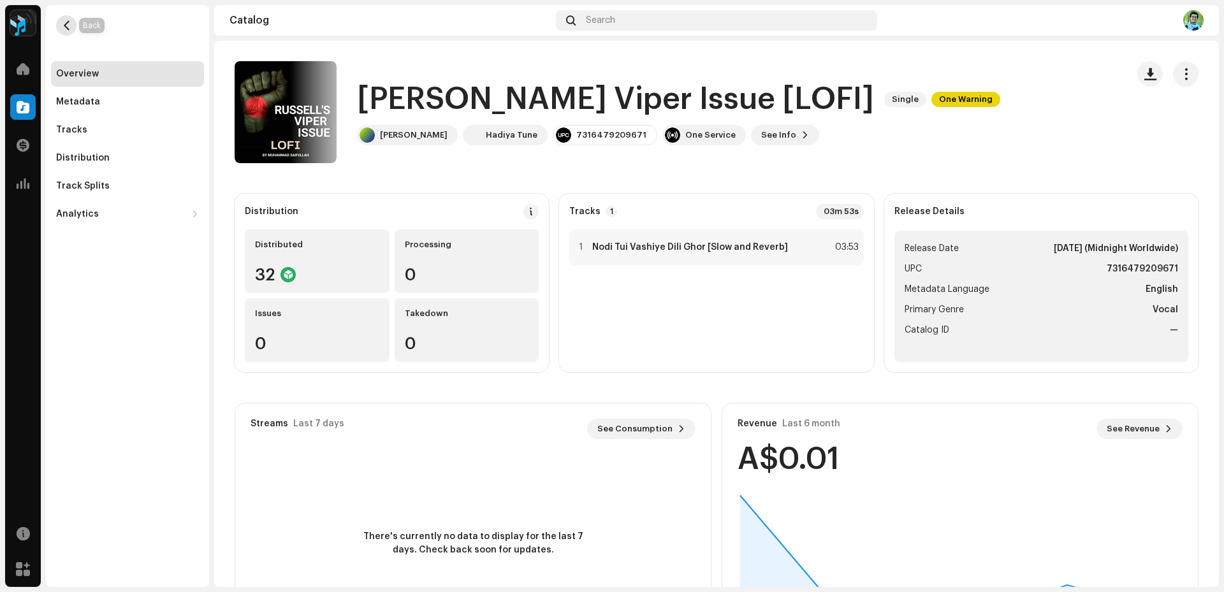
click at [68, 26] on span "button" at bounding box center [67, 25] width 10 height 10
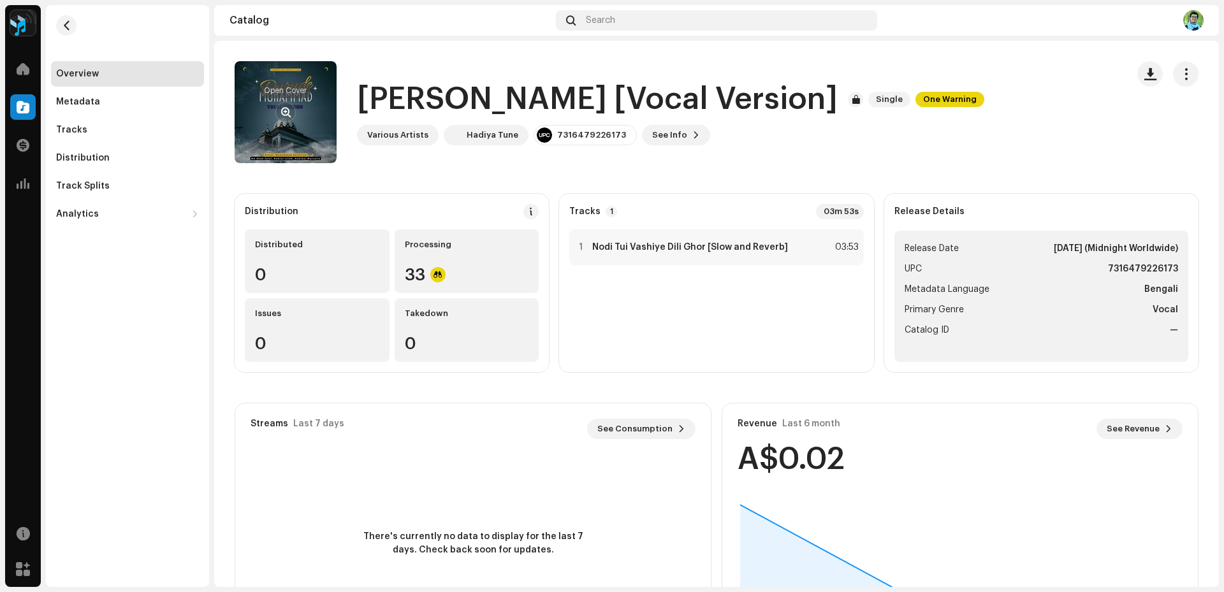
click at [281, 107] on span "button" at bounding box center [286, 112] width 10 height 10
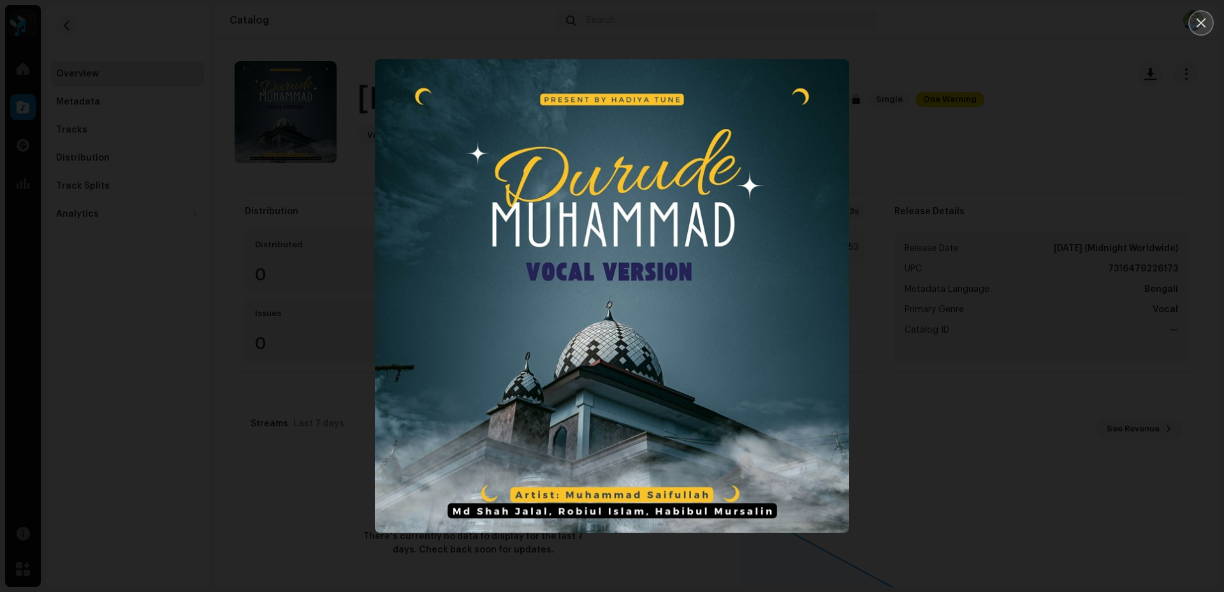
click at [1206, 25] on icon "Close" at bounding box center [1201, 22] width 11 height 11
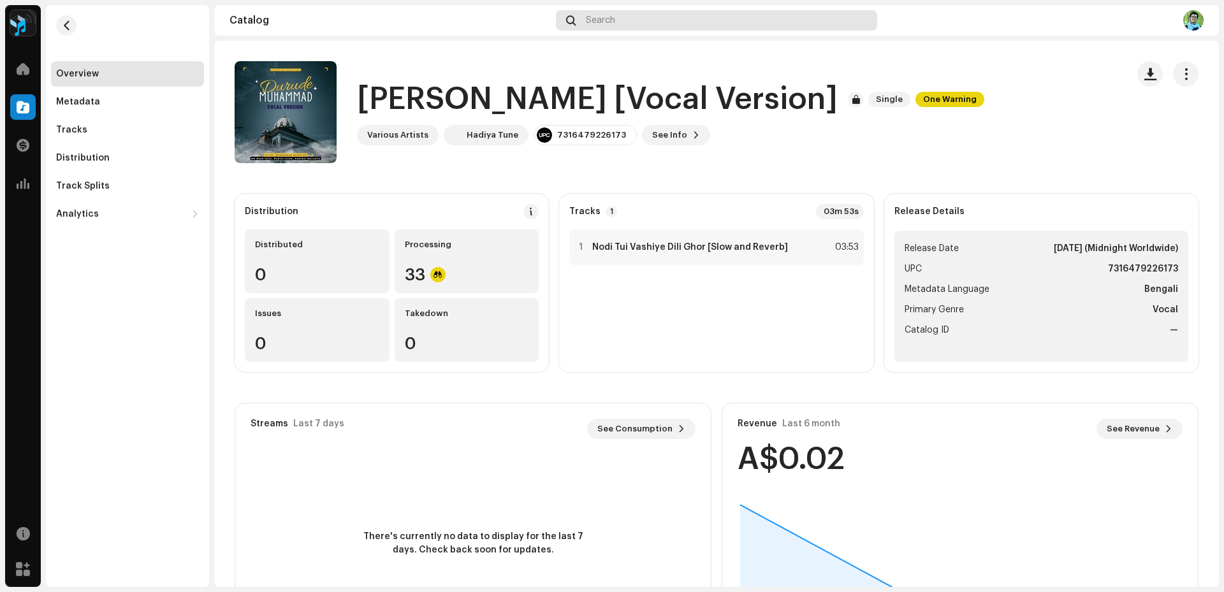
click at [633, 24] on div "Search" at bounding box center [716, 20] width 321 height 20
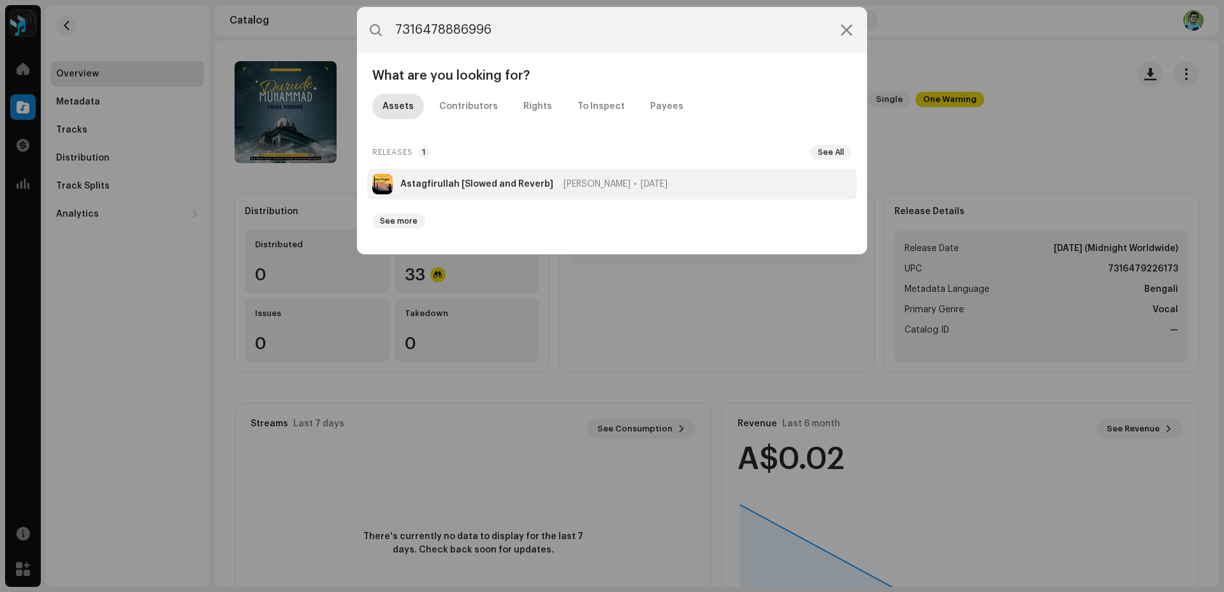
type input "7316478886996"
click at [471, 184] on strong "Astagfirullah [Slowed and Reverb]" at bounding box center [476, 184] width 153 height 10
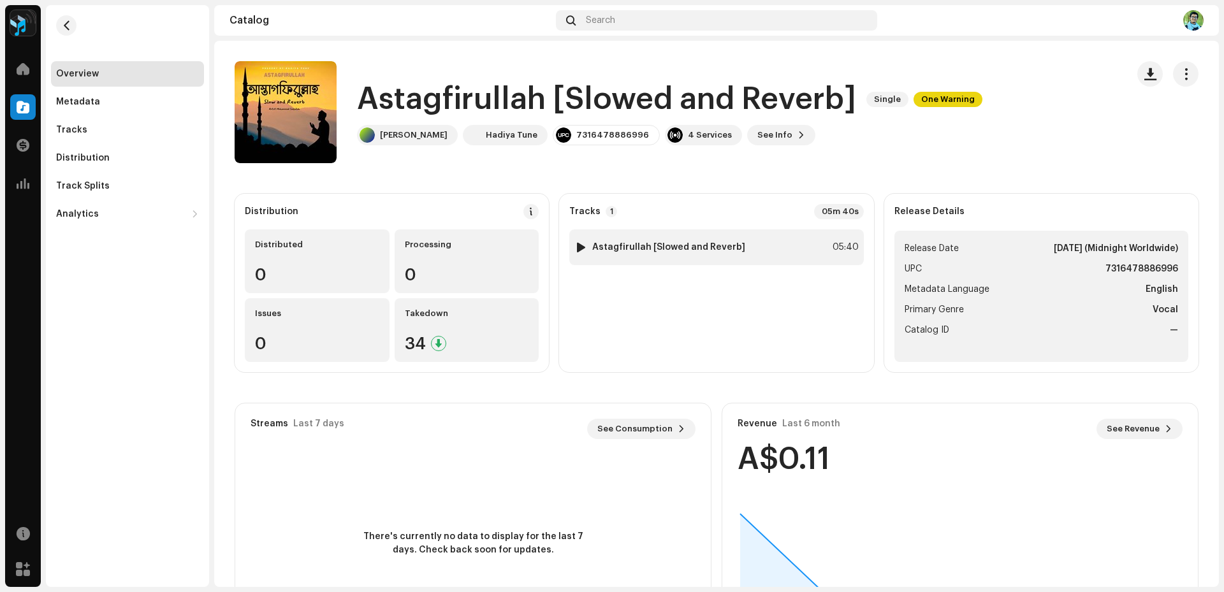
click at [705, 245] on strong "Astagfirullah [Slowed and Reverb]" at bounding box center [668, 247] width 153 height 10
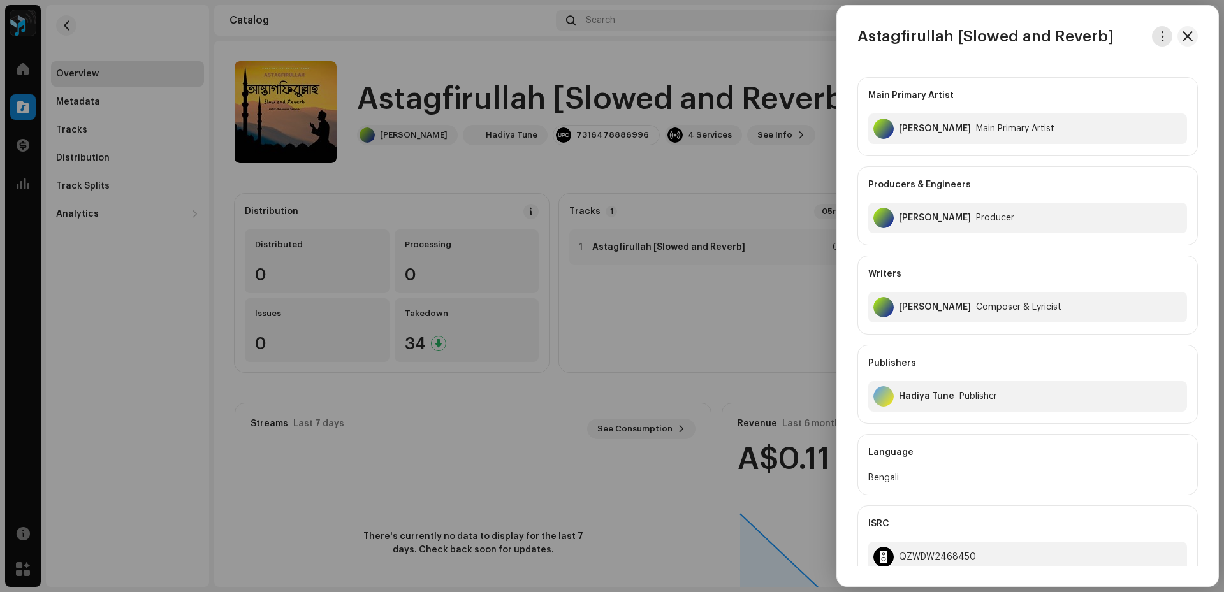
click at [1161, 34] on span "button" at bounding box center [1163, 36] width 10 height 10
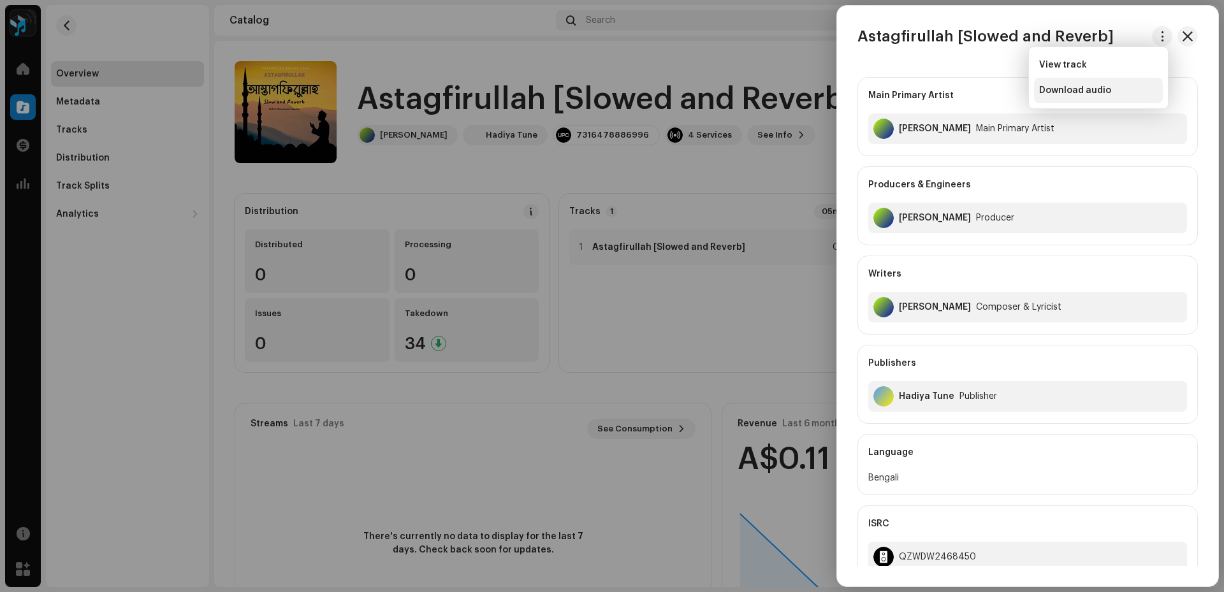
click at [1087, 88] on span "Download audio" at bounding box center [1075, 90] width 72 height 10
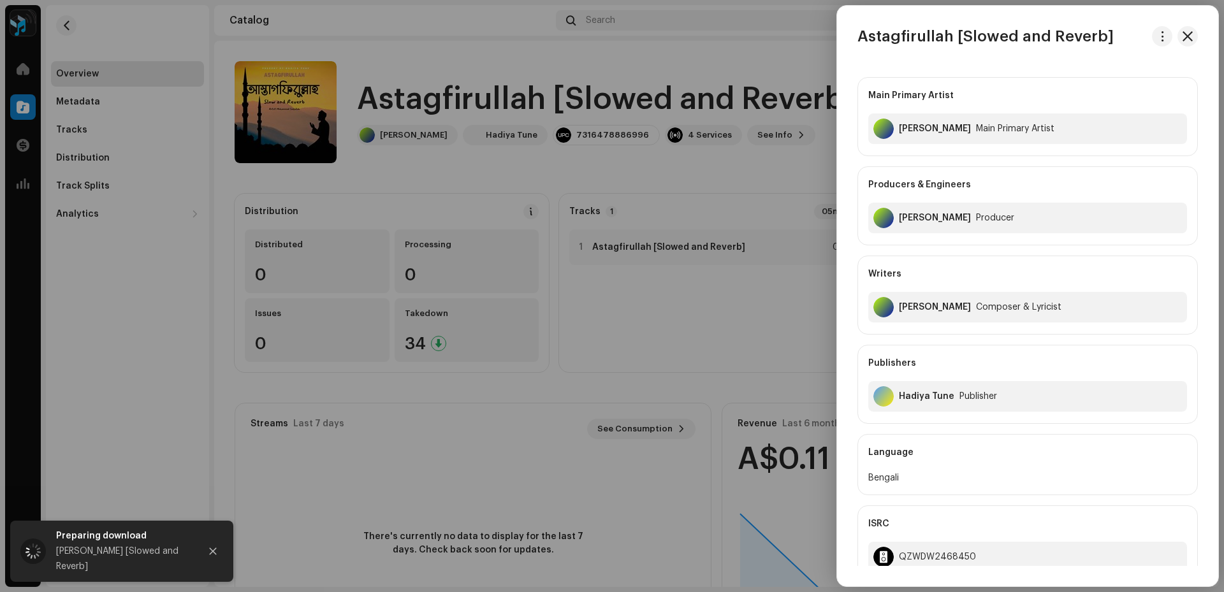
drag, startPoint x: 1107, startPoint y: 39, endPoint x: 854, endPoint y: 39, distance: 252.5
click at [854, 39] on div "Astagfirullah [Slowed and Reverb]" at bounding box center [1027, 36] width 381 height 20
copy h3 "Astagfirullah [Slowed and Reverb]"
click at [862, 47] on div "Astagfirullah [Slowed and Reverb] Main Primary Artist [PERSON_NAME] Primary Art…" at bounding box center [1027, 296] width 381 height 540
click at [585, 221] on div at bounding box center [612, 296] width 1224 height 592
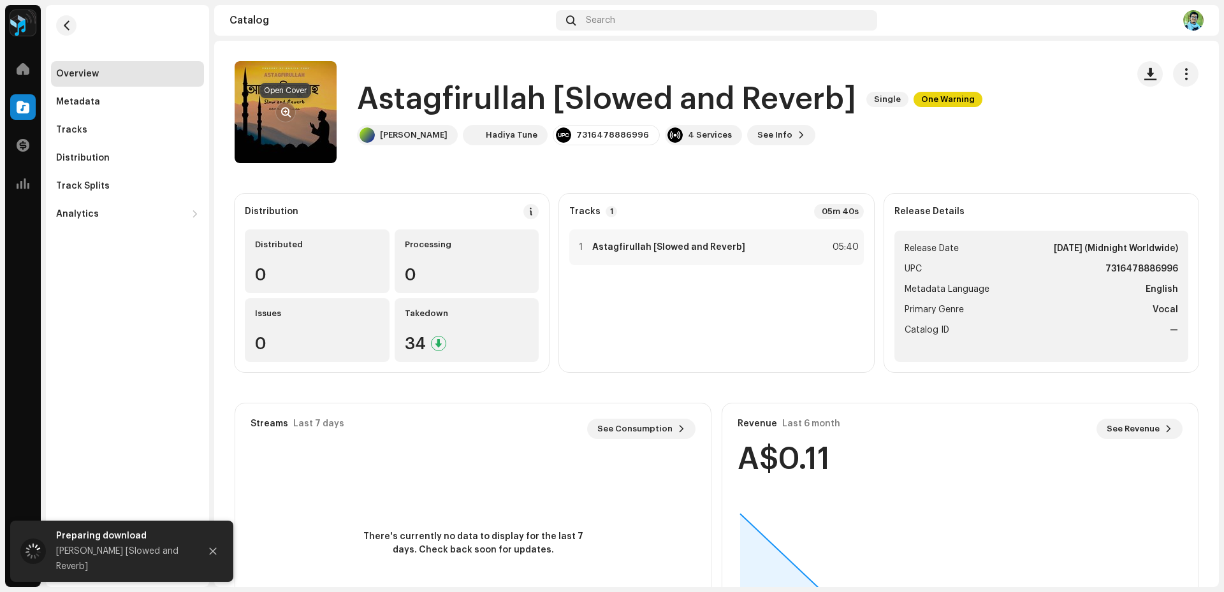
click at [276, 113] on button "button" at bounding box center [285, 112] width 20 height 20
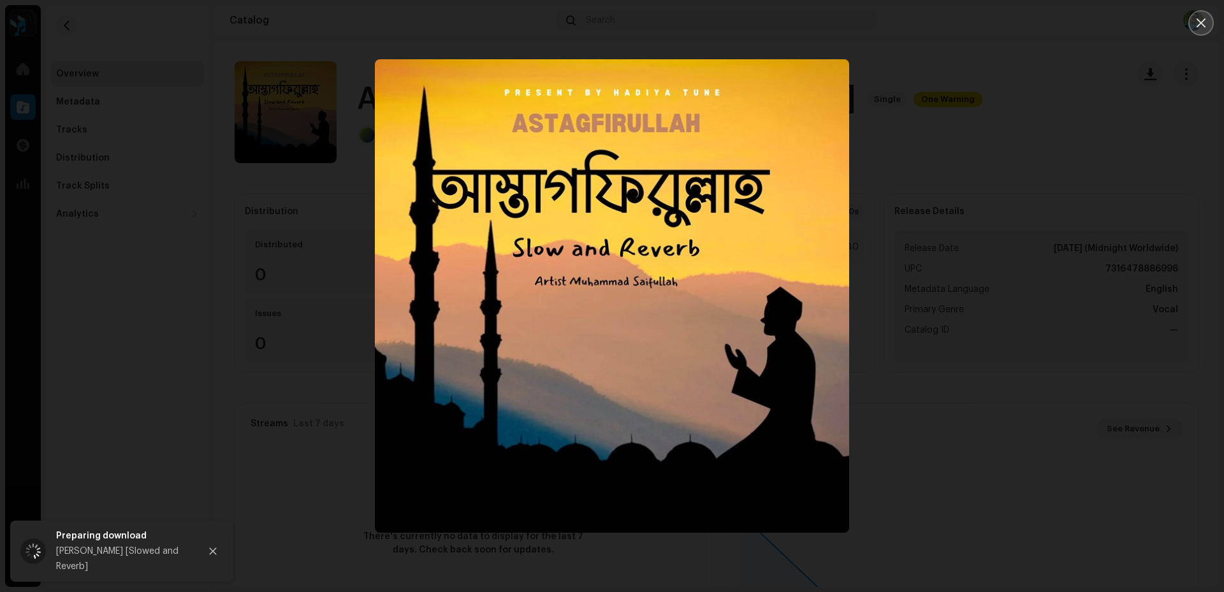
click at [1195, 26] on button "Close" at bounding box center [1202, 23] width 26 height 26
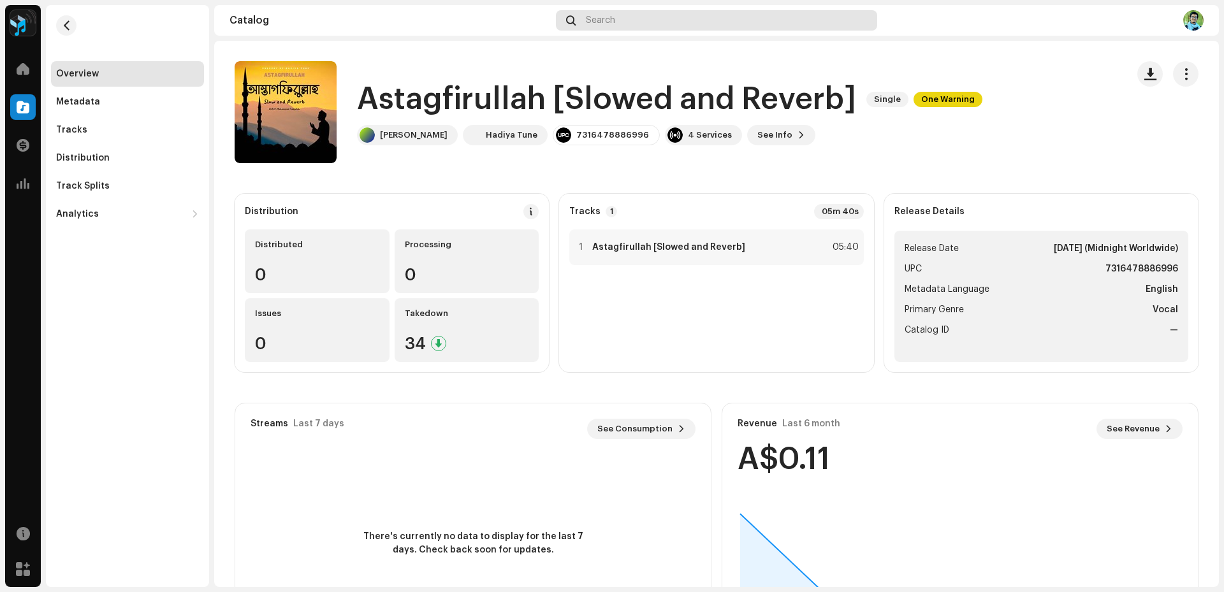
click at [606, 20] on span "Search" at bounding box center [600, 20] width 29 height 10
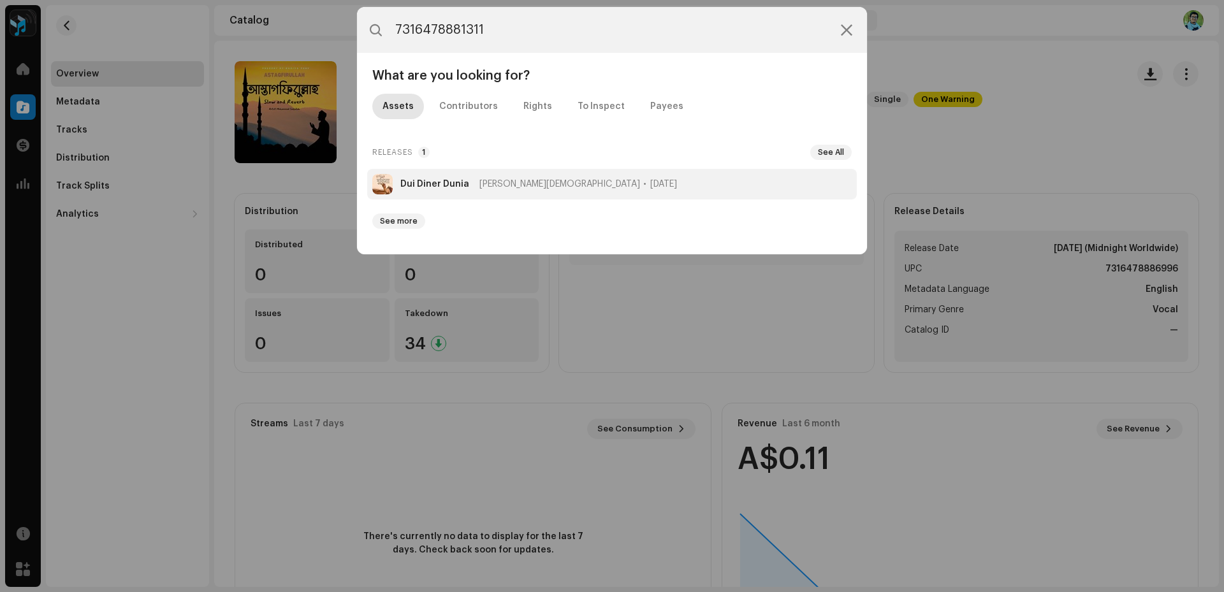
type input "7316478881311"
click at [485, 184] on span "[PERSON_NAME][DEMOGRAPHIC_DATA]" at bounding box center [560, 184] width 161 height 10
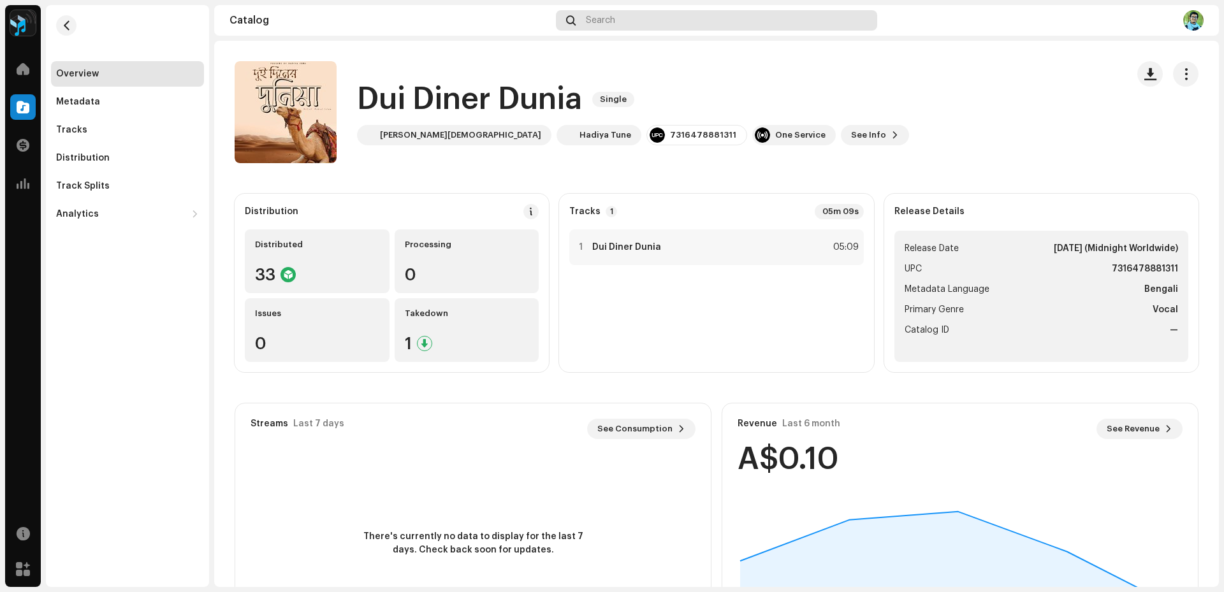
click at [627, 27] on div "Search" at bounding box center [716, 20] width 321 height 20
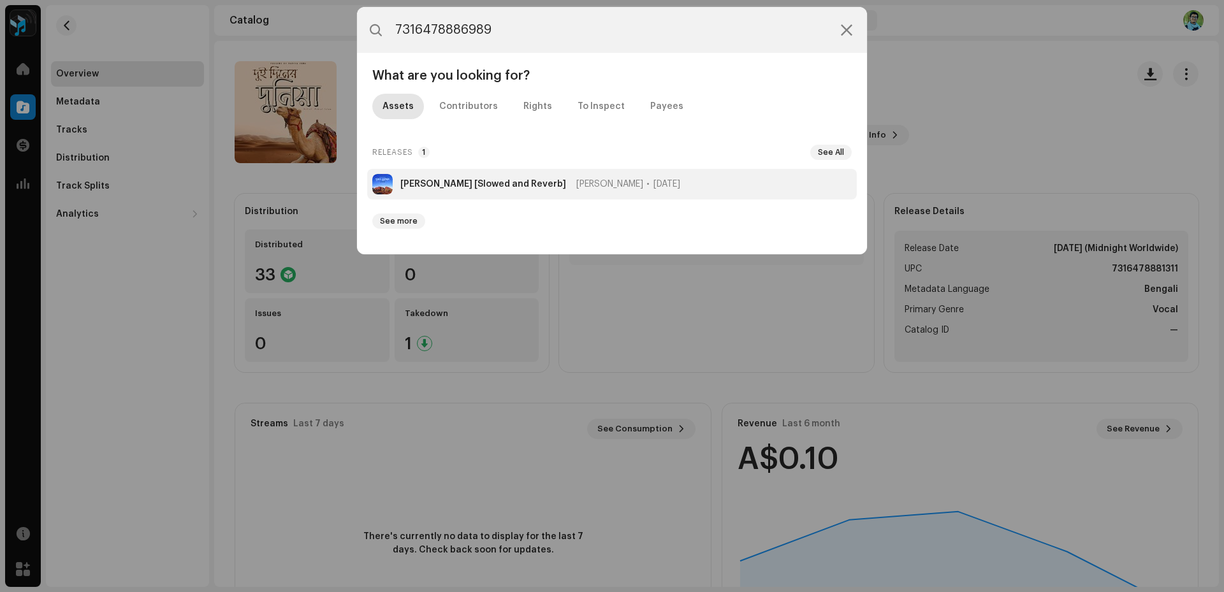
type input "7316478886989"
click at [548, 191] on li "[PERSON_NAME] [Slowed and Reverb] [PERSON_NAME] [DATE]" at bounding box center [612, 184] width 490 height 31
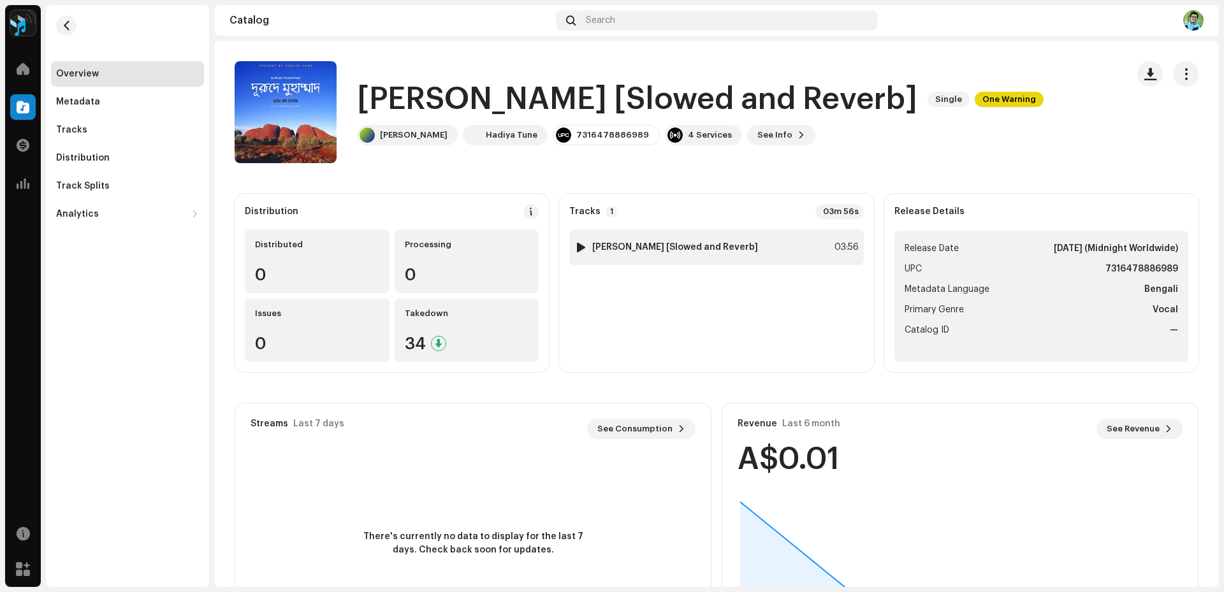
click at [677, 247] on strong "[PERSON_NAME] [Slowed and Reverb]" at bounding box center [675, 247] width 166 height 10
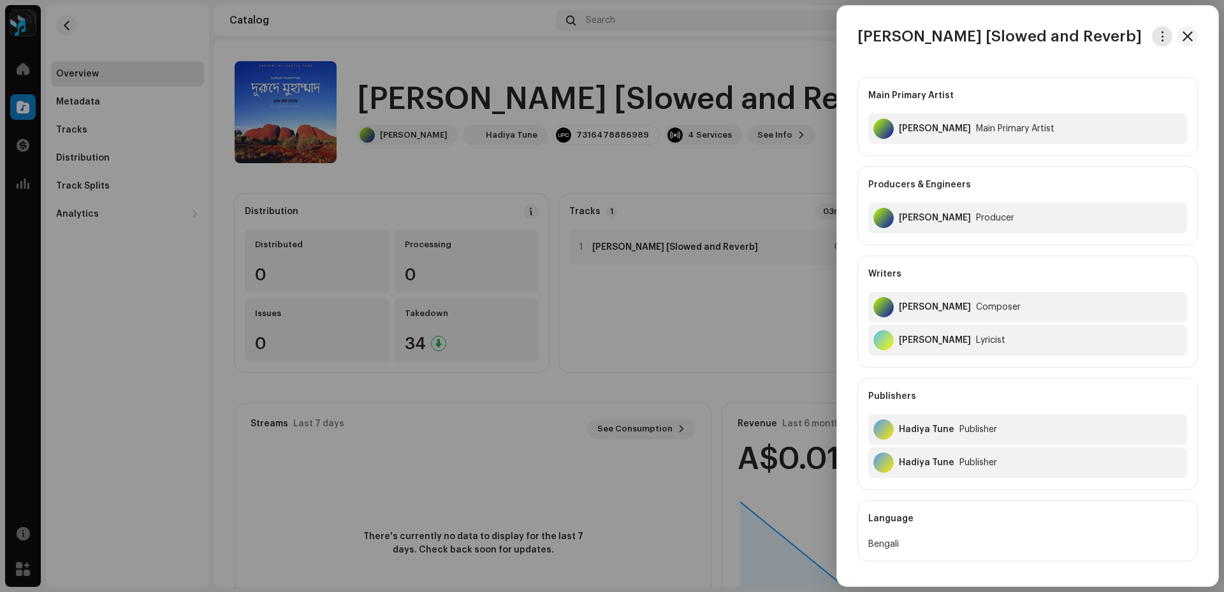
click at [1158, 38] on span "button" at bounding box center [1163, 36] width 10 height 10
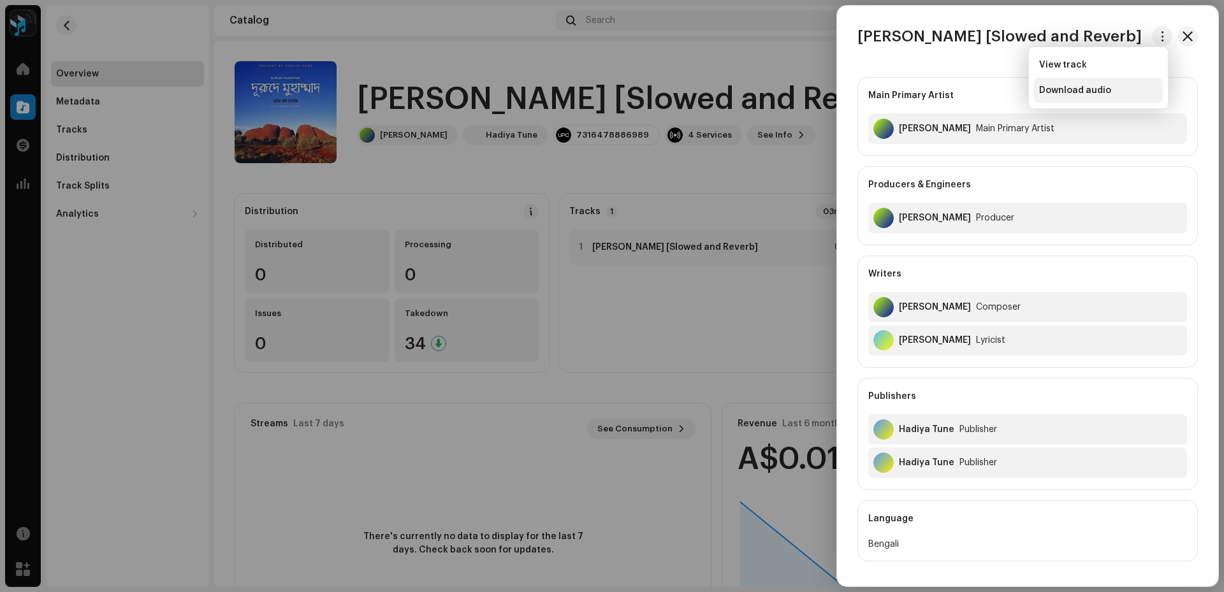
click at [1129, 89] on div "Download audio" at bounding box center [1098, 90] width 119 height 10
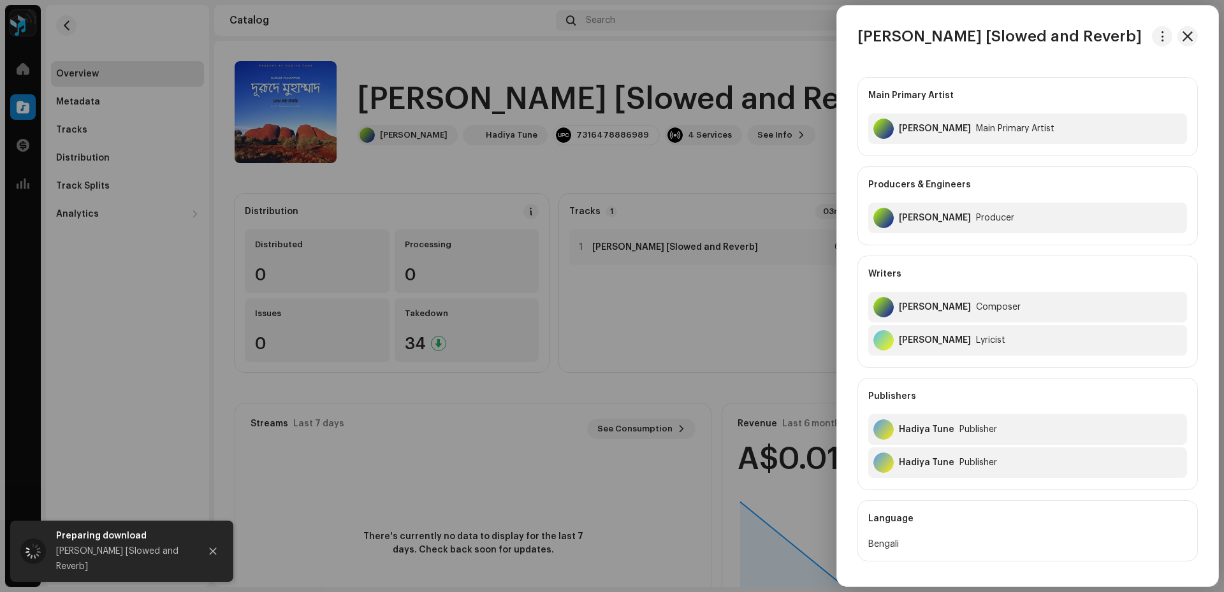
drag, startPoint x: 977, startPoint y: 71, endPoint x: 849, endPoint y: 33, distance: 133.9
click at [849, 33] on div "[PERSON_NAME] [Slowed and Reverb] Main Primary Artist [PERSON_NAME] Primary Art…" at bounding box center [1027, 296] width 381 height 540
copy h3 "[PERSON_NAME] [Slowed and Reverb]"
click at [1120, 47] on h3 "[PERSON_NAME] [Slowed and Reverb]" at bounding box center [1000, 36] width 284 height 20
click at [1191, 31] on button "button" at bounding box center [1188, 36] width 20 height 20
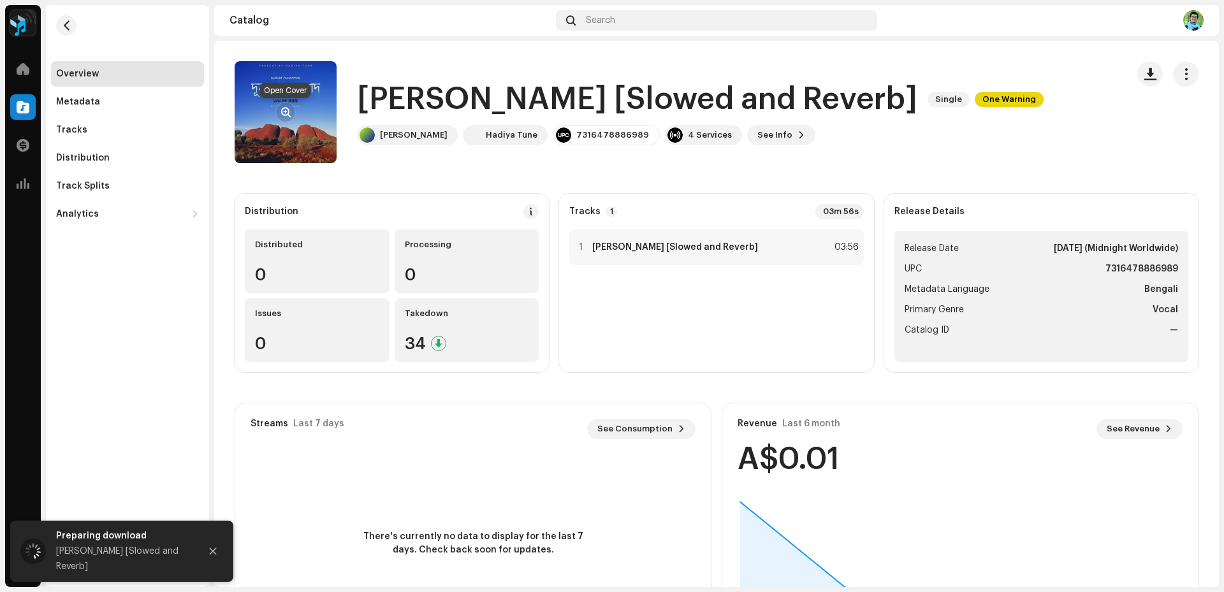
click at [284, 115] on span "button" at bounding box center [286, 112] width 10 height 10
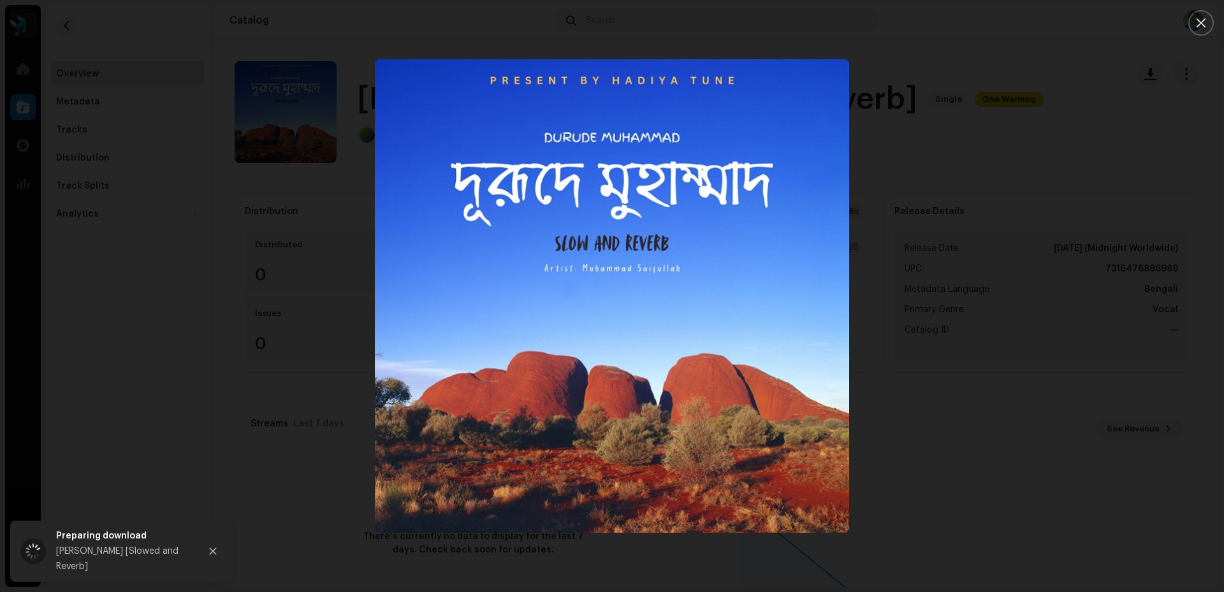
click at [872, 167] on div at bounding box center [612, 296] width 1224 height 592
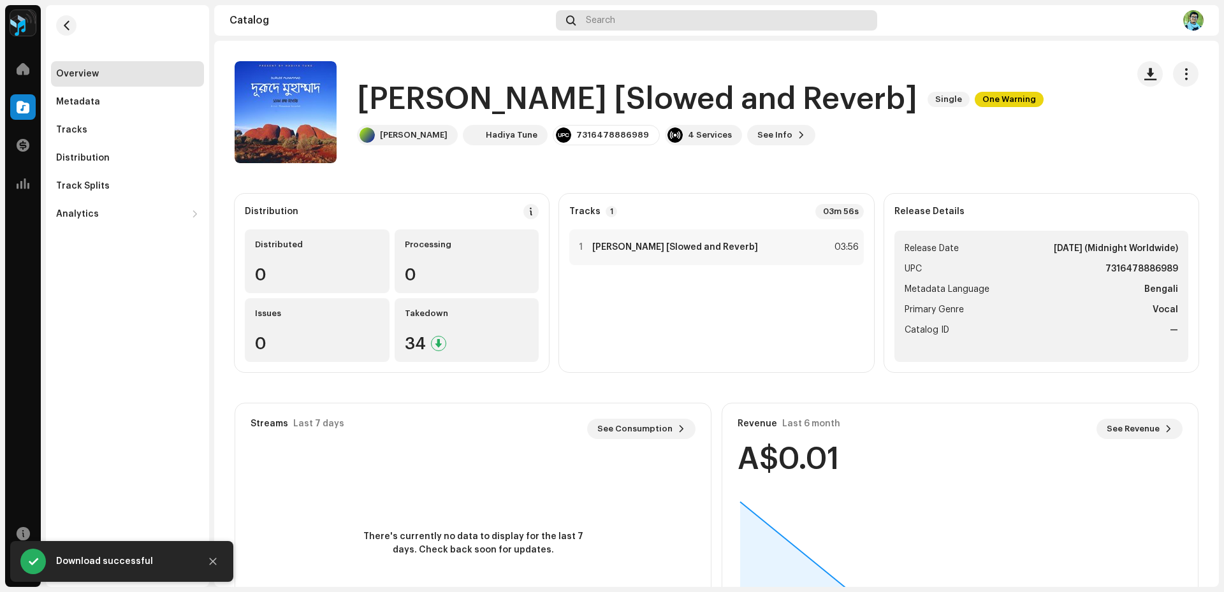
click at [590, 15] on div "Search" at bounding box center [716, 20] width 321 height 20
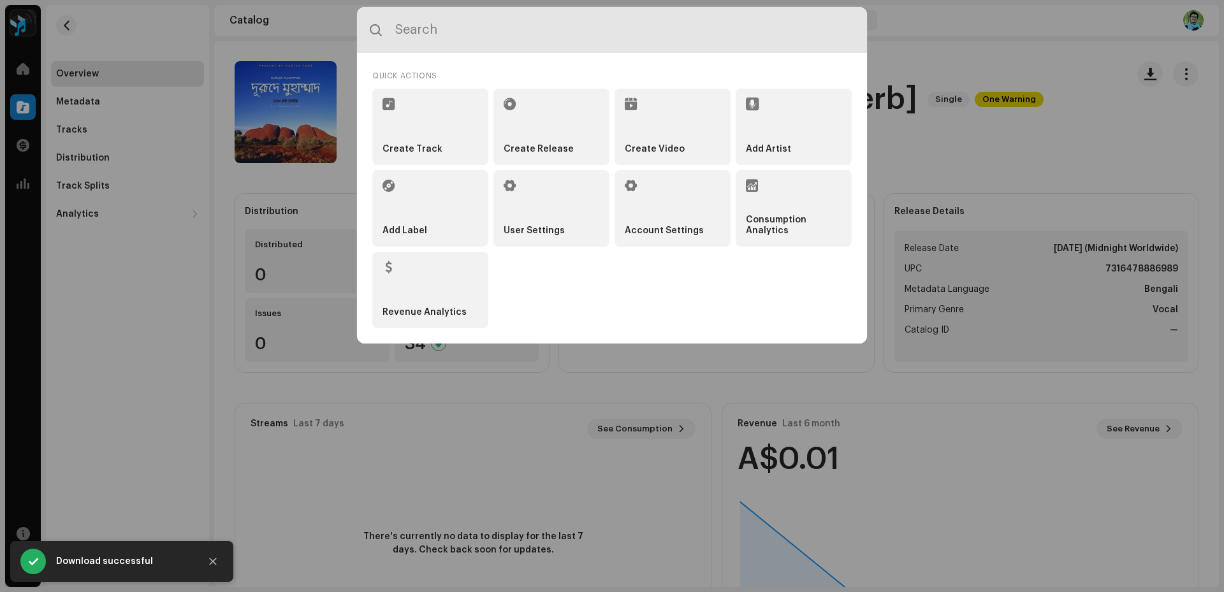
paste input "7316478861931"
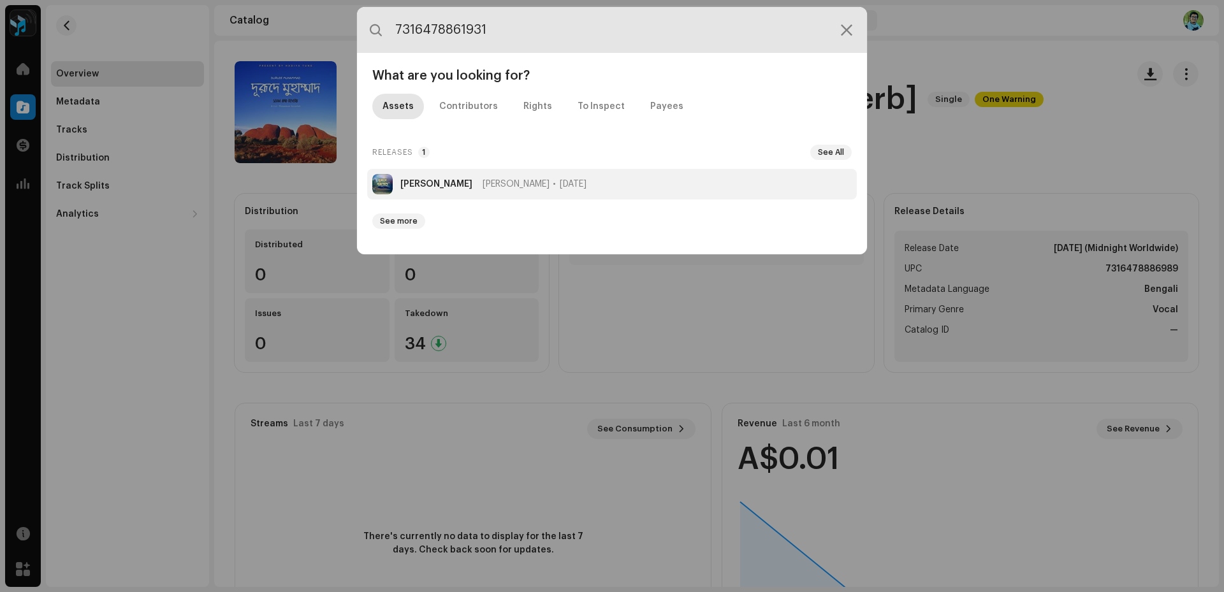
type input "7316478861931"
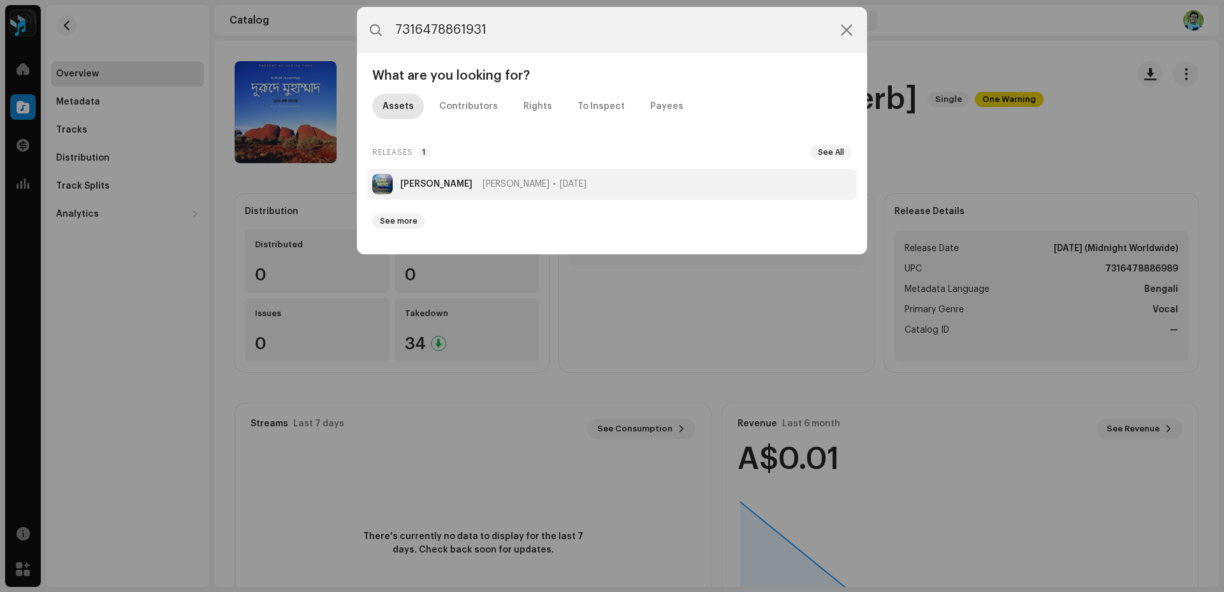
click at [498, 190] on li "[PERSON_NAME] [DATE]" at bounding box center [612, 184] width 490 height 31
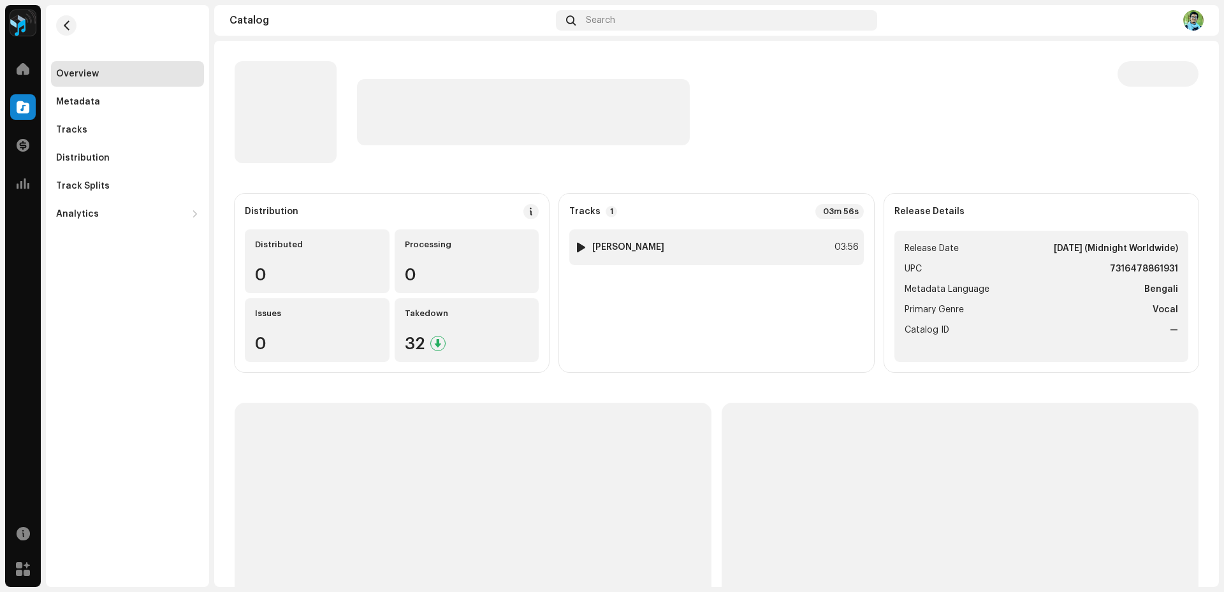
click at [777, 244] on div "1 [PERSON_NAME] 03:56" at bounding box center [716, 248] width 294 height 36
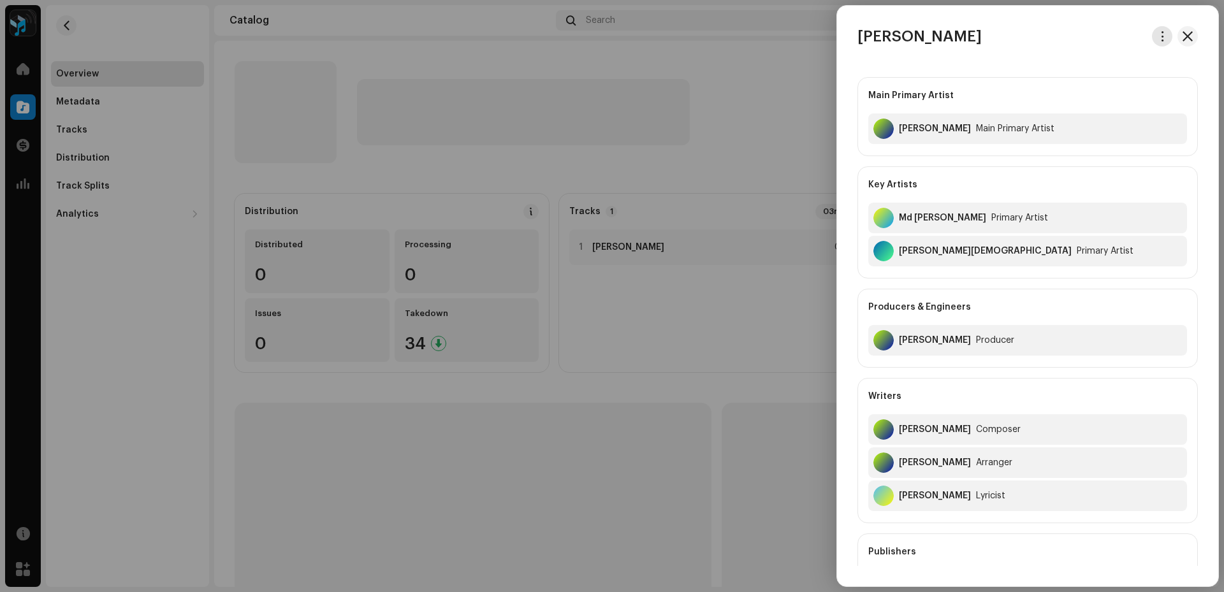
click at [1165, 41] on button "button" at bounding box center [1162, 36] width 20 height 20
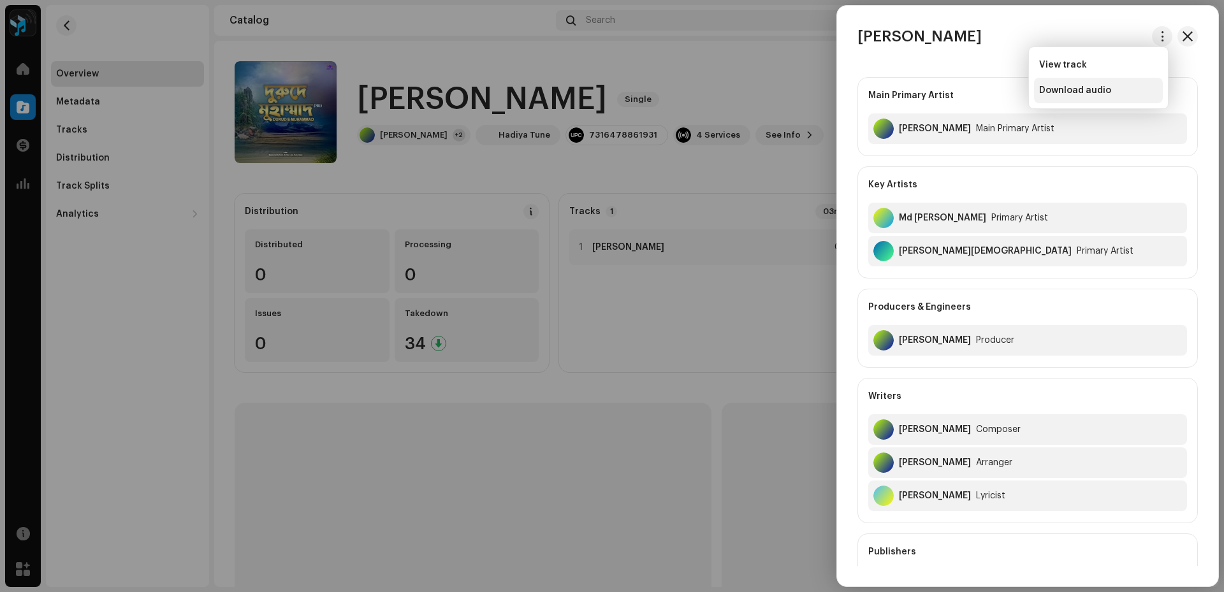
click at [1120, 99] on div "Download audio" at bounding box center [1098, 91] width 129 height 26
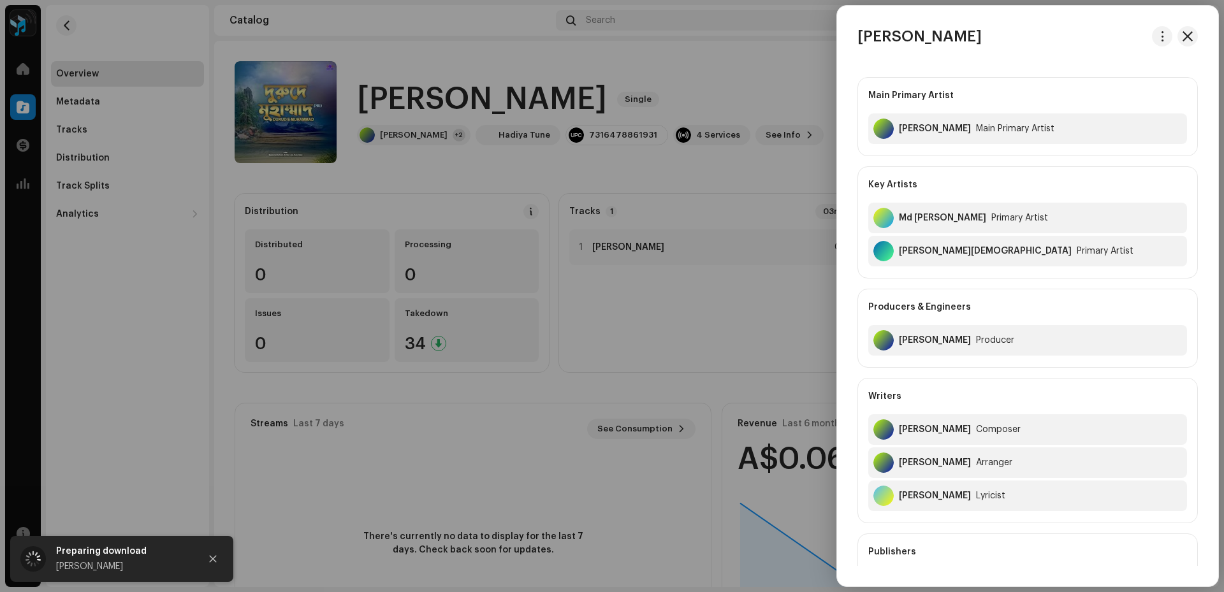
drag, startPoint x: 1007, startPoint y: 34, endPoint x: 858, endPoint y: 42, distance: 149.4
click at [858, 42] on div "[PERSON_NAME]" at bounding box center [1027, 36] width 381 height 20
copy h3 "[PERSON_NAME]"
click at [1024, 48] on div "[PERSON_NAME] Main Primary Artist [PERSON_NAME] Primary Artist Key Artists [PER…" at bounding box center [1027, 296] width 381 height 540
click at [1185, 36] on span "button" at bounding box center [1188, 36] width 10 height 10
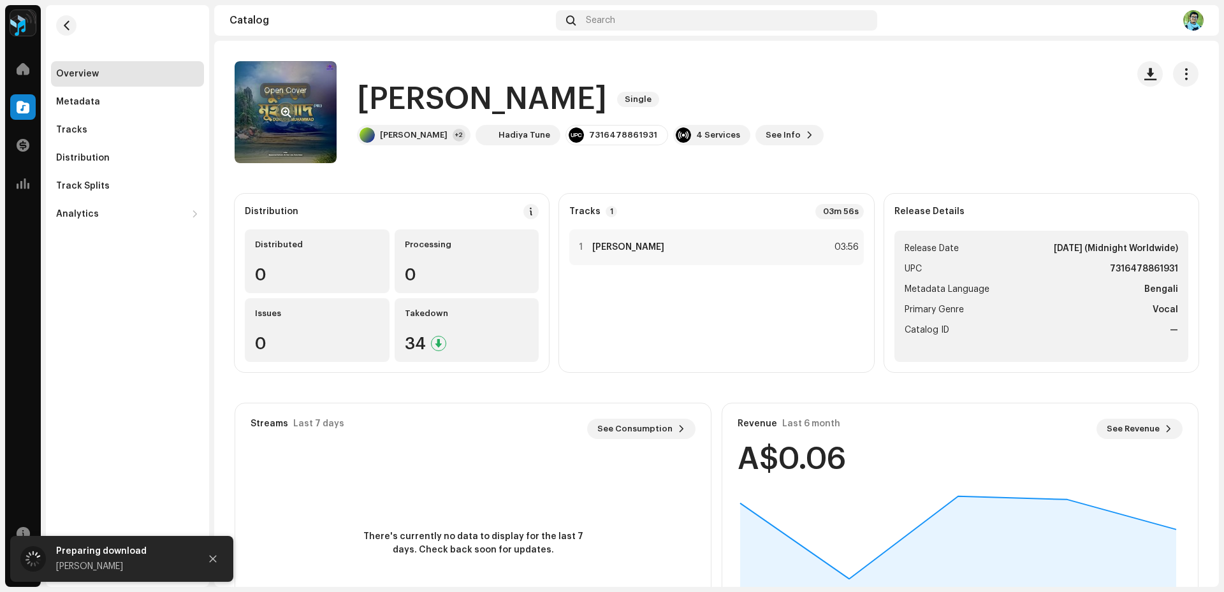
click at [285, 115] on span "button" at bounding box center [286, 112] width 10 height 10
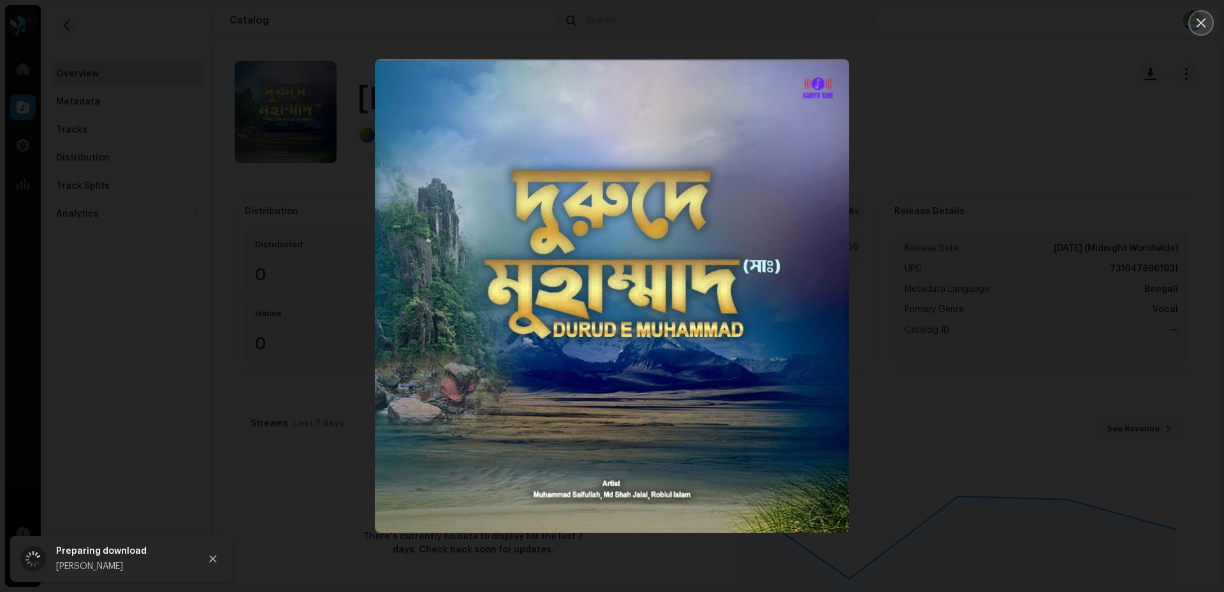
click at [1198, 20] on icon "Close" at bounding box center [1201, 22] width 9 height 9
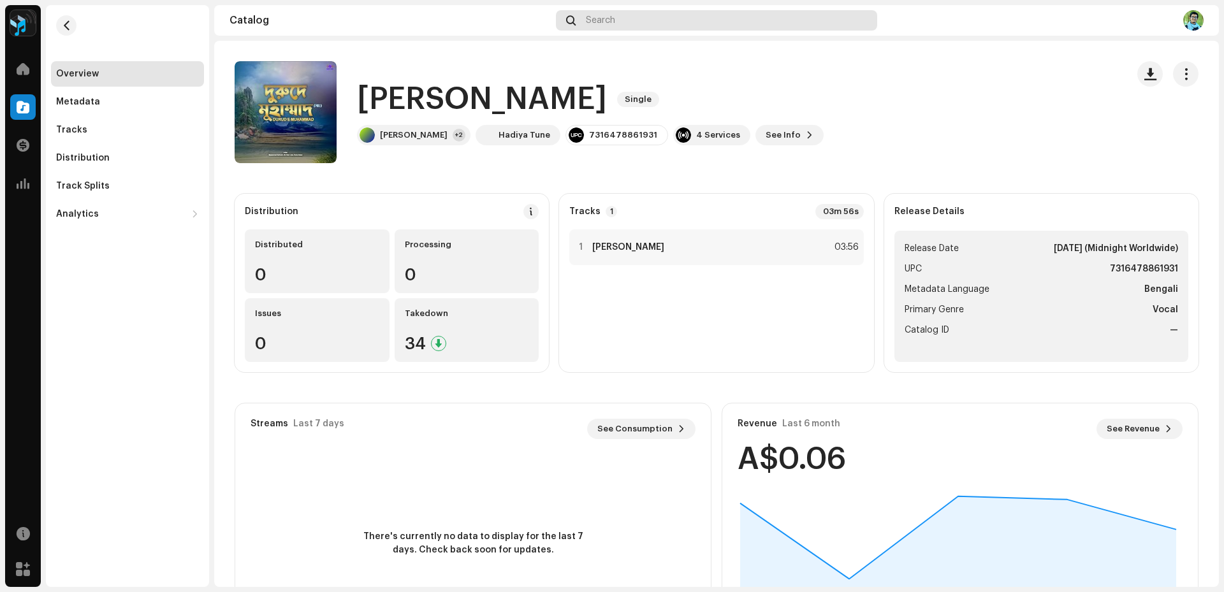
click at [659, 16] on div "Search" at bounding box center [716, 20] width 321 height 20
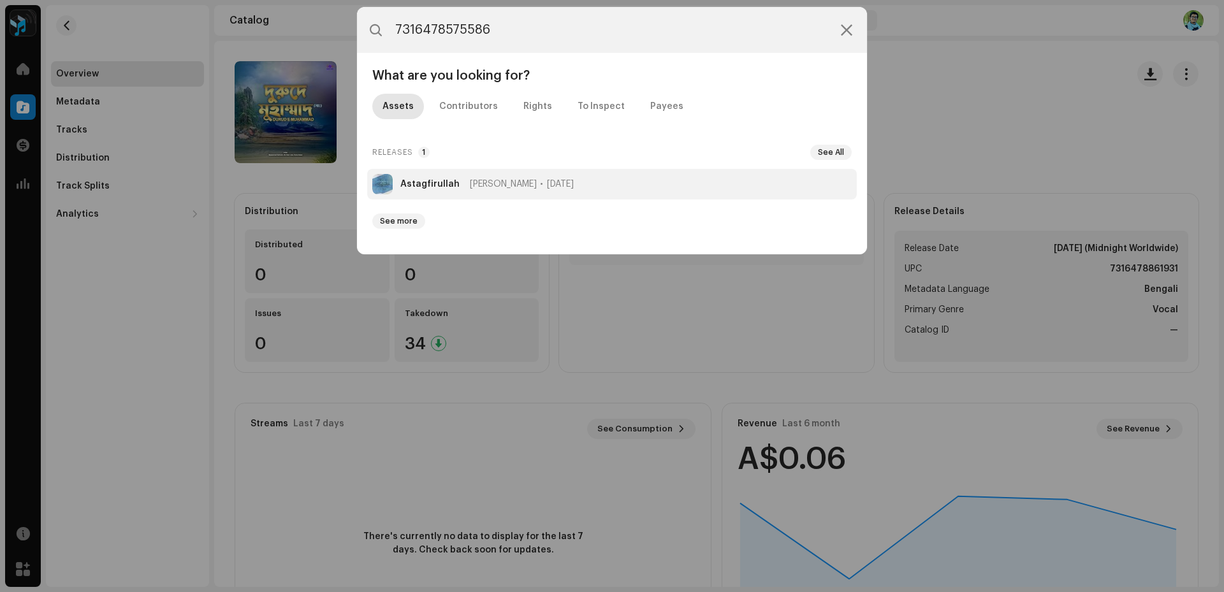
type input "7316478575586"
click at [480, 188] on span "[PERSON_NAME]" at bounding box center [503, 184] width 67 height 10
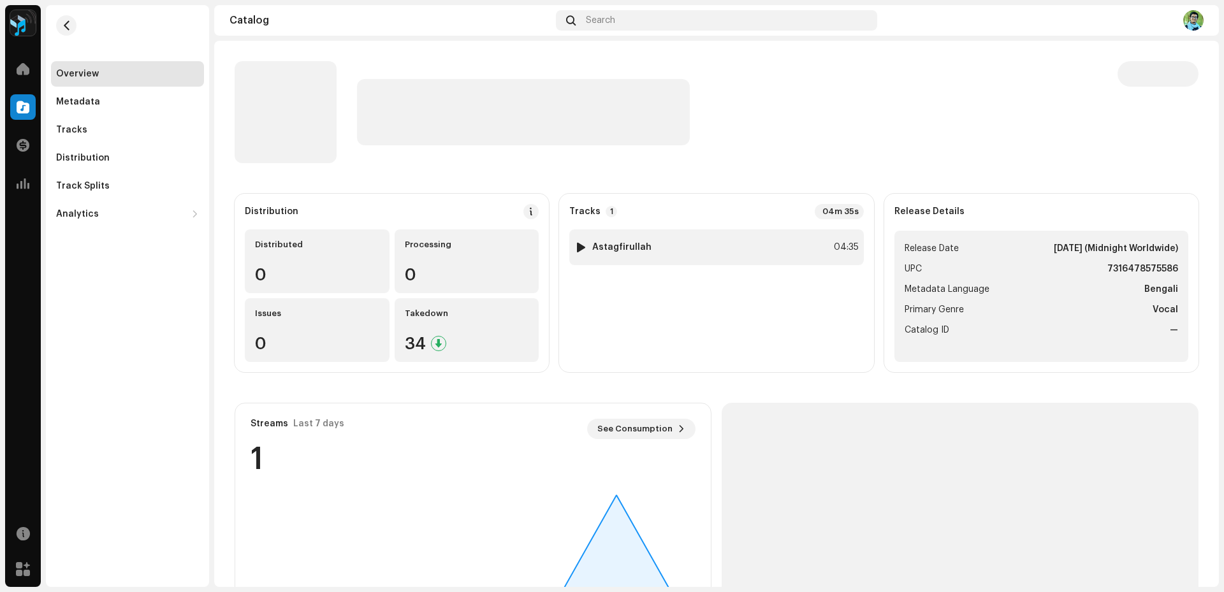
click at [774, 256] on div "1 Astagfirullah 04:35" at bounding box center [716, 248] width 294 height 36
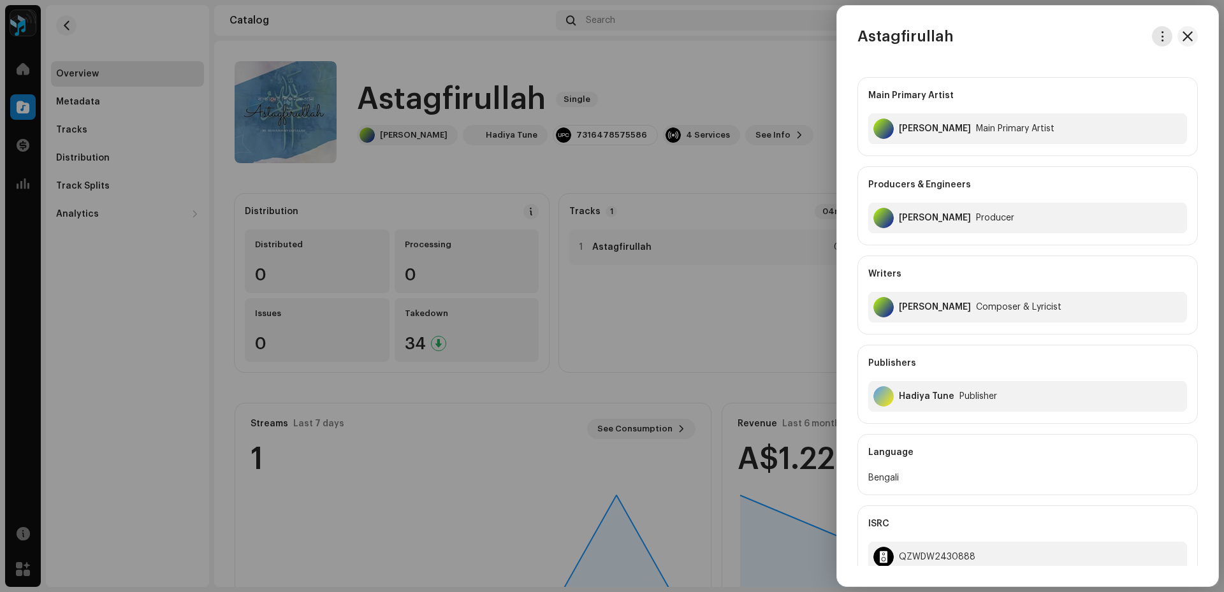
click at [1160, 44] on button "button" at bounding box center [1162, 36] width 20 height 20
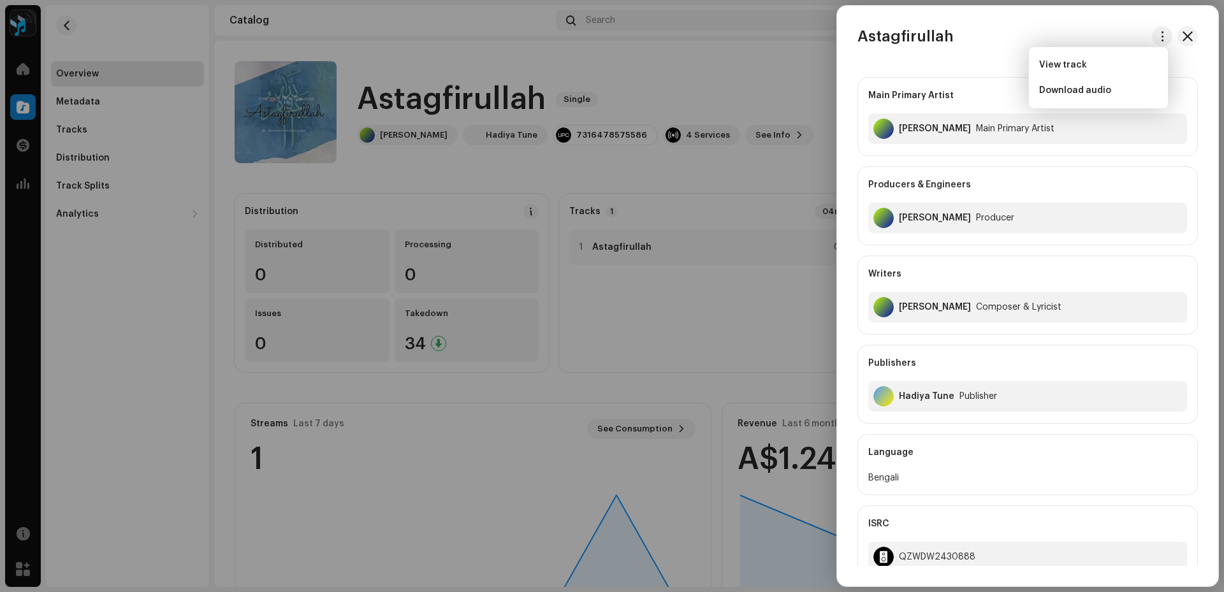
drag, startPoint x: 1132, startPoint y: 94, endPoint x: 955, endPoint y: 22, distance: 192.2
click at [1131, 94] on div "Download audio" at bounding box center [1098, 90] width 119 height 10
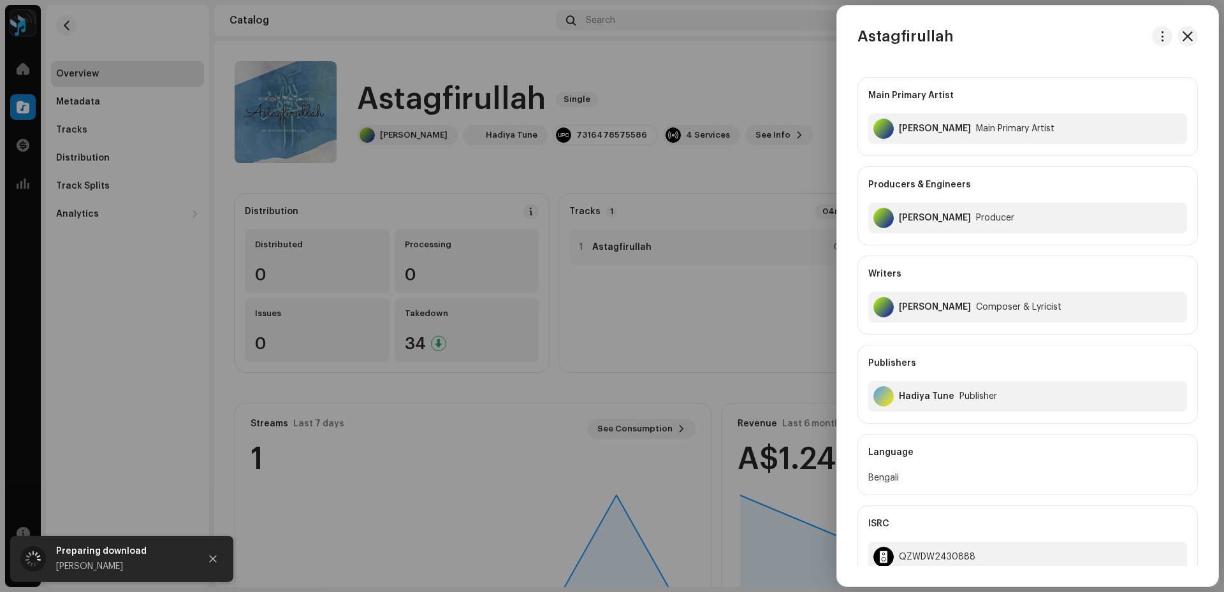
drag, startPoint x: 925, startPoint y: 44, endPoint x: 856, endPoint y: 41, distance: 68.9
click at [856, 41] on div "Astagfirullah" at bounding box center [1027, 36] width 381 height 20
copy h3 "Astagfirullah"
click at [1118, 45] on div "Astagfirullah" at bounding box center [1027, 36] width 381 height 20
click at [861, 16] on div "Astagfirullah Main Primary Artist [PERSON_NAME] Primary Artist Producers & Engi…" at bounding box center [1027, 296] width 381 height 581
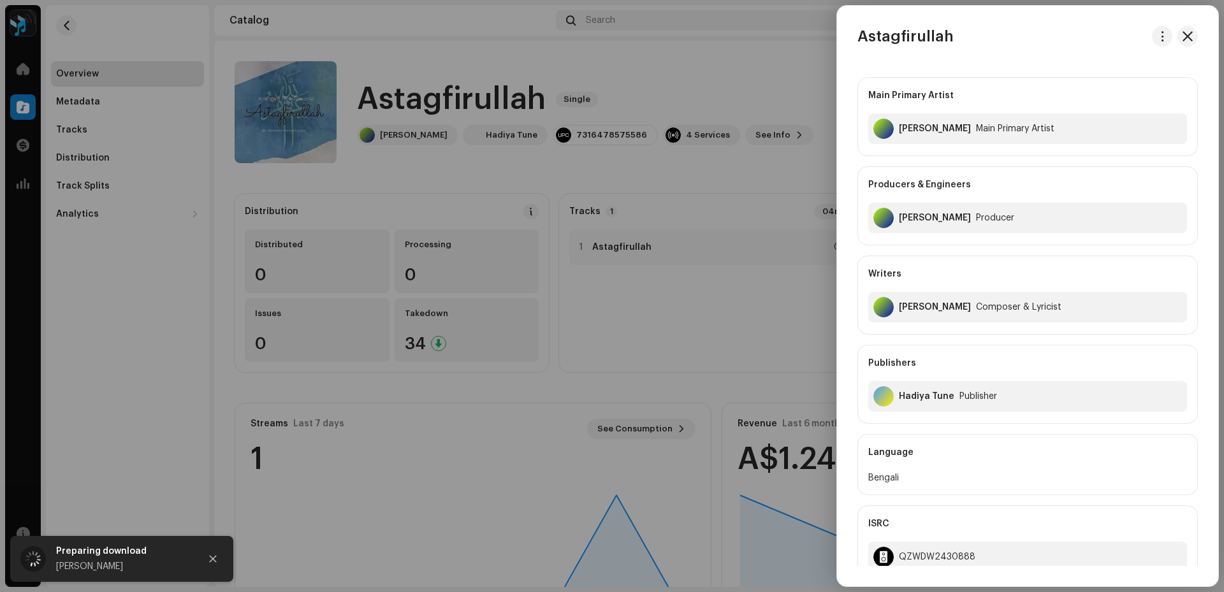
click at [561, 432] on div at bounding box center [612, 296] width 1224 height 592
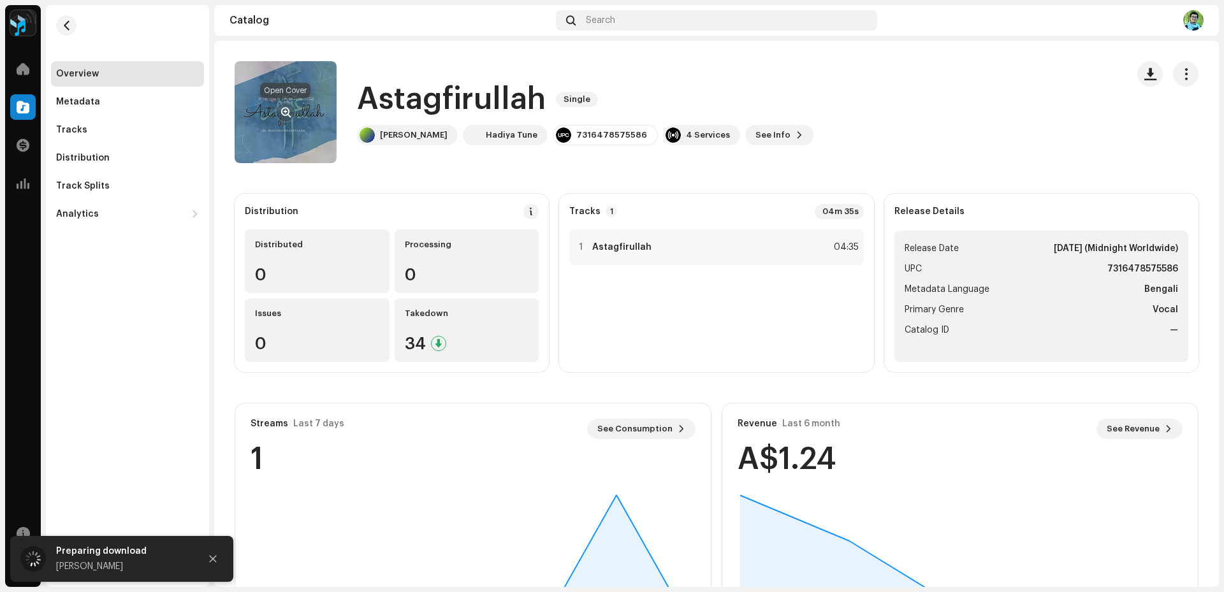
click at [278, 112] on button "button" at bounding box center [285, 112] width 20 height 20
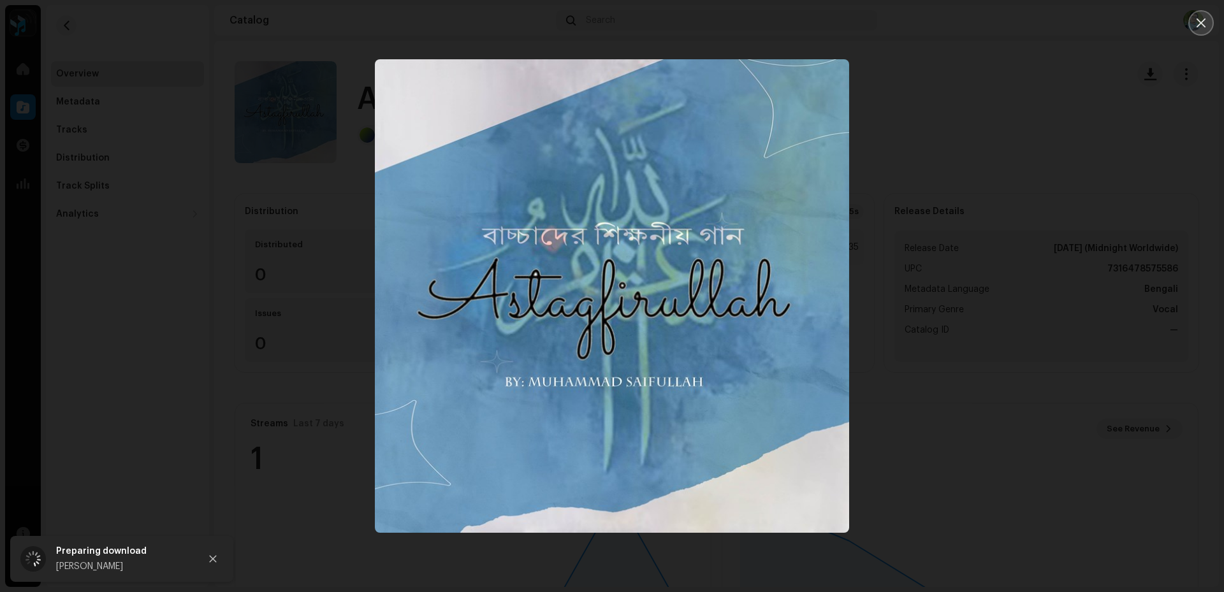
click at [1192, 24] on button "Close" at bounding box center [1202, 23] width 26 height 26
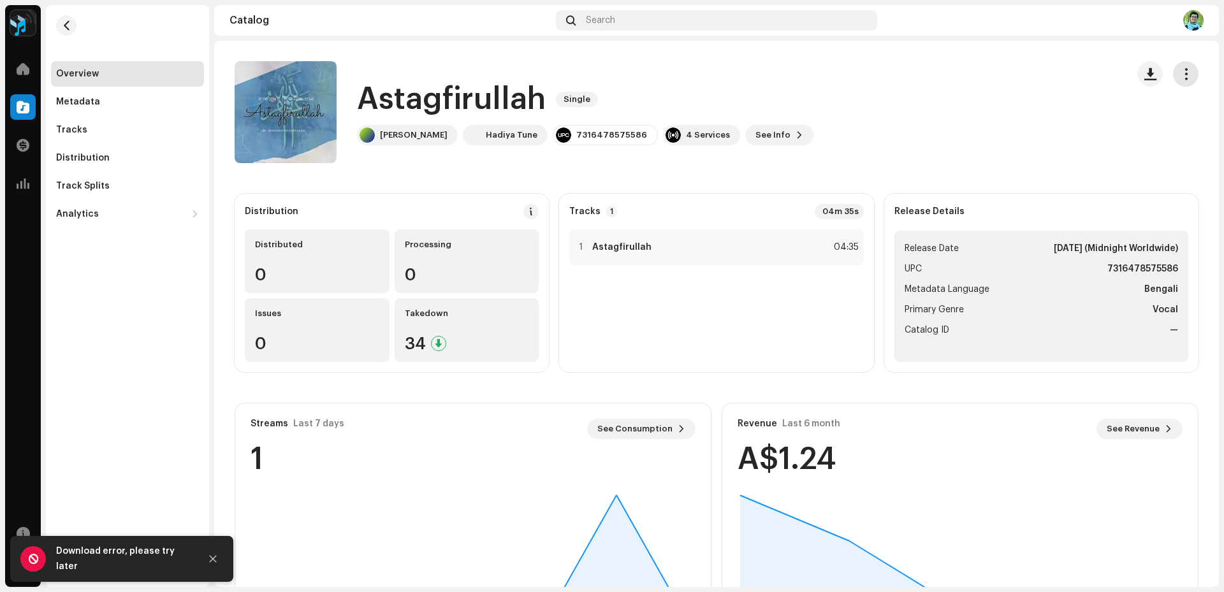
click at [1173, 74] on button "button" at bounding box center [1186, 74] width 26 height 26
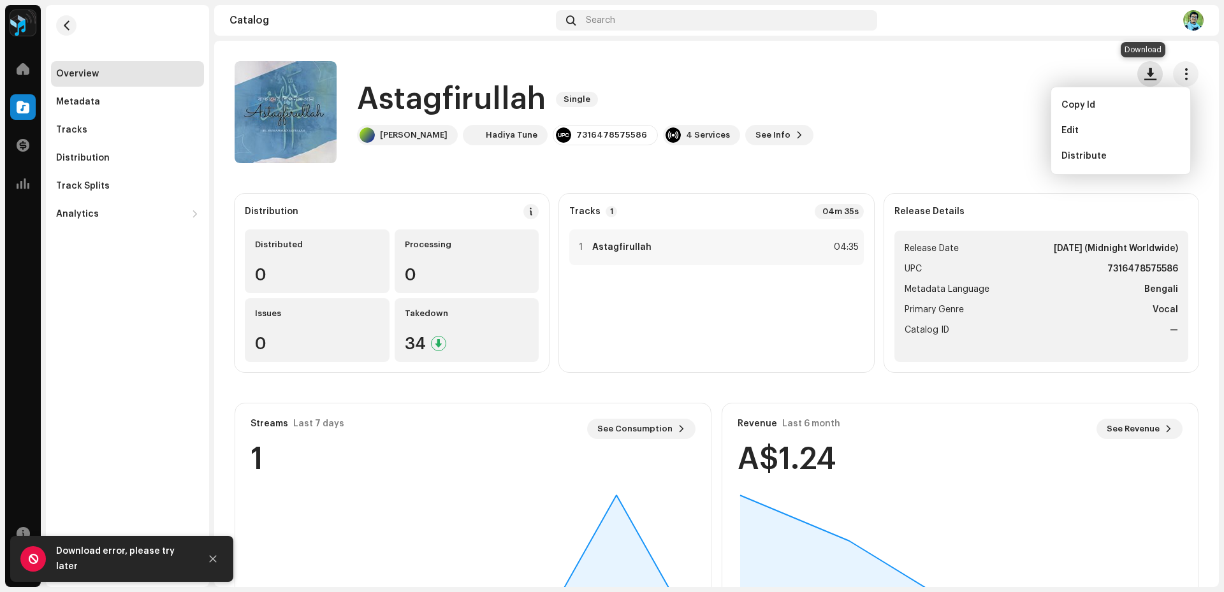
click at [1145, 71] on span "button" at bounding box center [1151, 74] width 12 height 10
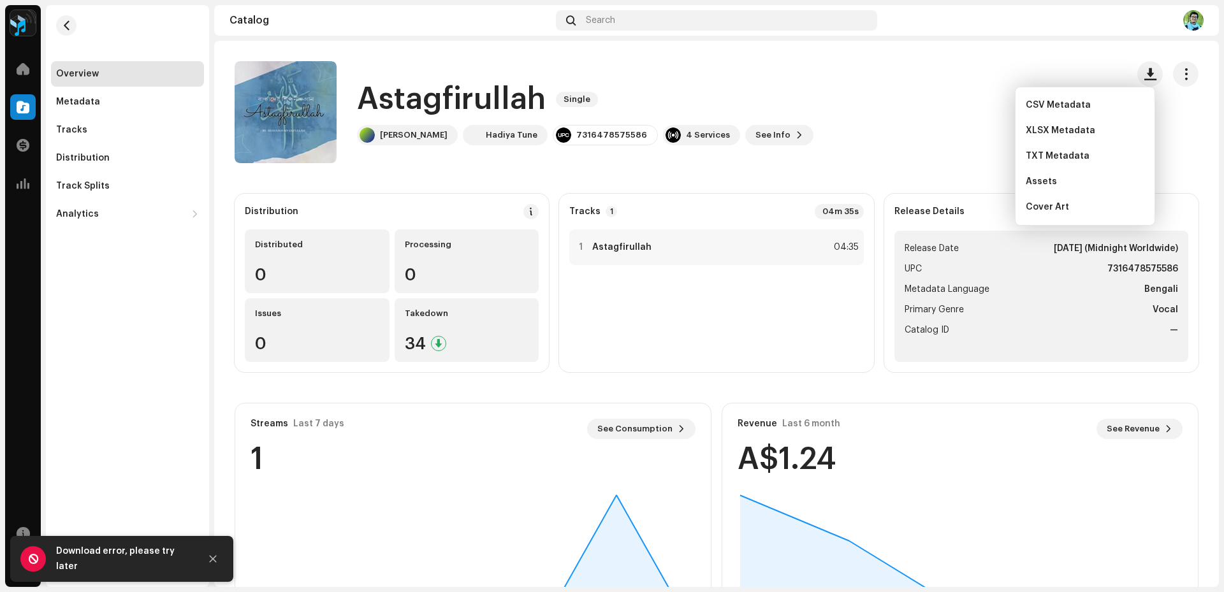
click at [941, 105] on div "Astagfirullah Single [PERSON_NAME] [PERSON_NAME] Tune 7316478575586 4 Services …" at bounding box center [676, 112] width 882 height 102
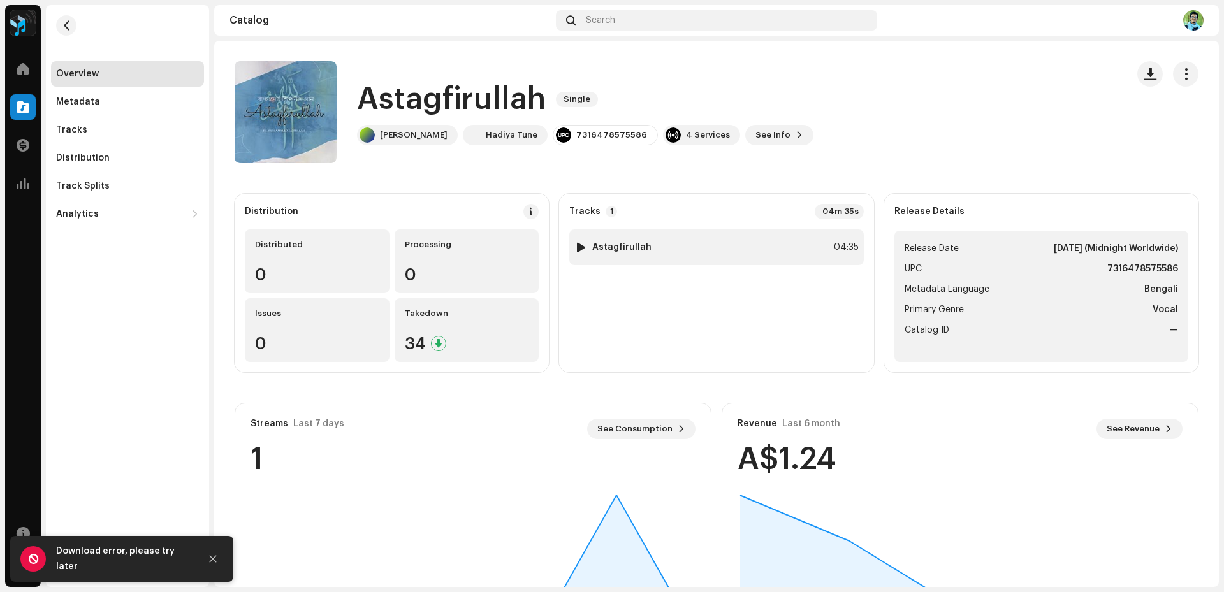
click at [787, 253] on div "1 Astagfirullah 04:35" at bounding box center [716, 248] width 294 height 36
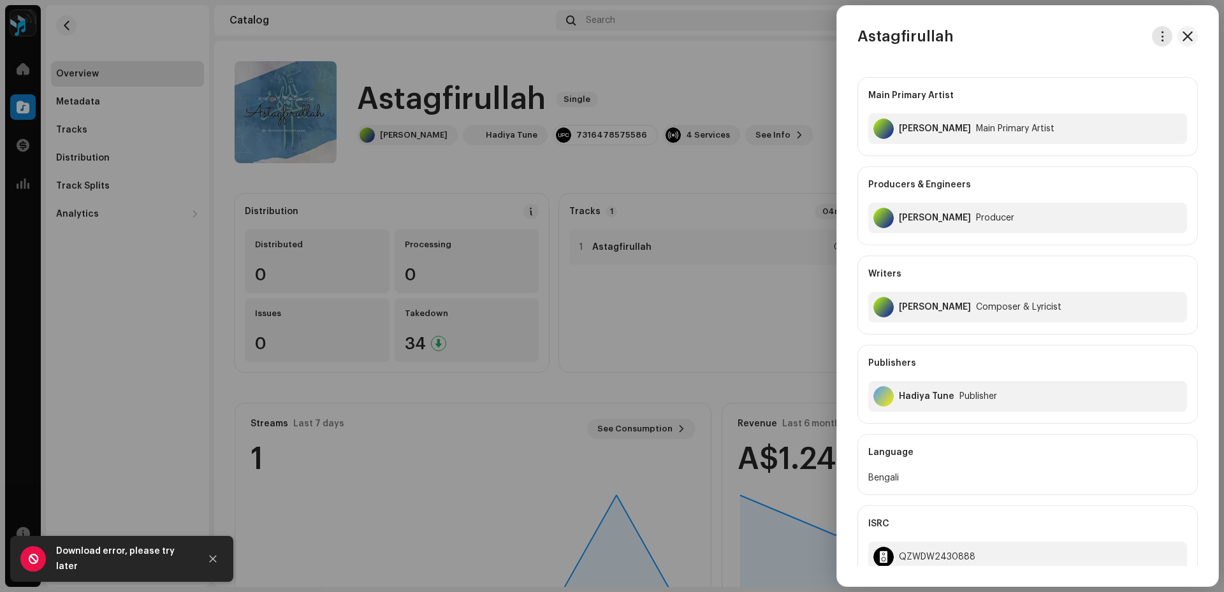
click at [1159, 41] on span "button" at bounding box center [1163, 36] width 10 height 10
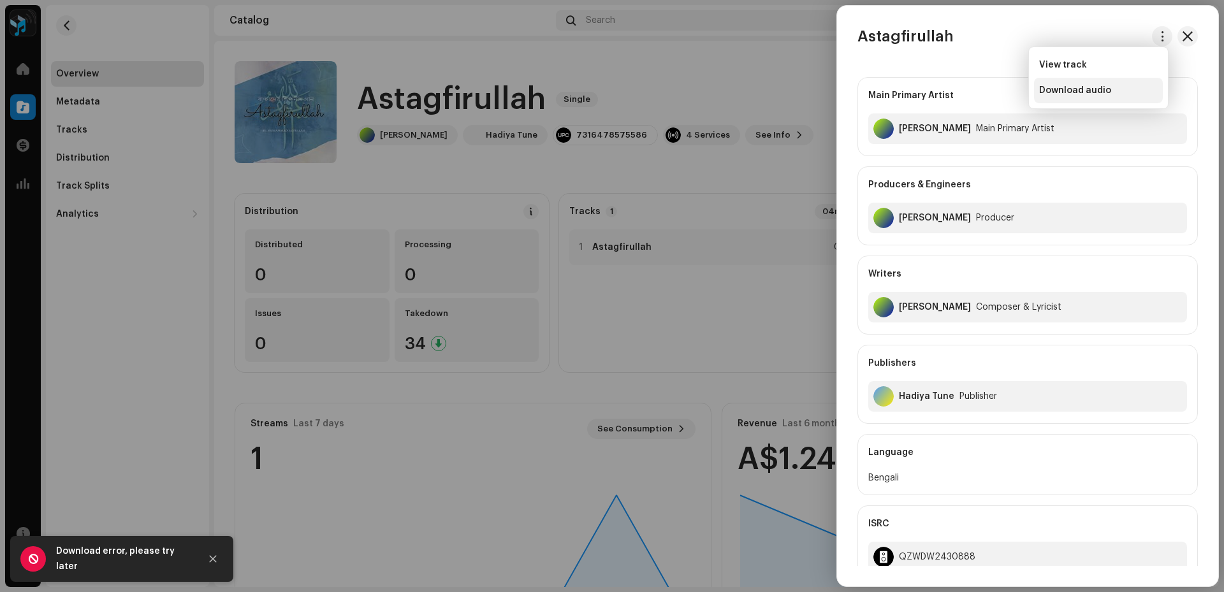
click at [1098, 83] on div "Download audio" at bounding box center [1098, 91] width 129 height 26
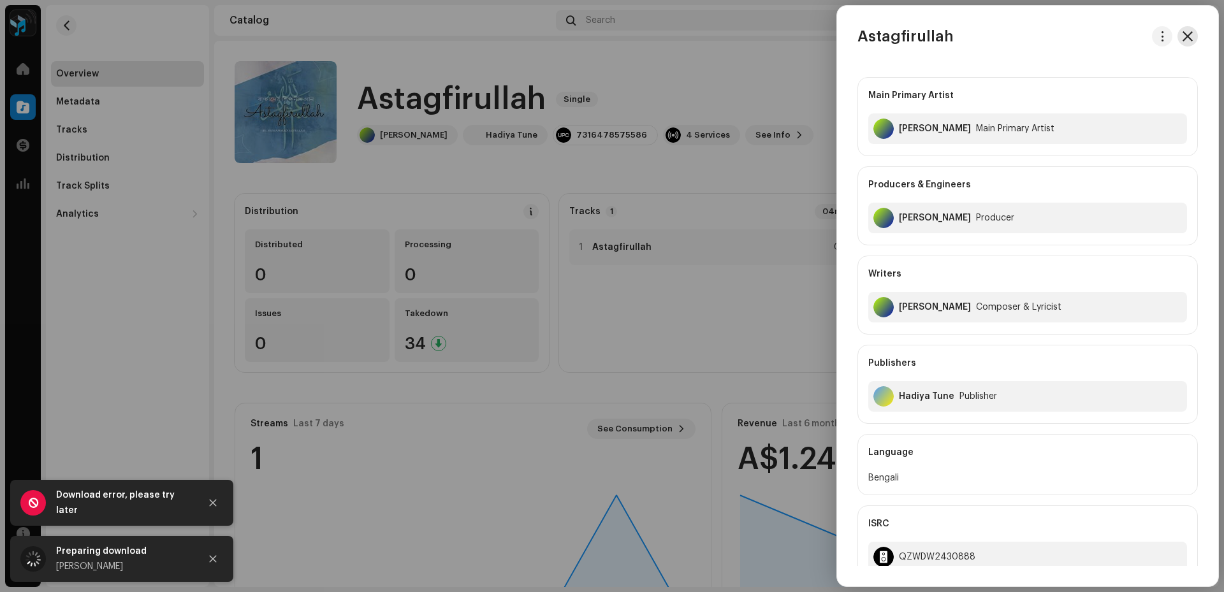
click at [1187, 43] on button "button" at bounding box center [1188, 36] width 20 height 20
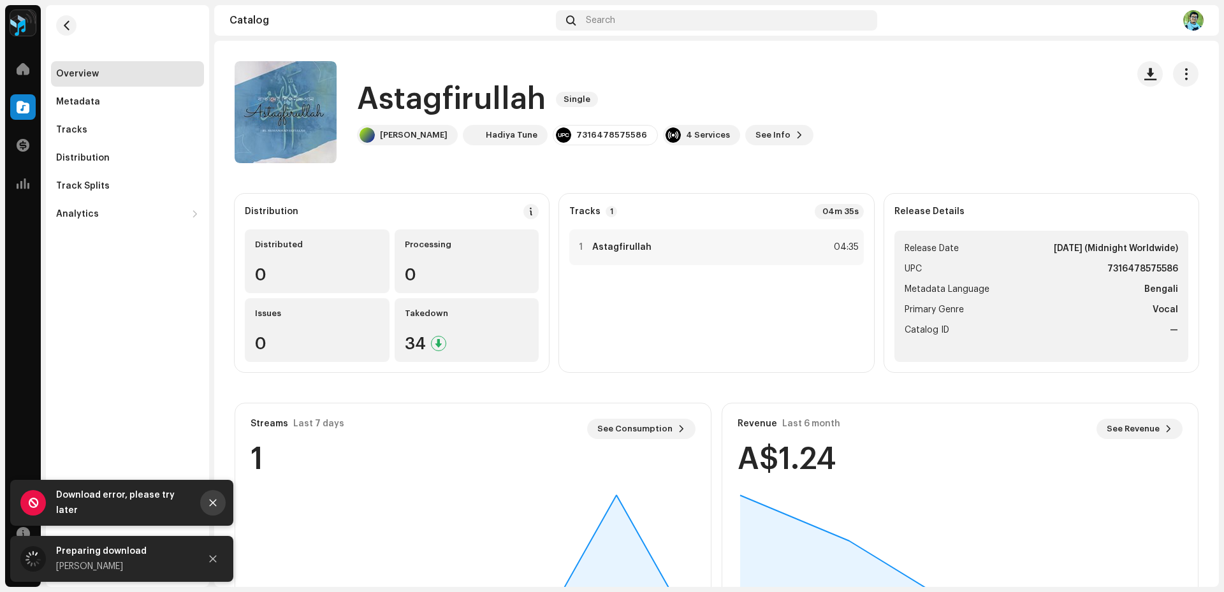
click at [210, 499] on icon "Close" at bounding box center [213, 503] width 9 height 9
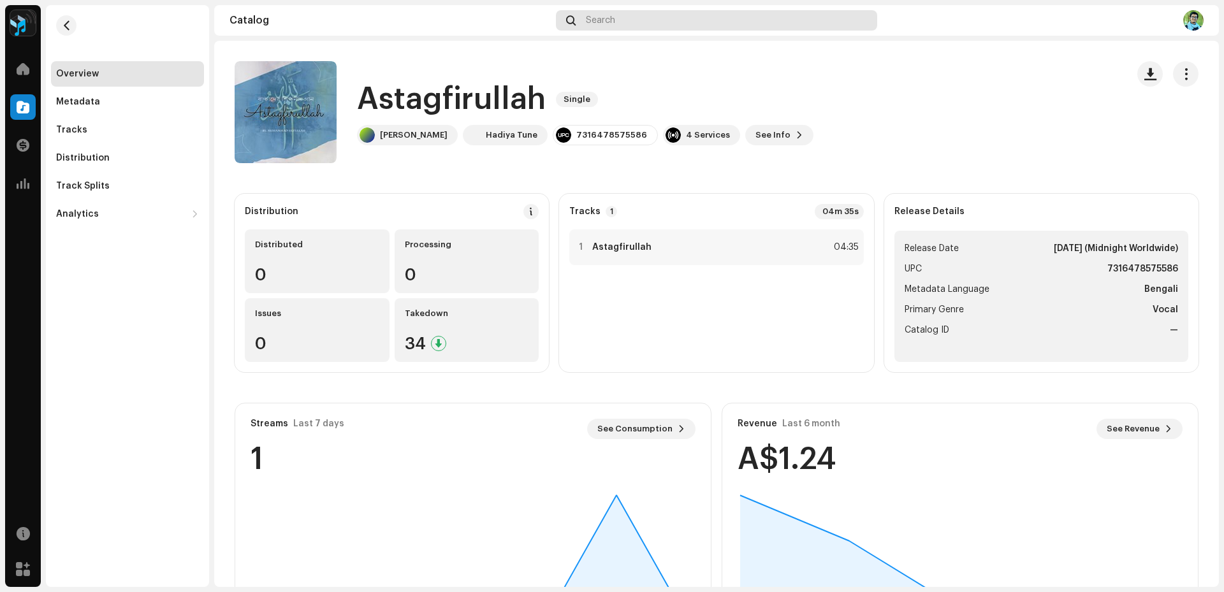
click at [677, 17] on div "Search" at bounding box center [716, 20] width 321 height 20
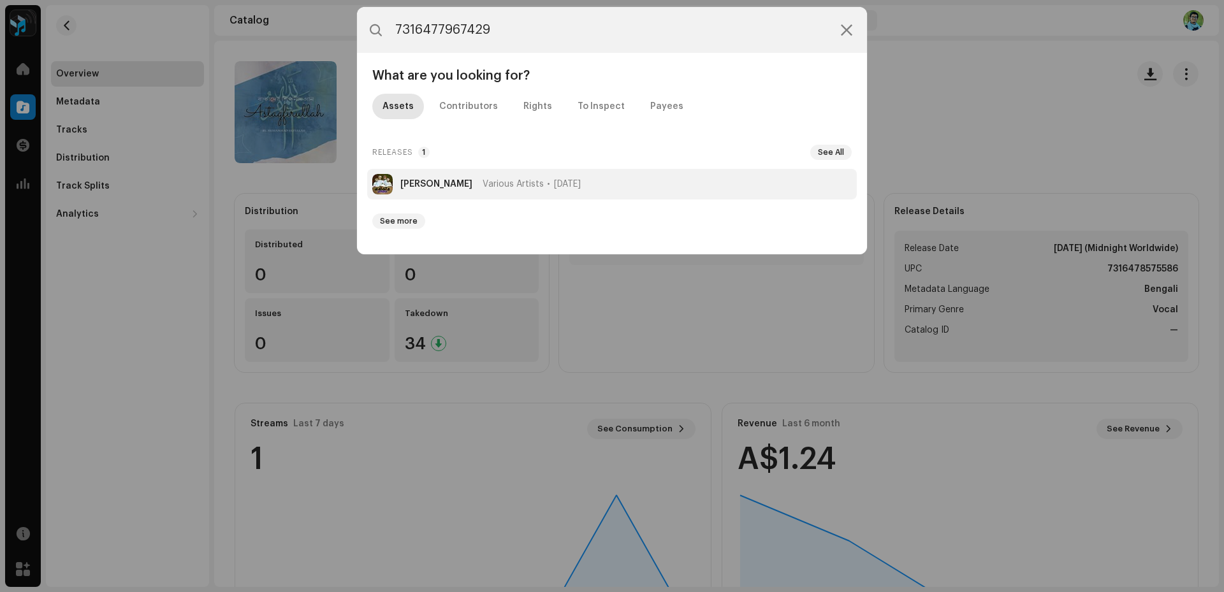
type input "7316477967429"
click at [455, 189] on li "[PERSON_NAME] Various Artists [DATE]" at bounding box center [612, 184] width 490 height 31
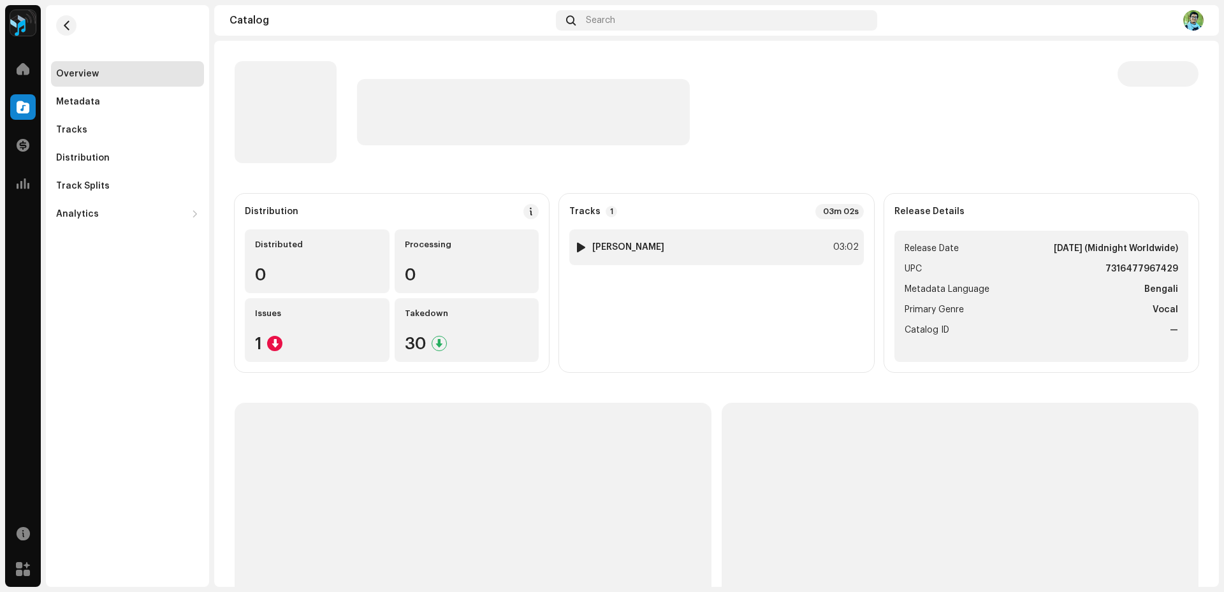
click at [678, 249] on div "1 [PERSON_NAME] 03:02" at bounding box center [716, 248] width 294 height 36
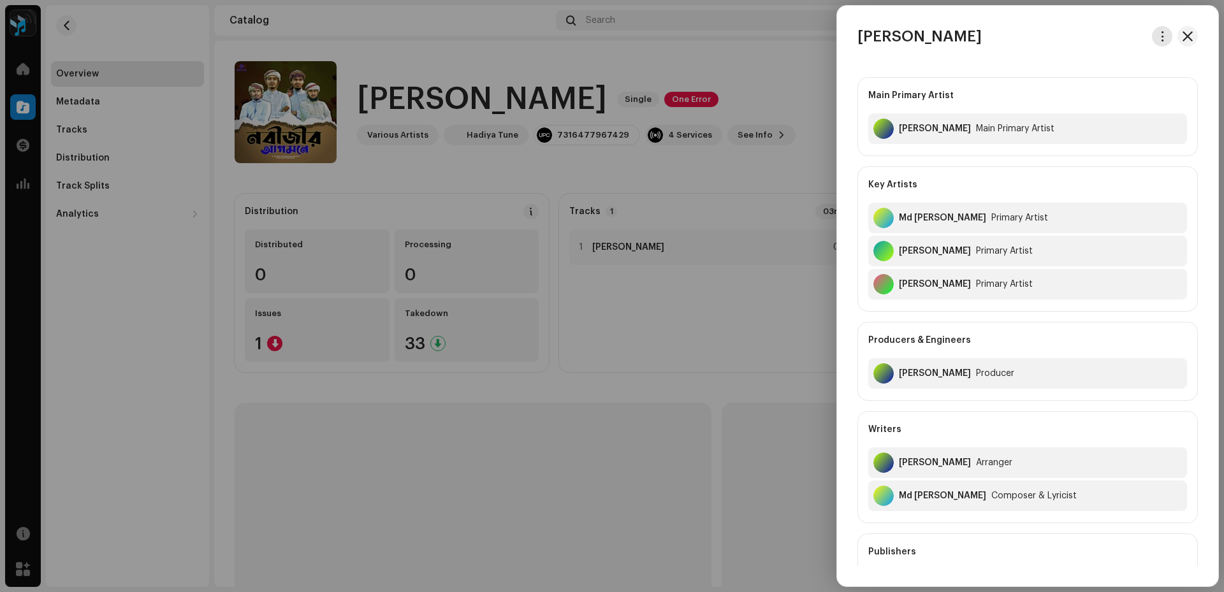
click at [1166, 38] on button "button" at bounding box center [1162, 36] width 20 height 20
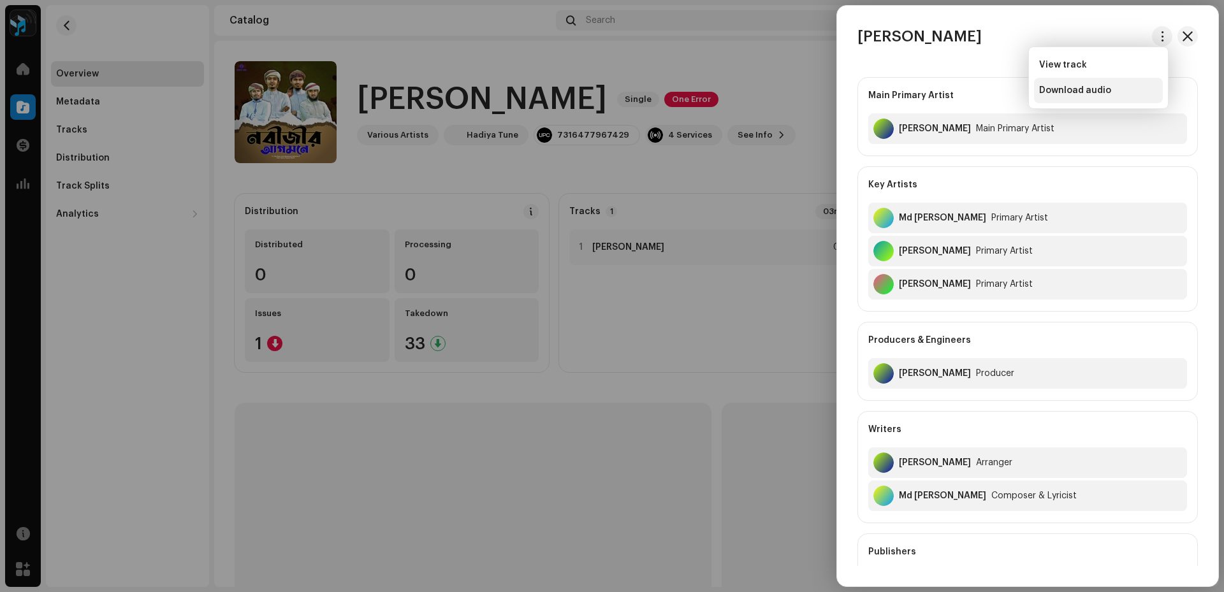
click at [1076, 89] on span "Download audio" at bounding box center [1075, 90] width 72 height 10
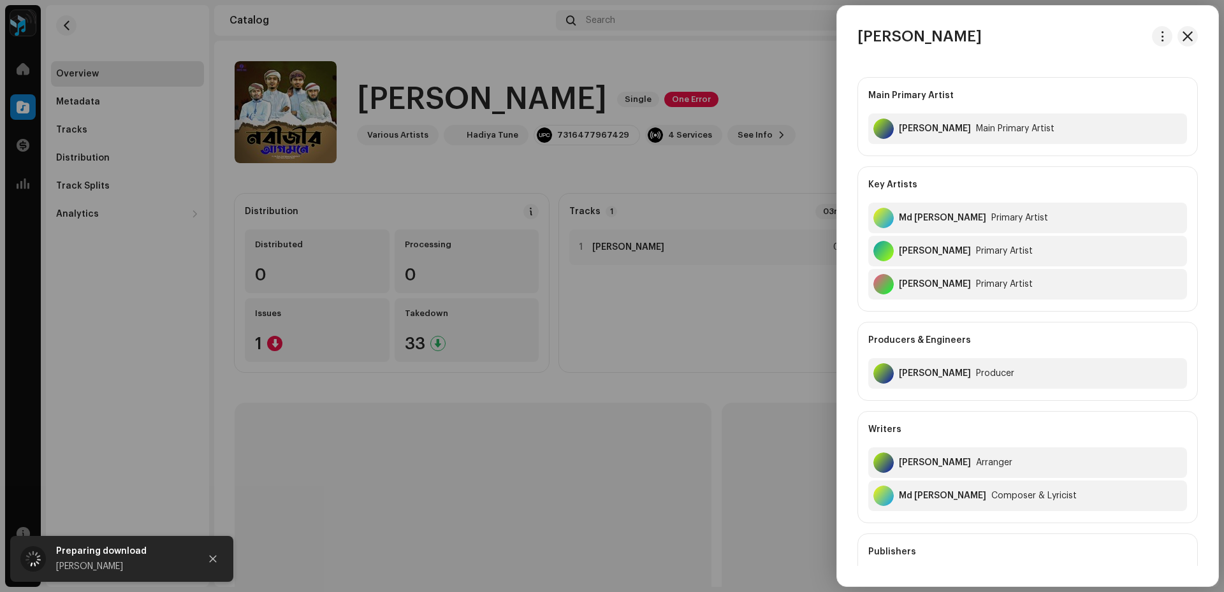
drag, startPoint x: 990, startPoint y: 36, endPoint x: 845, endPoint y: 34, distance: 145.4
click at [845, 34] on div "[PERSON_NAME]" at bounding box center [1027, 36] width 381 height 20
click at [852, 62] on div "[PERSON_NAME] Main Primary Artist [PERSON_NAME] Primary Artist Key Artists [PER…" at bounding box center [1027, 296] width 381 height 540
click at [672, 127] on div at bounding box center [612, 296] width 1224 height 592
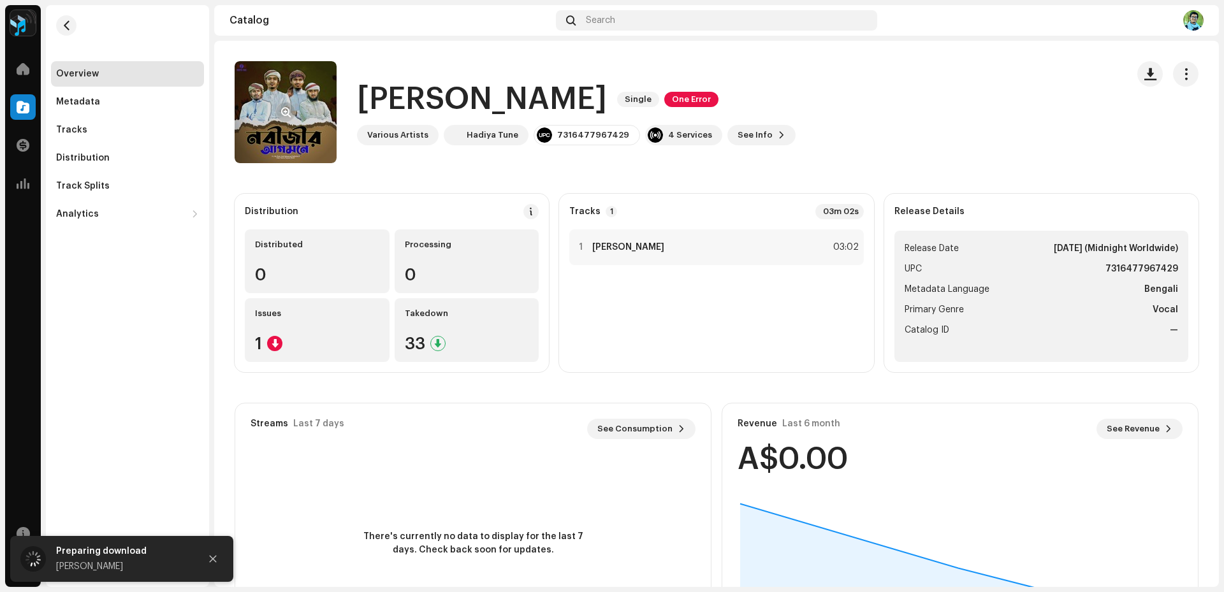
click at [291, 127] on re-a-cover at bounding box center [286, 112] width 102 height 102
click at [289, 117] on button "button" at bounding box center [285, 112] width 20 height 20
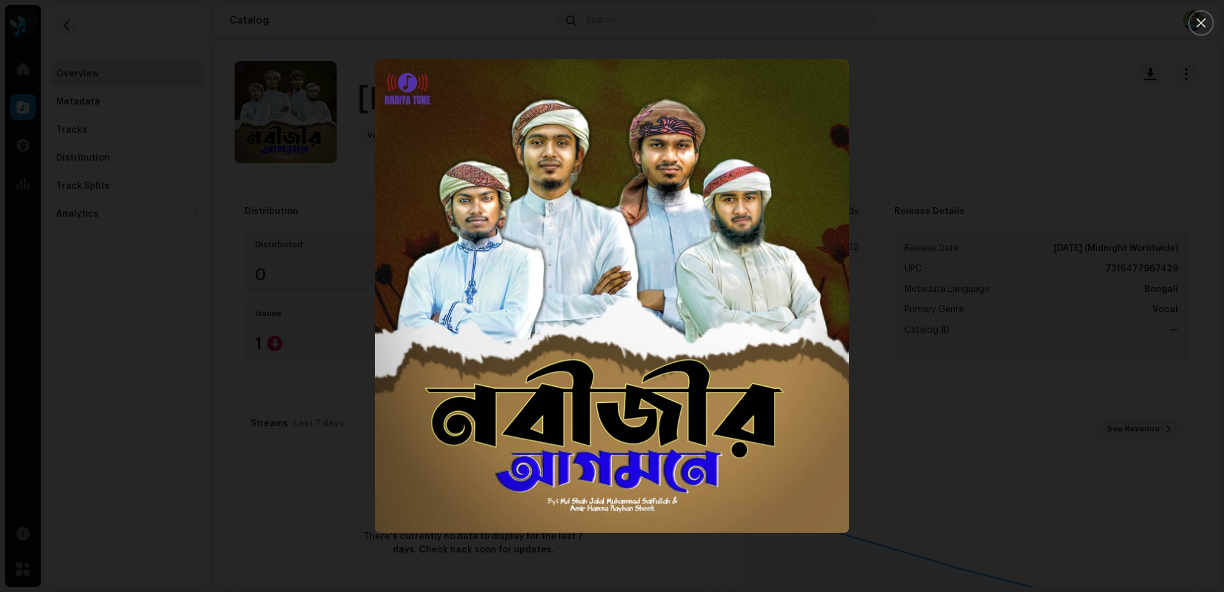
click at [1030, 339] on div at bounding box center [612, 296] width 1224 height 592
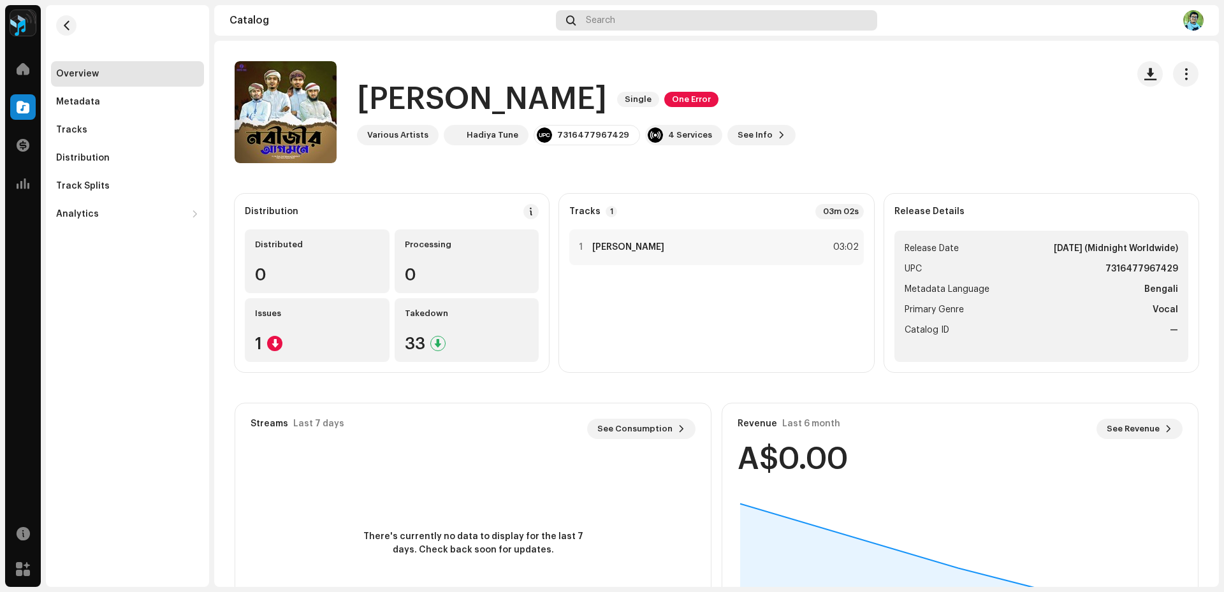
click at [598, 16] on span "Search" at bounding box center [600, 20] width 29 height 10
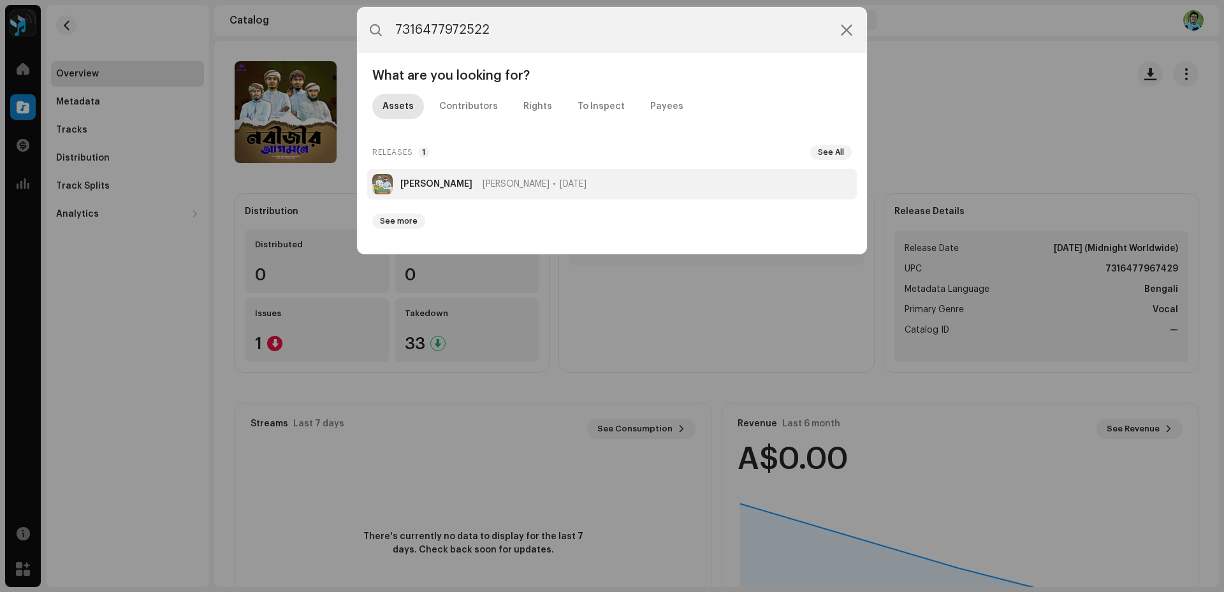
type input "7316477972522"
click at [520, 188] on span "[PERSON_NAME]" at bounding box center [516, 184] width 67 height 10
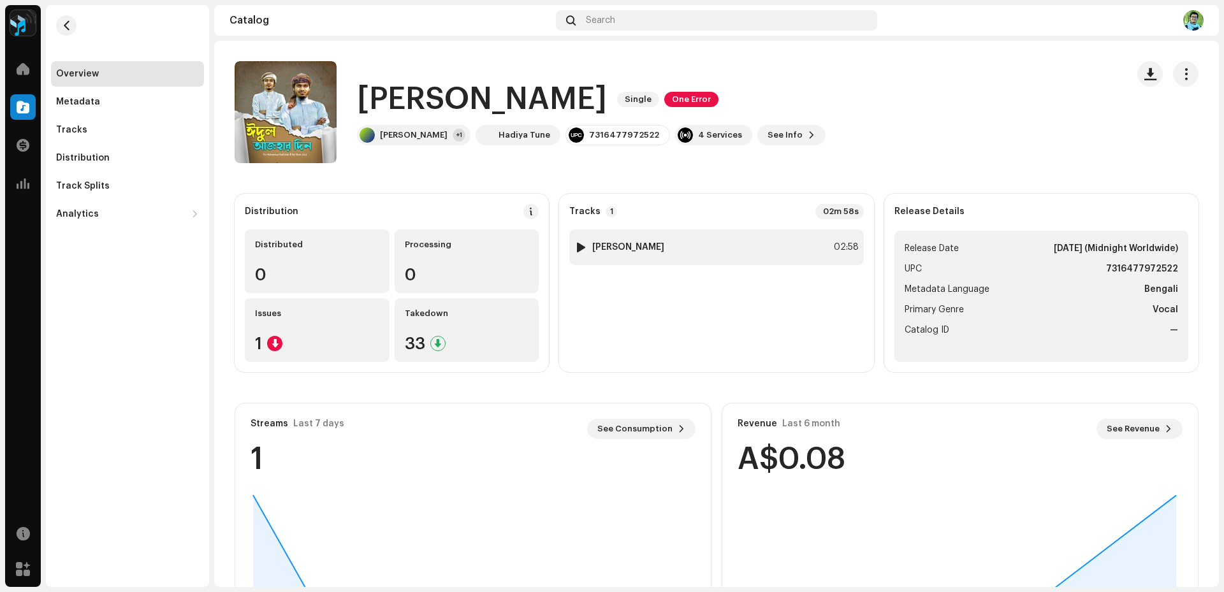
click at [713, 251] on div "1 Eidul Azhar Din 02:58" at bounding box center [716, 248] width 294 height 36
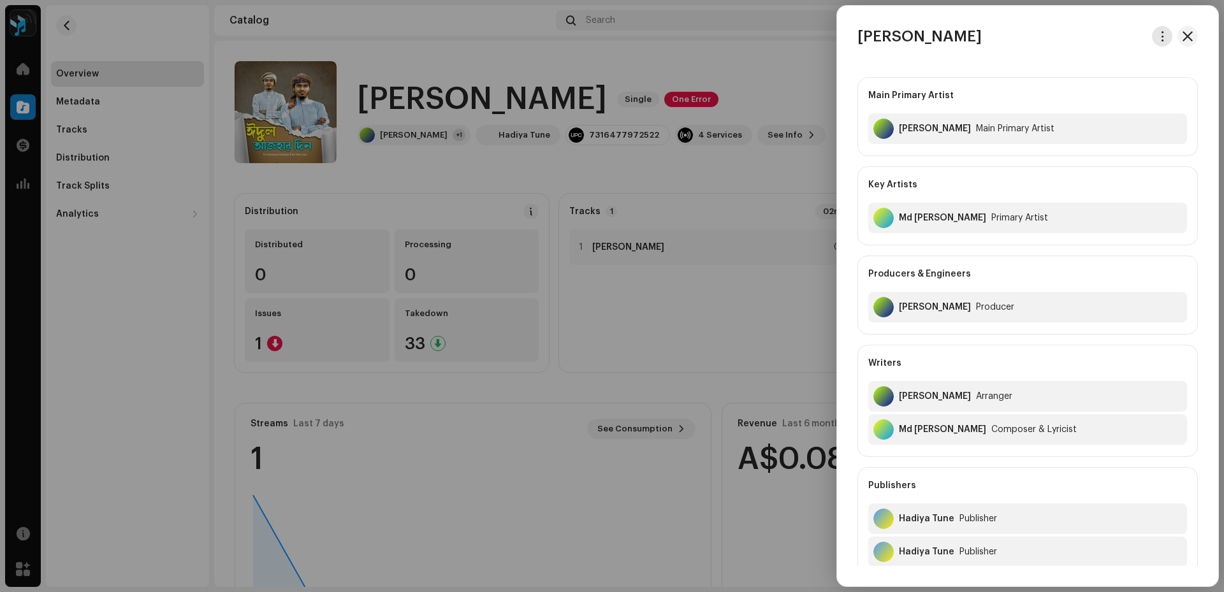
click at [1161, 40] on span "button" at bounding box center [1163, 36] width 10 height 10
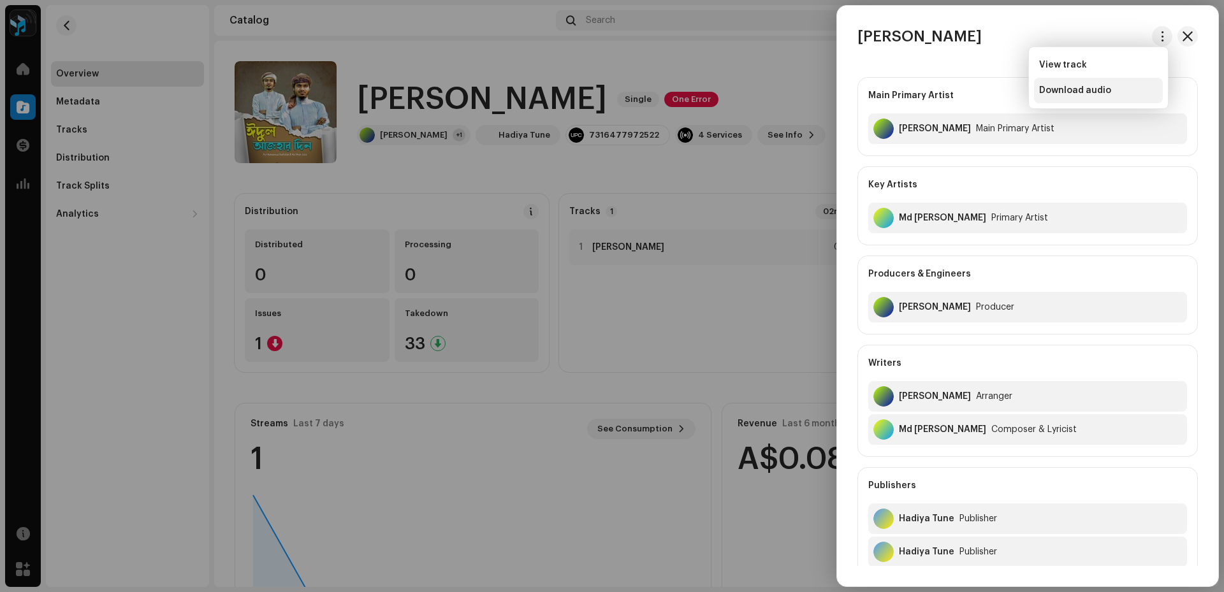
click at [1144, 87] on div "Download audio" at bounding box center [1098, 90] width 119 height 10
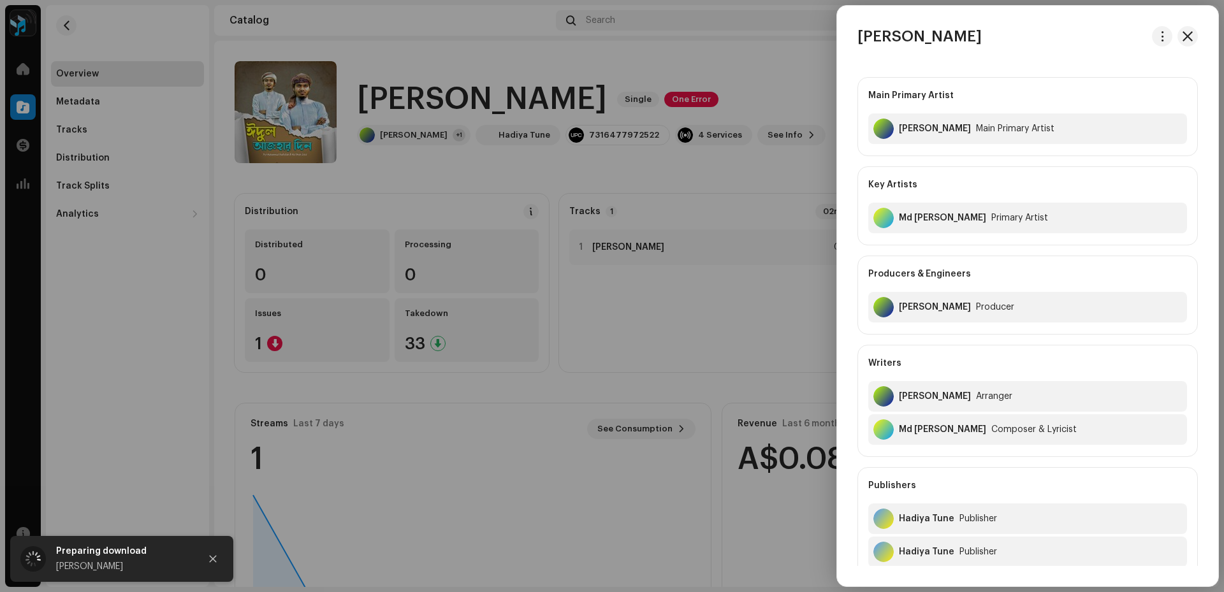
drag, startPoint x: 1011, startPoint y: 27, endPoint x: 853, endPoint y: 43, distance: 158.9
click at [853, 43] on div "[PERSON_NAME] Main Primary Artist [PERSON_NAME] Primary Artist Key Artists [PER…" at bounding box center [1027, 296] width 381 height 581
click at [956, 71] on div "Main Primary Artist [PERSON_NAME] Primary Artist Key Artists [PERSON_NAME] Prim…" at bounding box center [1028, 555] width 340 height 977
click at [752, 133] on div at bounding box center [612, 296] width 1224 height 592
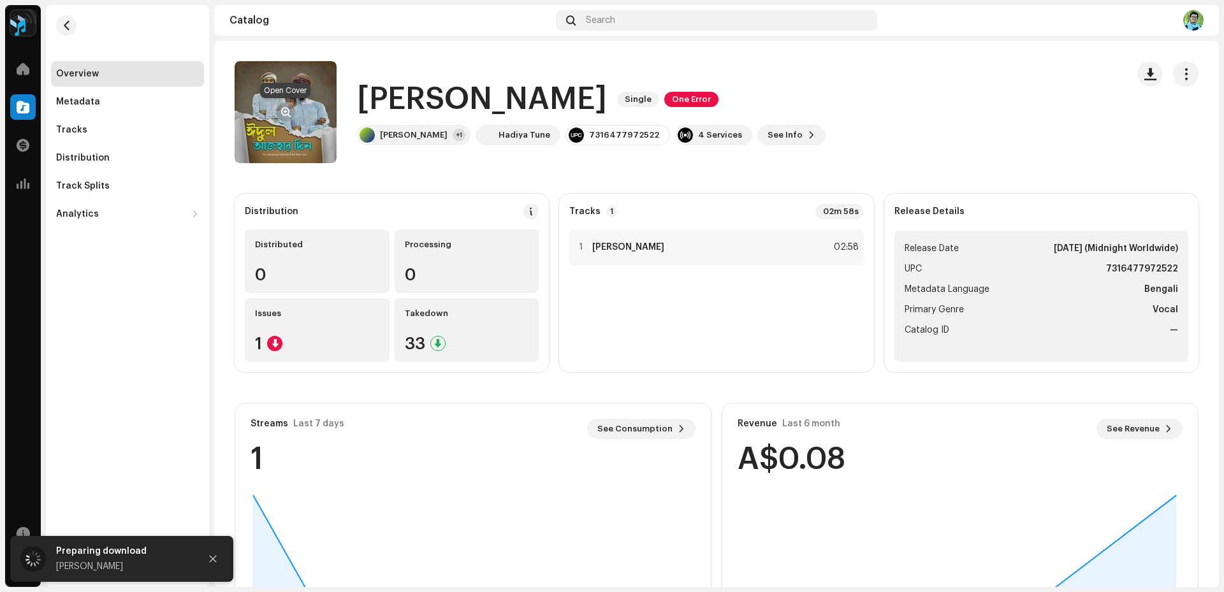
click at [279, 110] on button "button" at bounding box center [285, 112] width 20 height 20
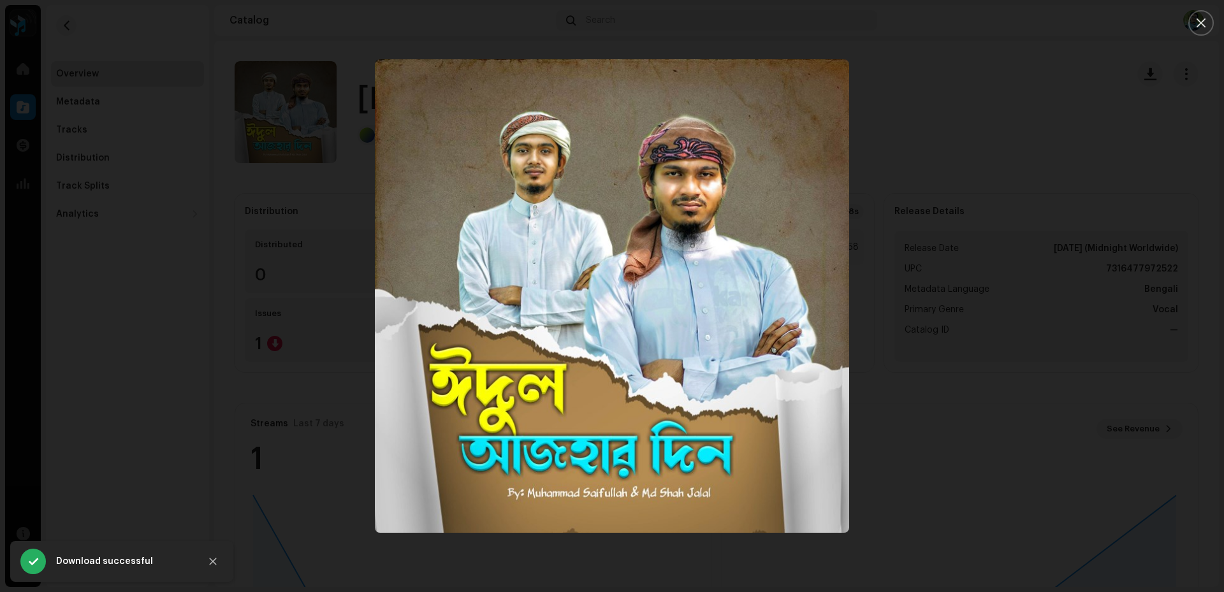
click at [937, 170] on div at bounding box center [612, 296] width 1224 height 592
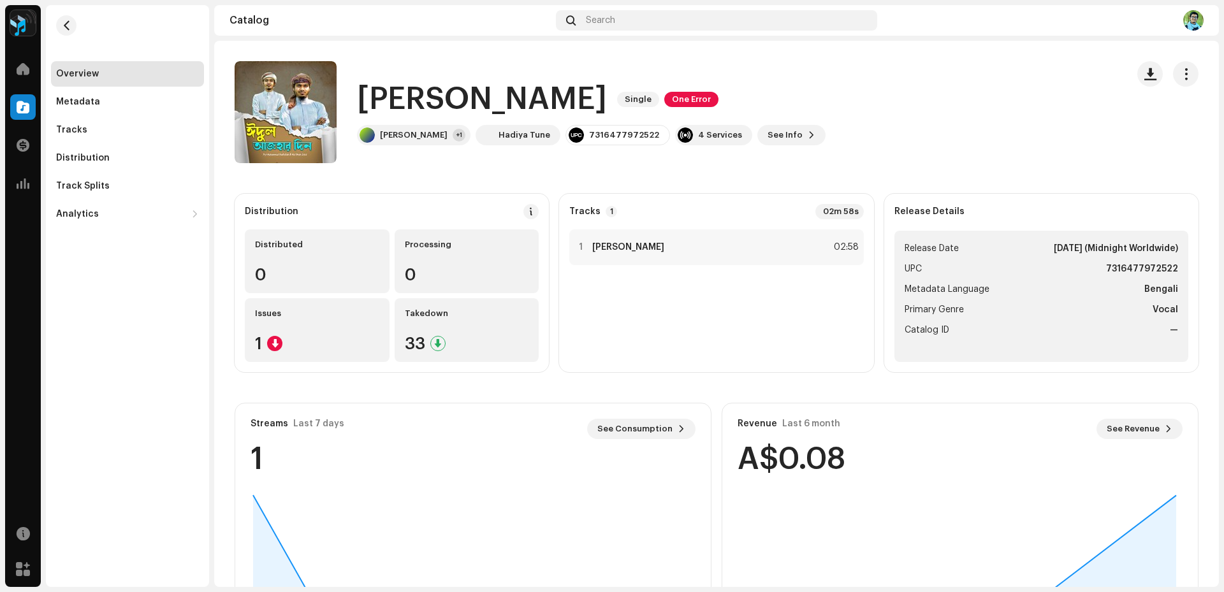
click at [604, 10] on div "Catalog Search" at bounding box center [716, 20] width 1005 height 31
click at [588, 19] on span "Search" at bounding box center [600, 20] width 29 height 10
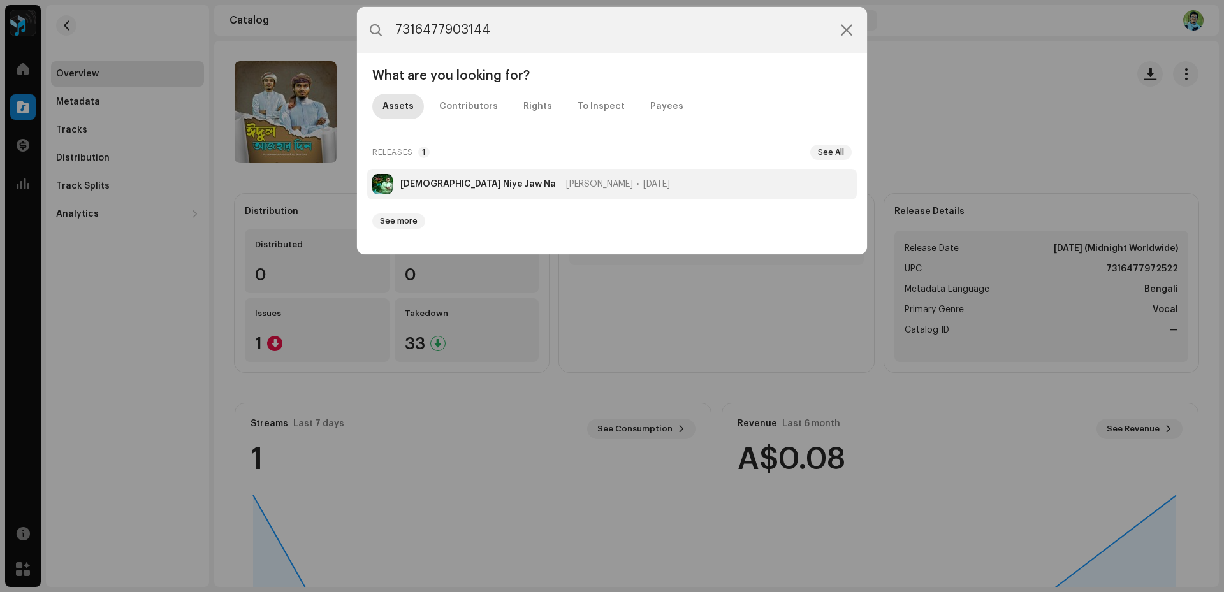
type input "7316477903144"
click at [425, 187] on strong "[DEMOGRAPHIC_DATA] Niye Jaw Na" at bounding box center [478, 184] width 156 height 10
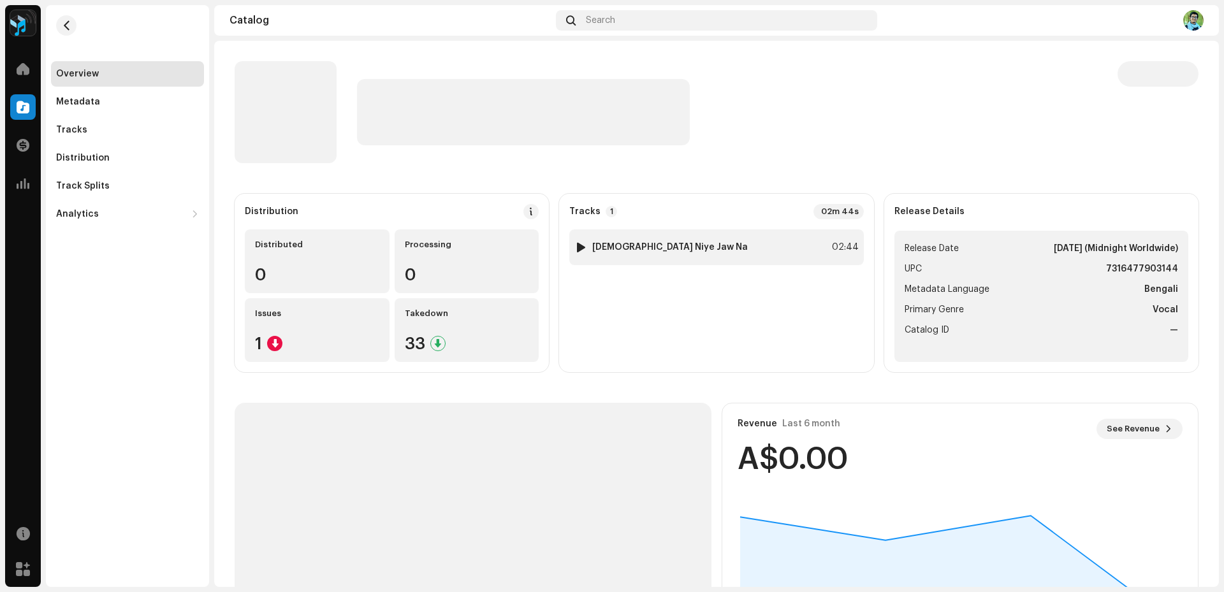
click at [803, 258] on div "1 [DEMOGRAPHIC_DATA] Niye Jaw Na 02:44" at bounding box center [716, 248] width 294 height 36
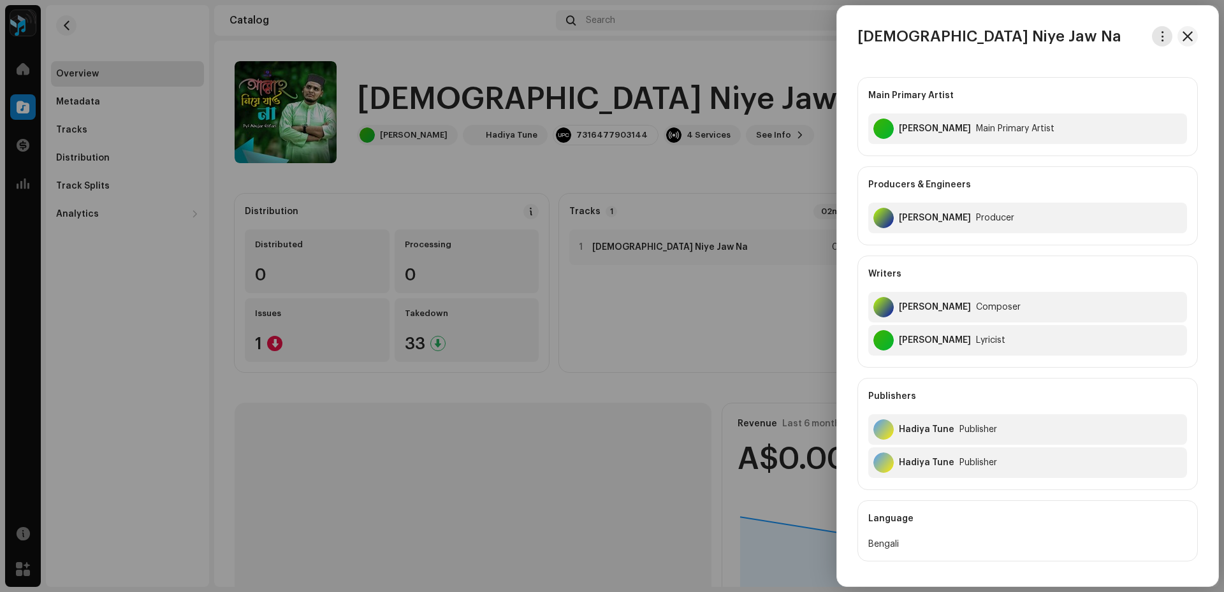
click at [1164, 41] on button "button" at bounding box center [1162, 36] width 20 height 20
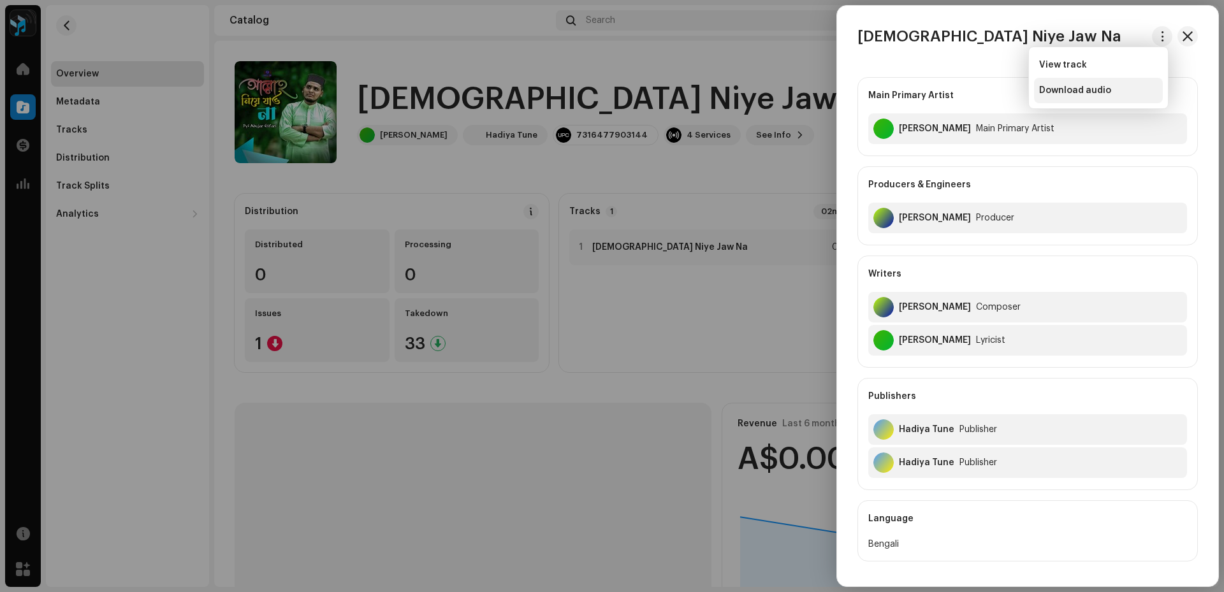
click at [1136, 85] on div "Download audio" at bounding box center [1098, 90] width 119 height 10
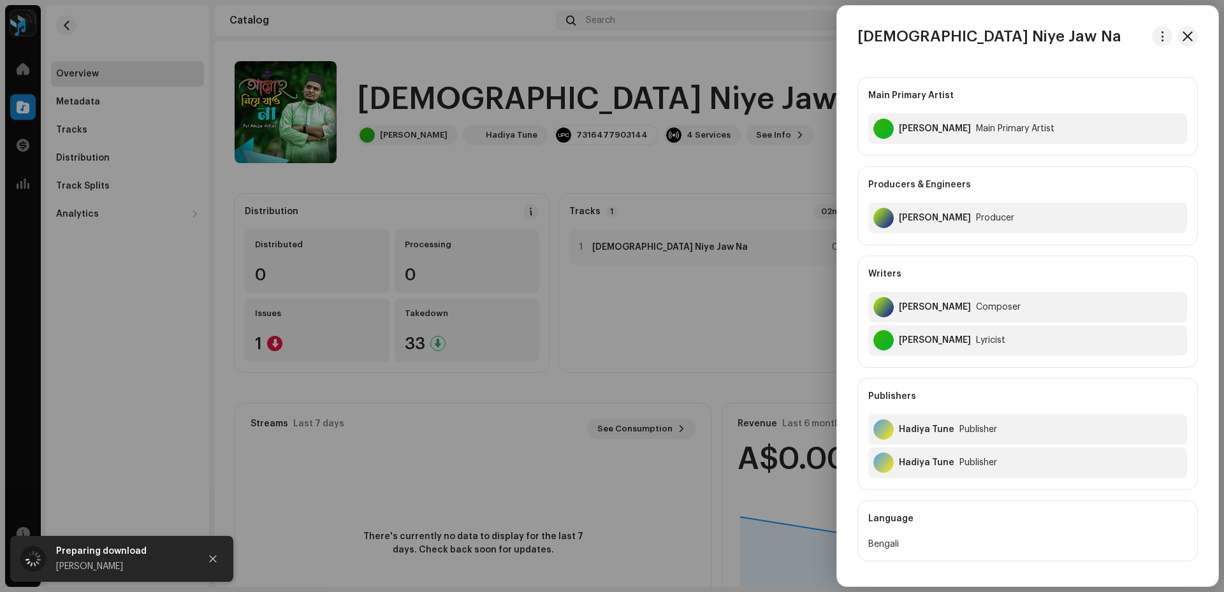
drag, startPoint x: 1020, startPoint y: 40, endPoint x: 853, endPoint y: 42, distance: 167.1
click at [853, 42] on div "[DEMOGRAPHIC_DATA] Niye Jaw Na" at bounding box center [1027, 36] width 381 height 20
click at [839, 60] on div "[PERSON_NAME] Main Primary Artist [PERSON_NAME] Main Primary Artist Producers &…" at bounding box center [1027, 296] width 381 height 540
click at [1187, 41] on button "button" at bounding box center [1188, 36] width 20 height 20
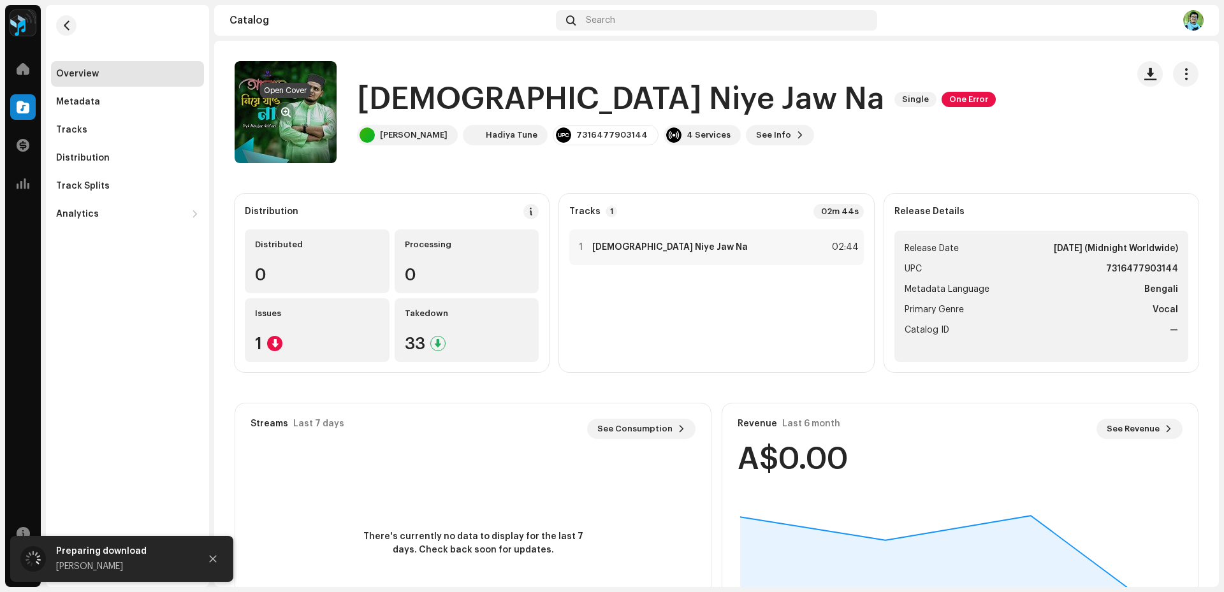
click at [284, 114] on span "button" at bounding box center [286, 112] width 10 height 10
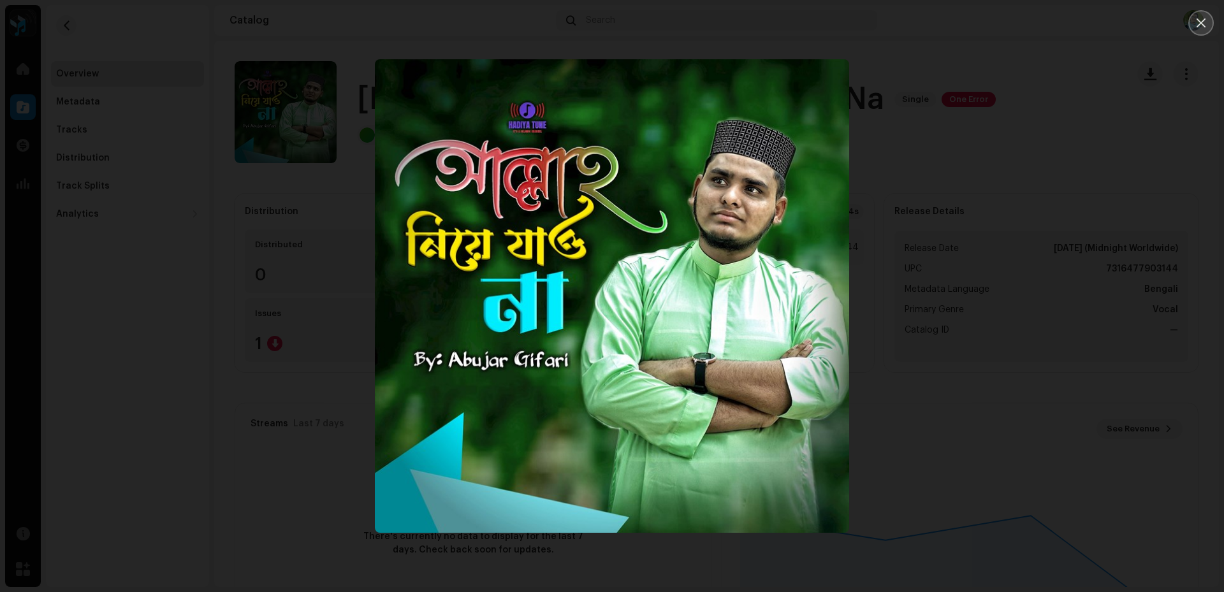
click at [1196, 17] on icon "Close" at bounding box center [1201, 22] width 11 height 11
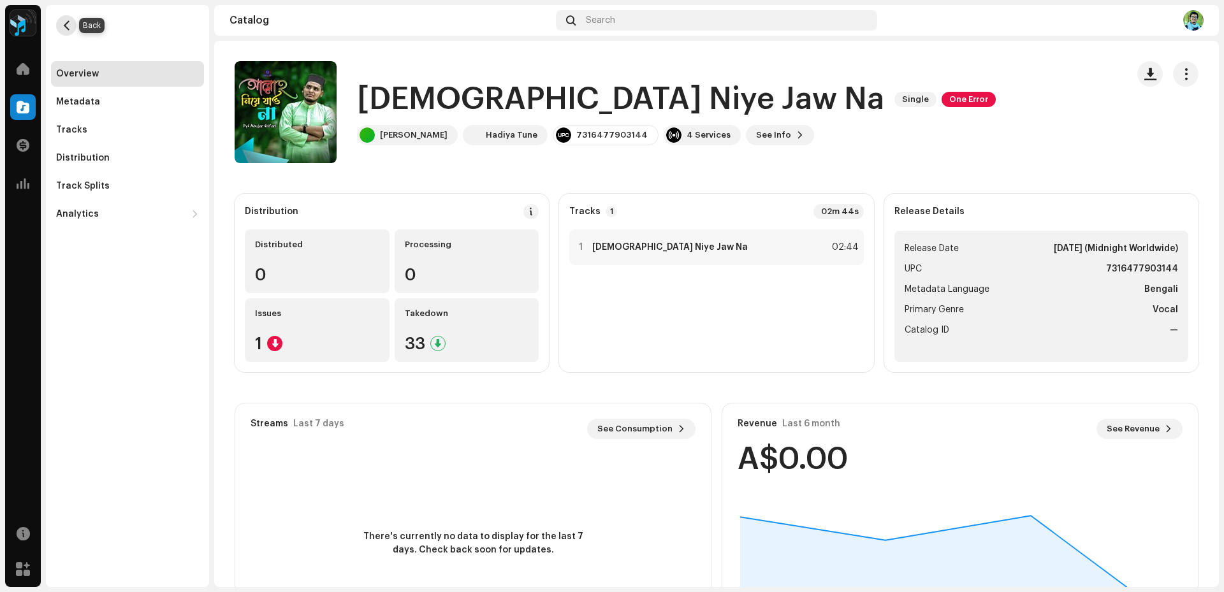
click at [70, 24] on span "button" at bounding box center [67, 25] width 10 height 10
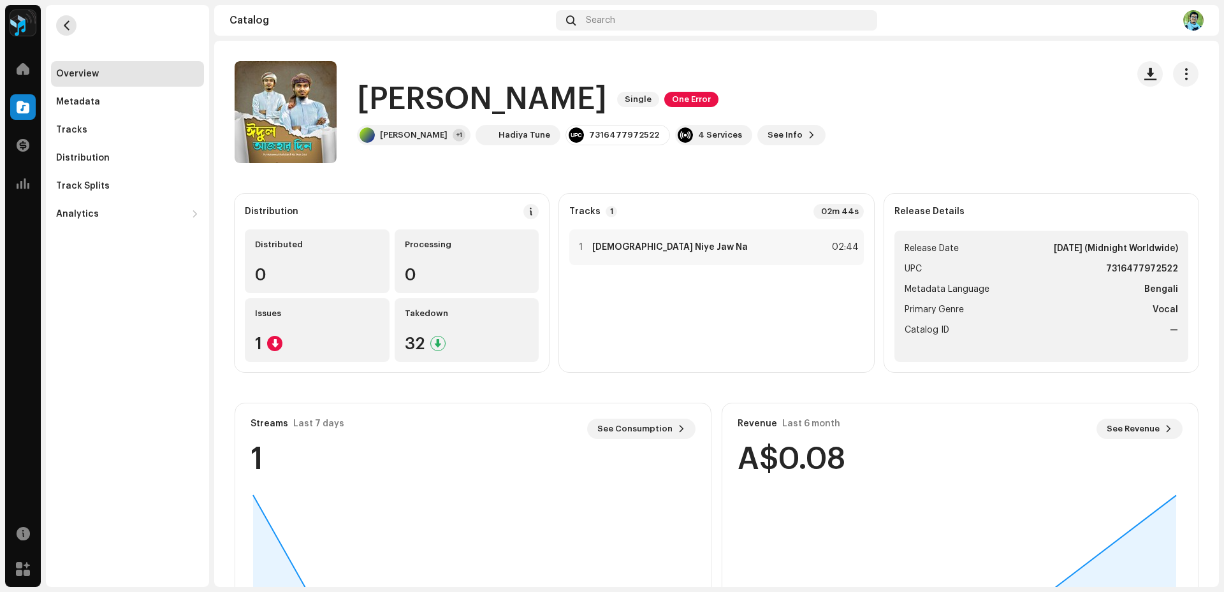
click at [70, 24] on span "button" at bounding box center [67, 25] width 10 height 10
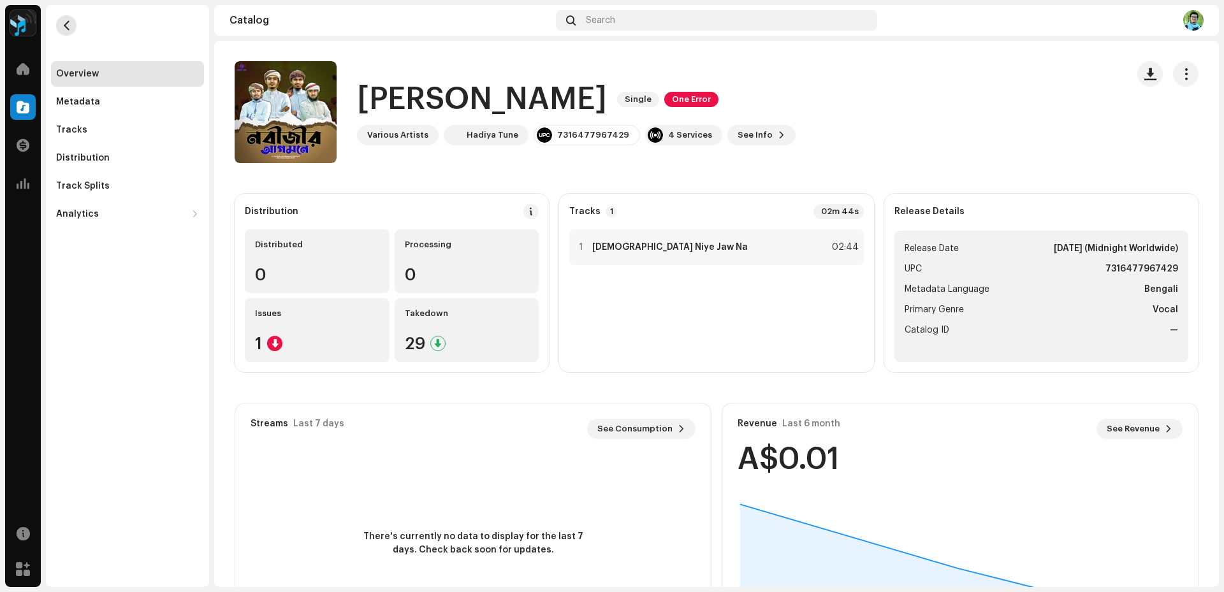
click at [70, 24] on span "button" at bounding box center [67, 25] width 10 height 10
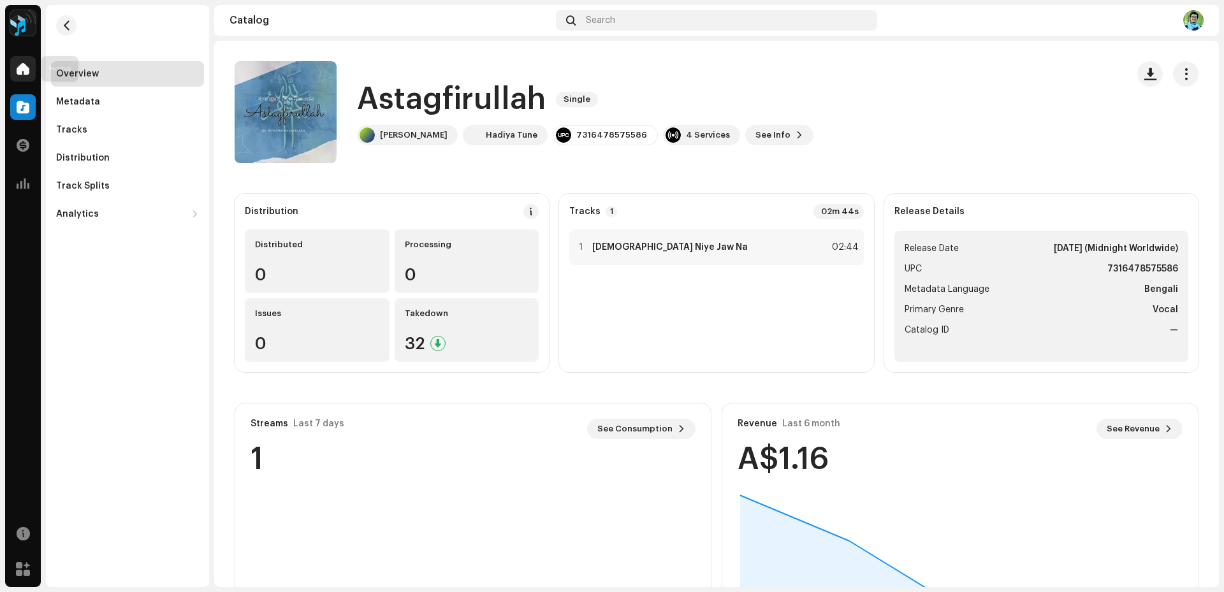
click at [24, 69] on span at bounding box center [23, 69] width 13 height 10
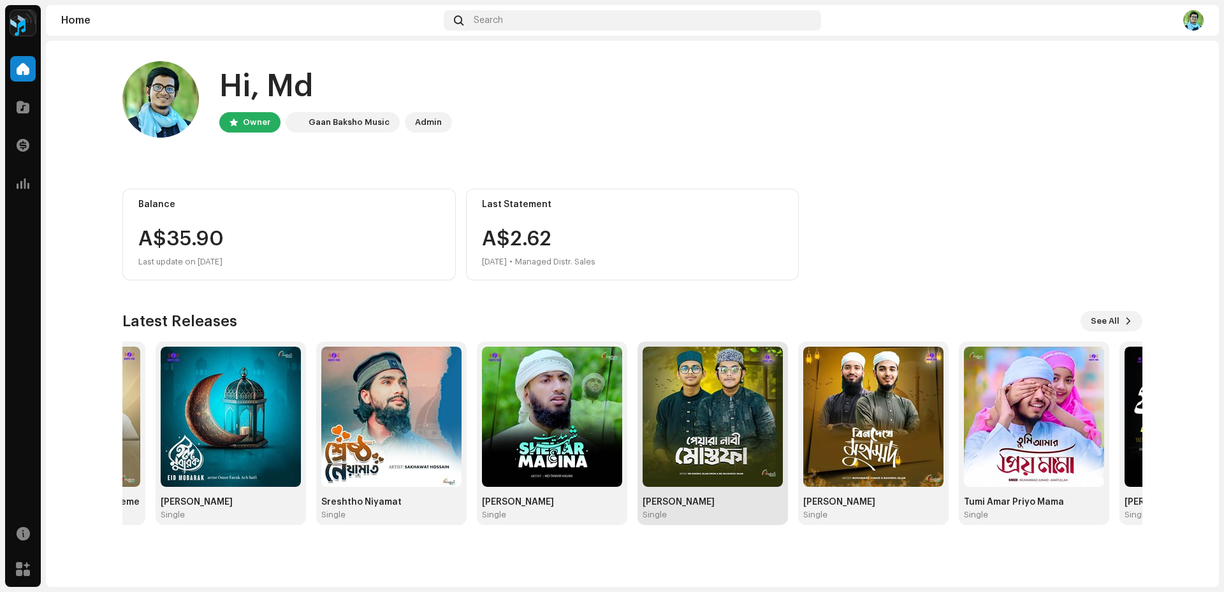
drag, startPoint x: 971, startPoint y: 457, endPoint x: 502, endPoint y: 451, distance: 468.7
click at [643, 455] on img at bounding box center [713, 417] width 140 height 140
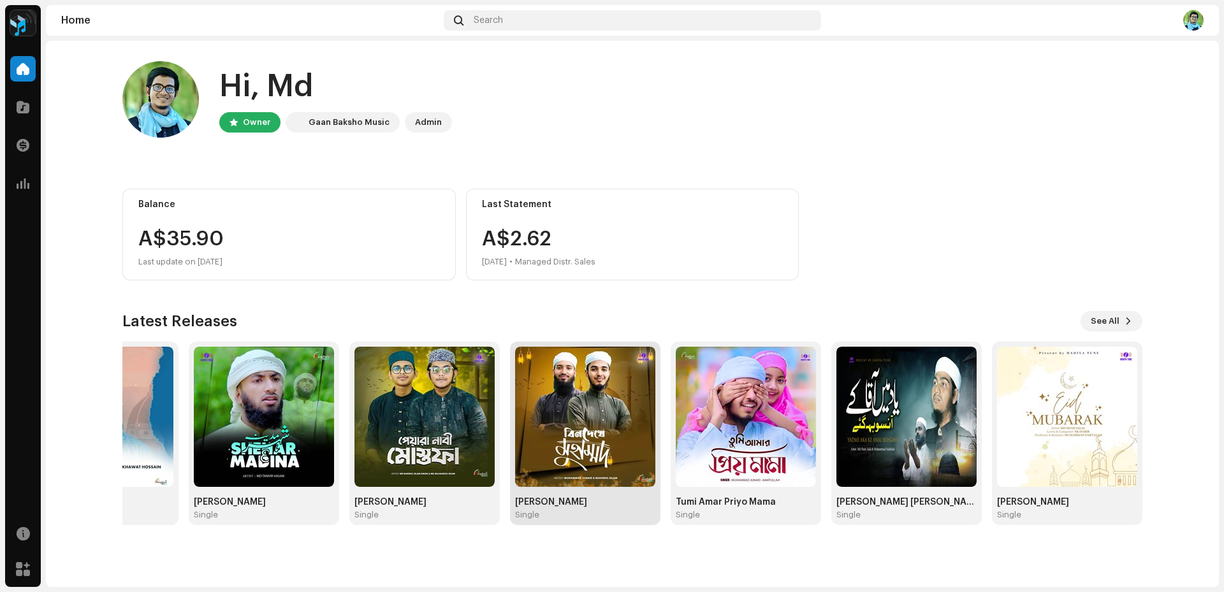
click at [596, 464] on img at bounding box center [585, 417] width 140 height 140
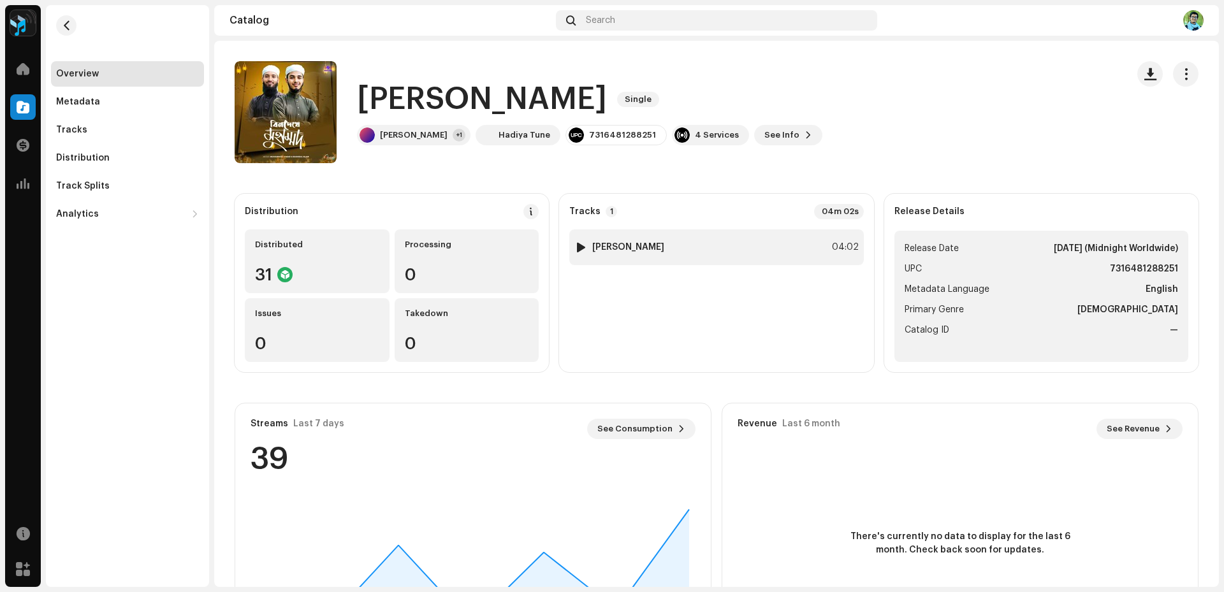
click at [719, 253] on div "1 [PERSON_NAME] 04:02" at bounding box center [716, 248] width 294 height 36
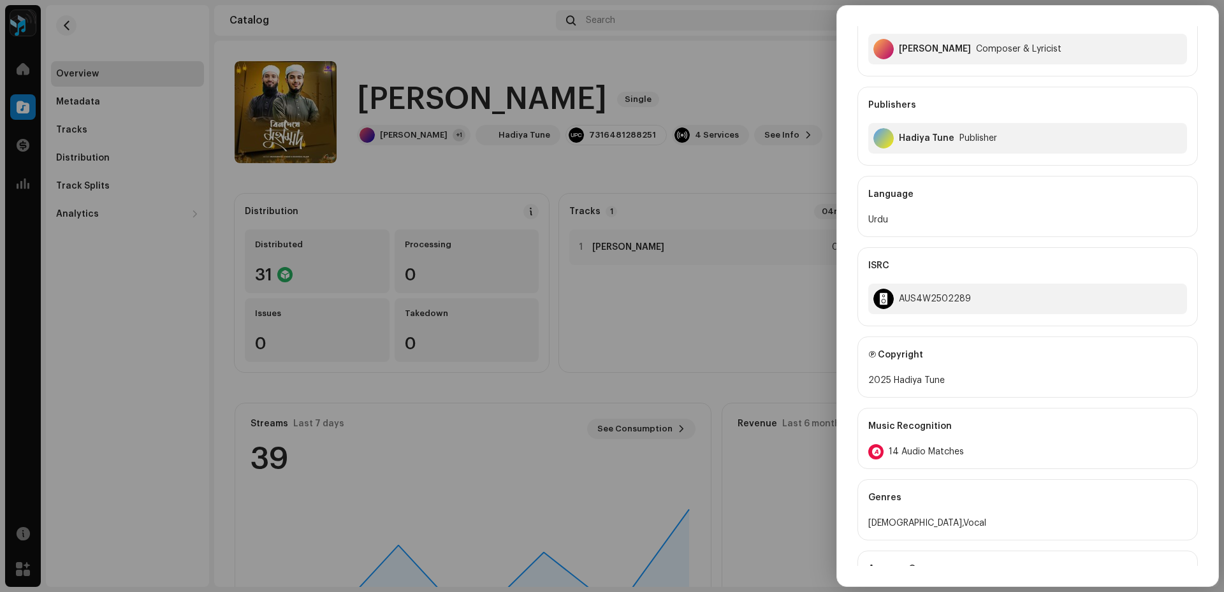
scroll to position [406, 0]
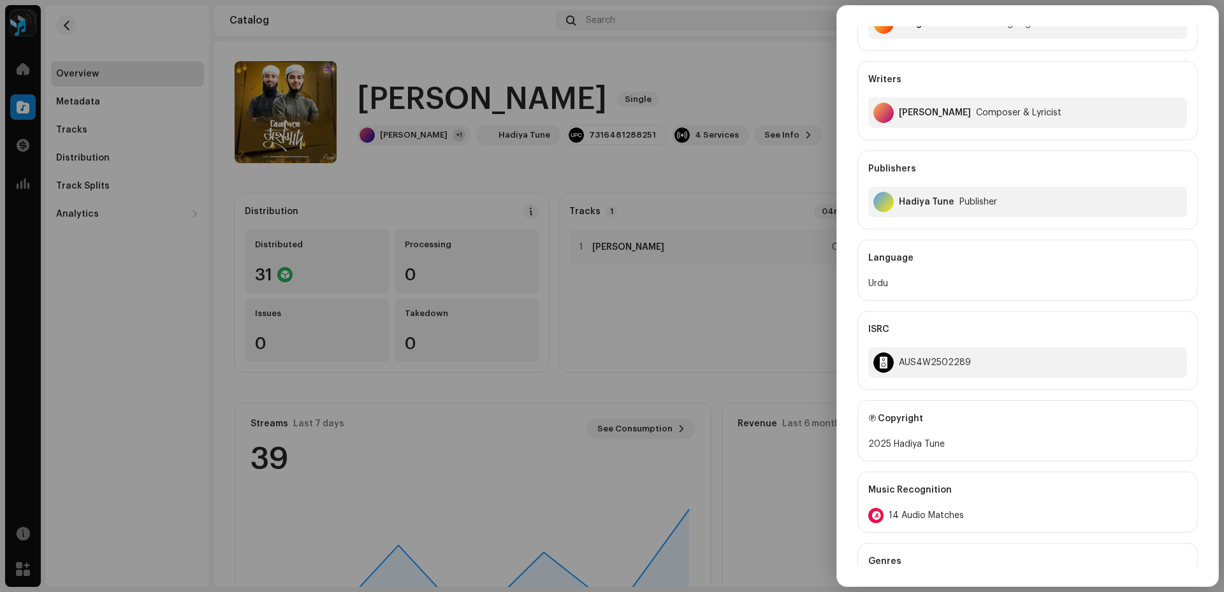
click at [764, 309] on div at bounding box center [612, 296] width 1224 height 592
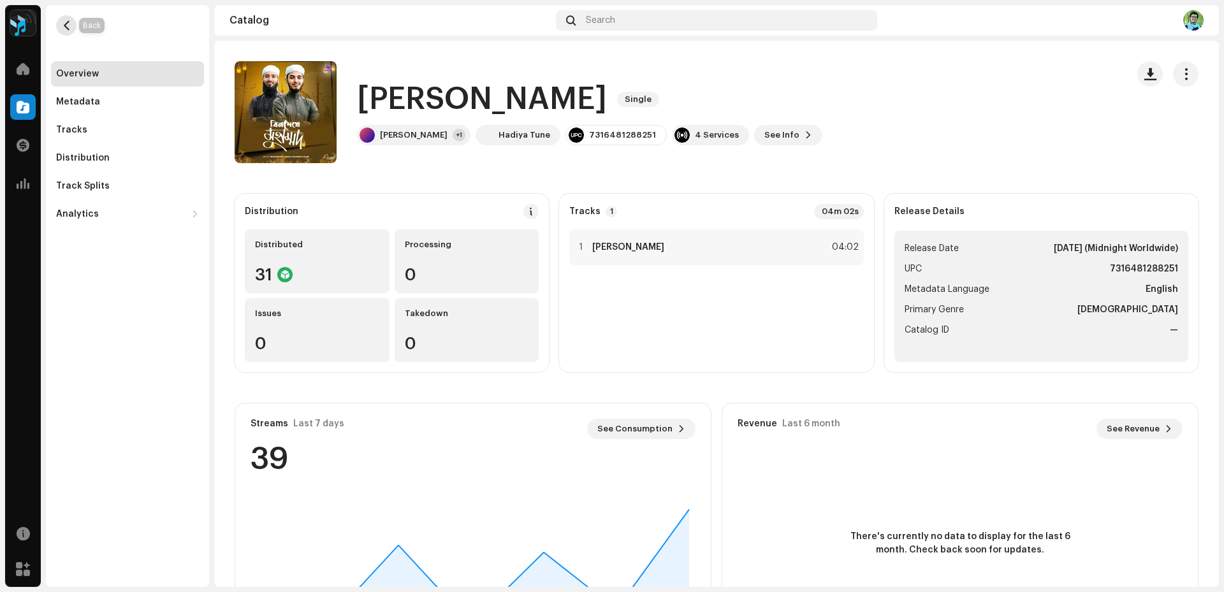
click at [57, 28] on button "button" at bounding box center [66, 25] width 20 height 20
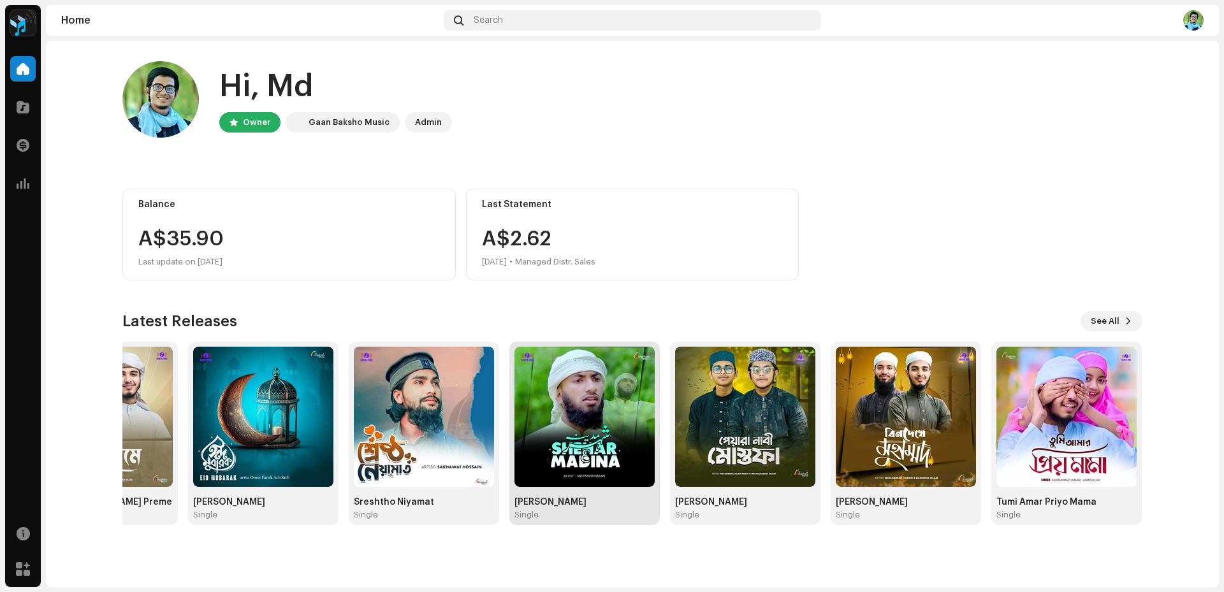
drag, startPoint x: 794, startPoint y: 461, endPoint x: 532, endPoint y: 456, distance: 261.5
click at [532, 456] on img at bounding box center [585, 417] width 140 height 140
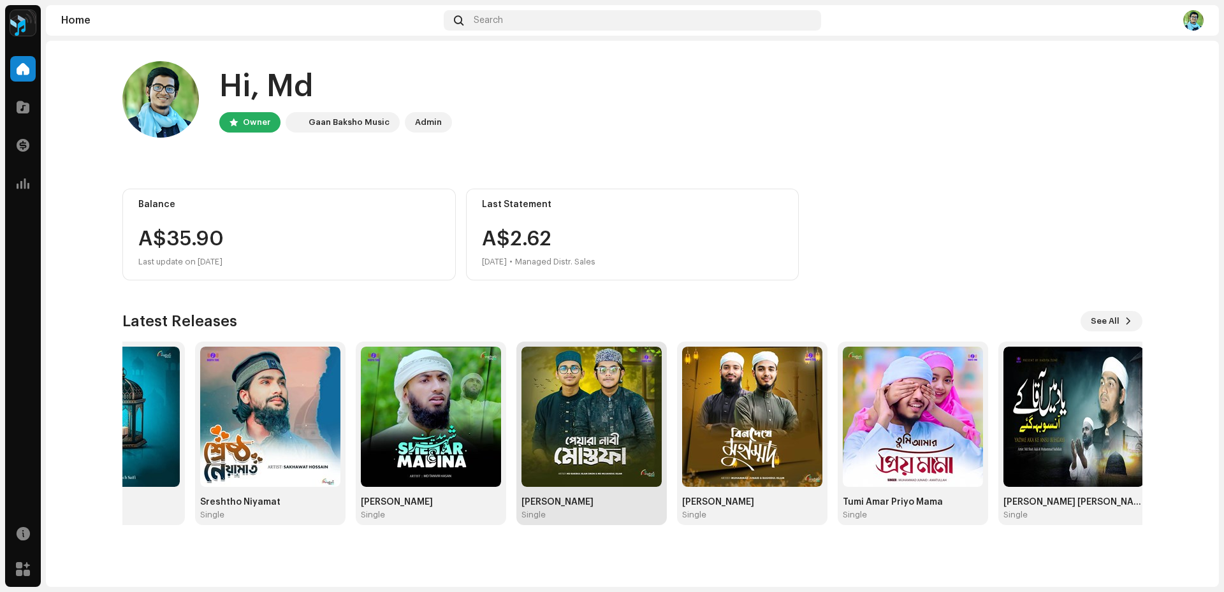
drag, startPoint x: 843, startPoint y: 448, endPoint x: 594, endPoint y: 446, distance: 248.7
click at [594, 446] on img at bounding box center [592, 417] width 140 height 140
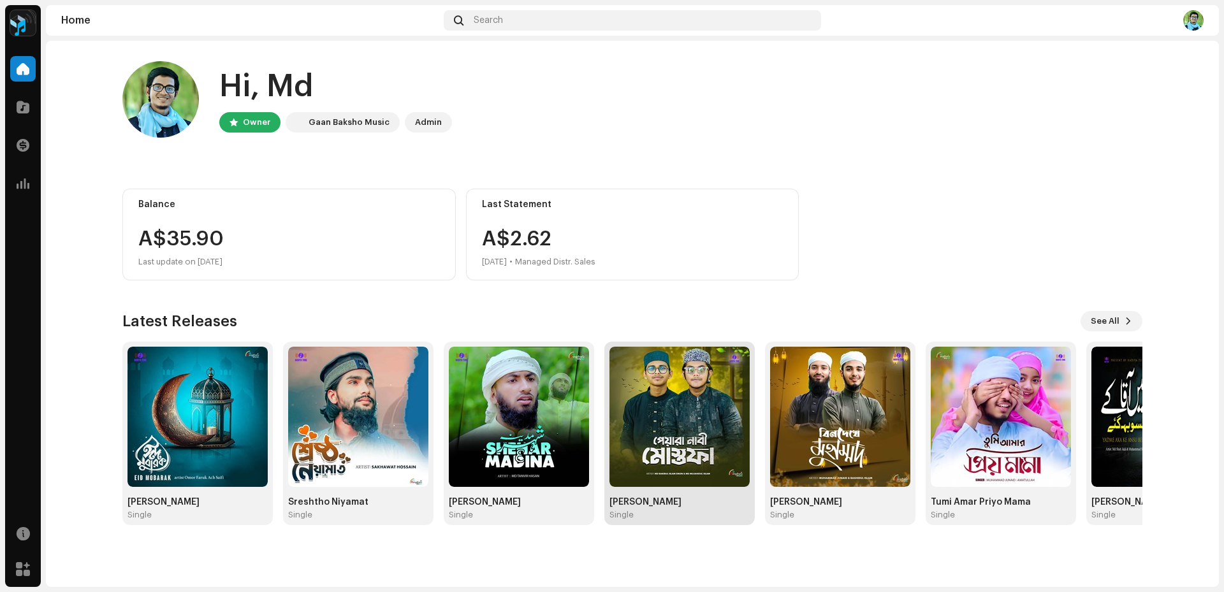
click at [709, 480] on img at bounding box center [680, 417] width 140 height 140
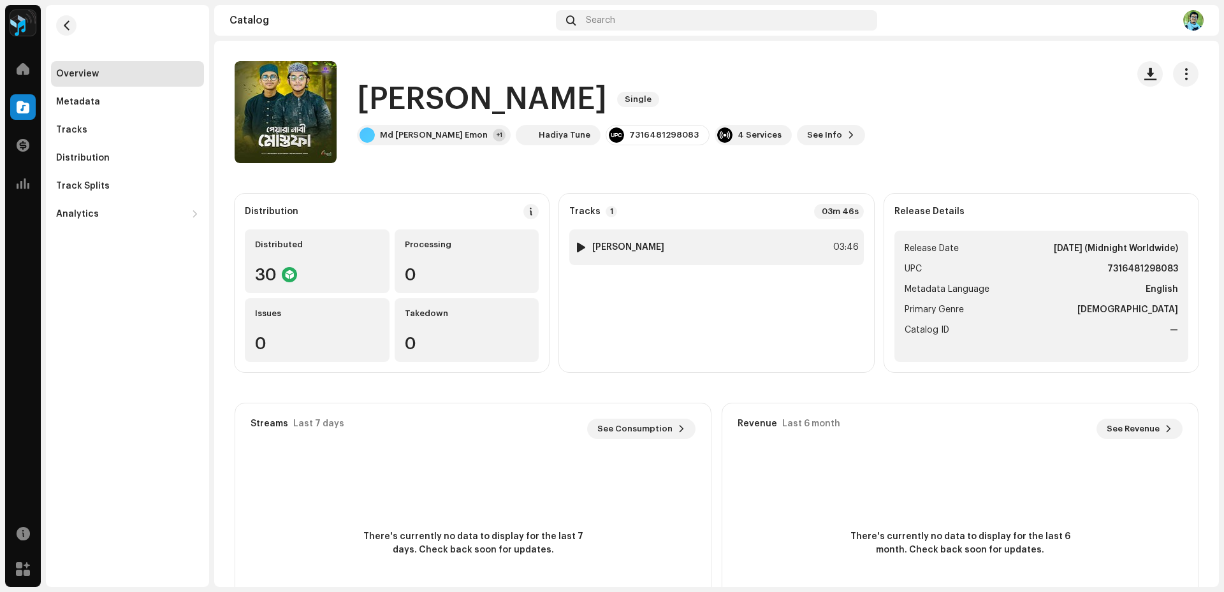
click at [595, 250] on strong "[PERSON_NAME]" at bounding box center [628, 247] width 72 height 10
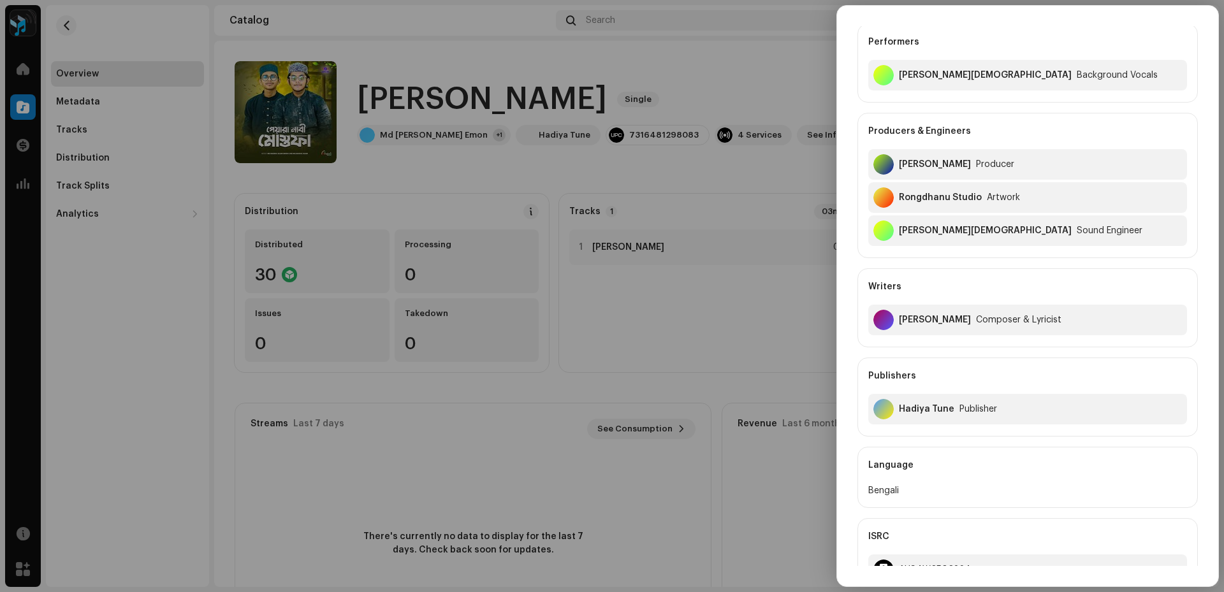
scroll to position [255, 0]
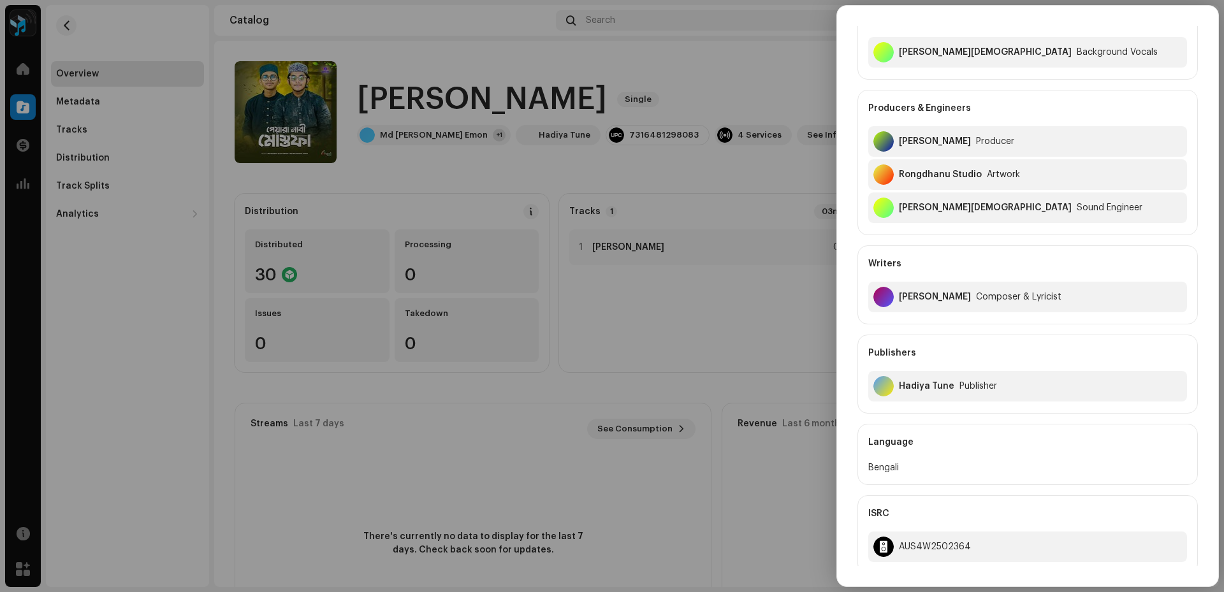
click at [567, 384] on div at bounding box center [612, 296] width 1224 height 592
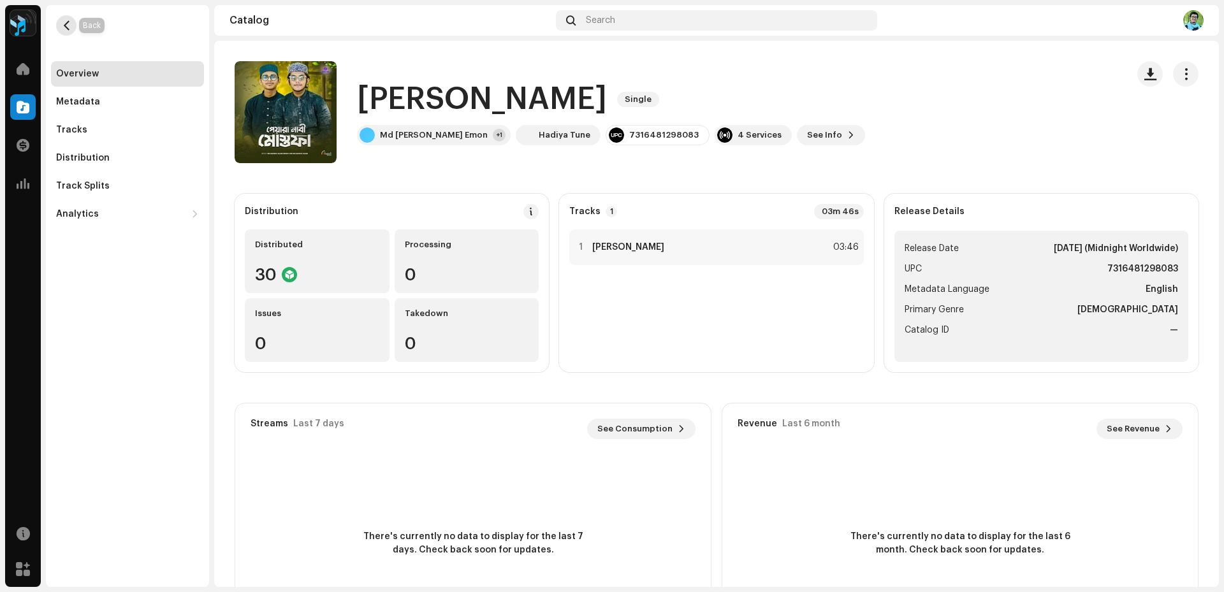
click at [69, 22] on span "button" at bounding box center [67, 25] width 10 height 10
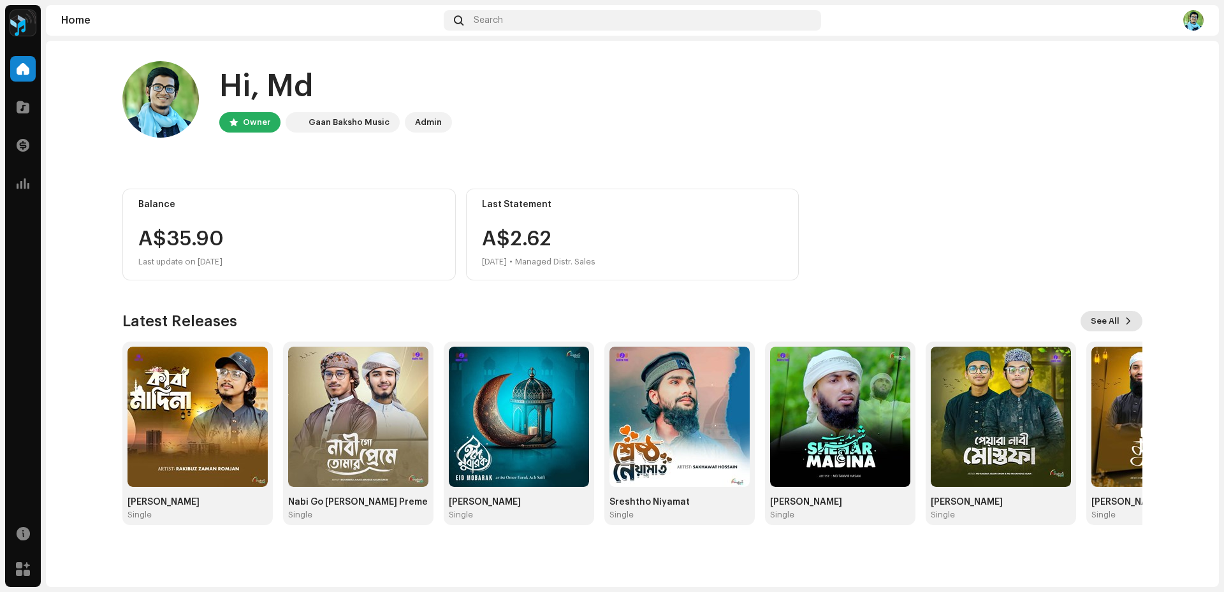
click at [1127, 320] on span at bounding box center [1129, 321] width 8 height 10
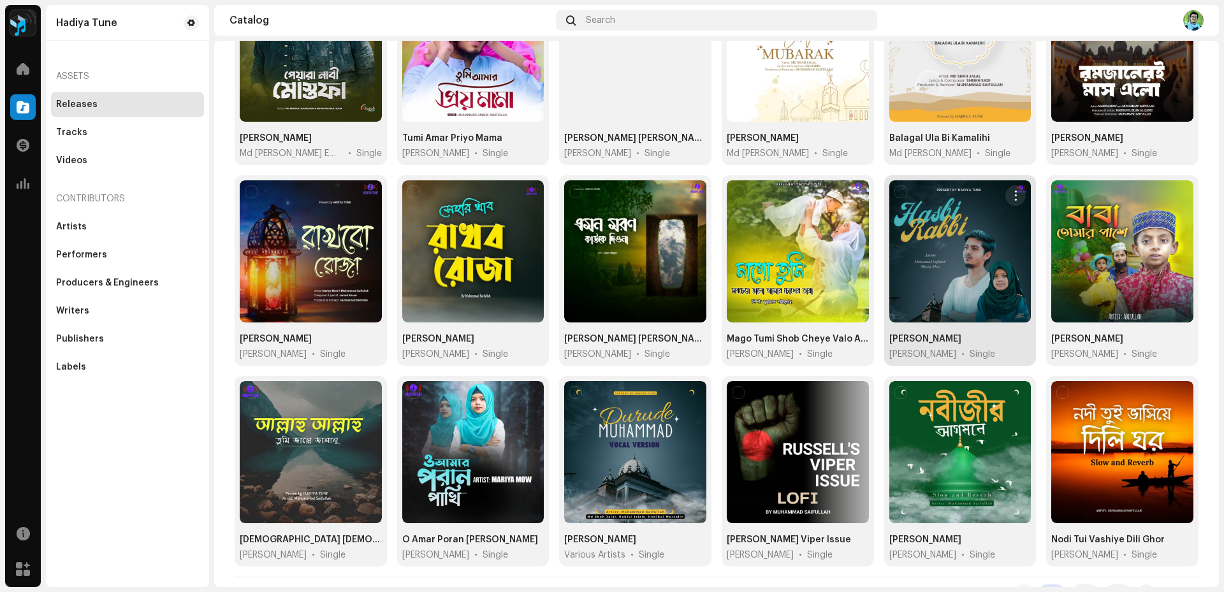
scroll to position [404, 0]
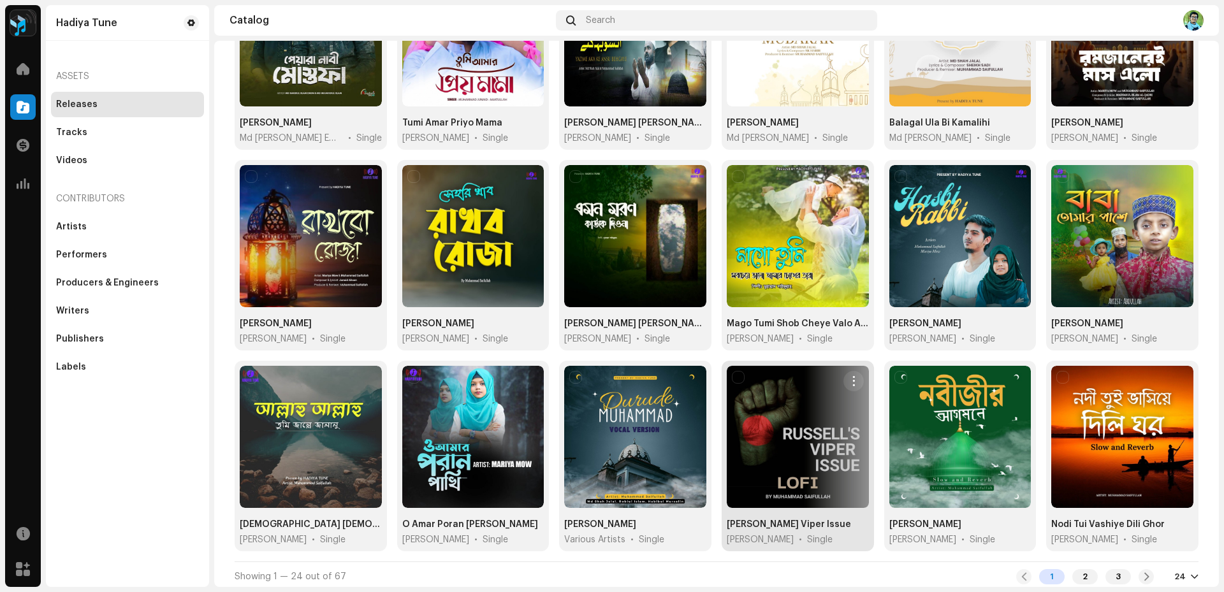
click at [817, 420] on div at bounding box center [798, 437] width 142 height 142
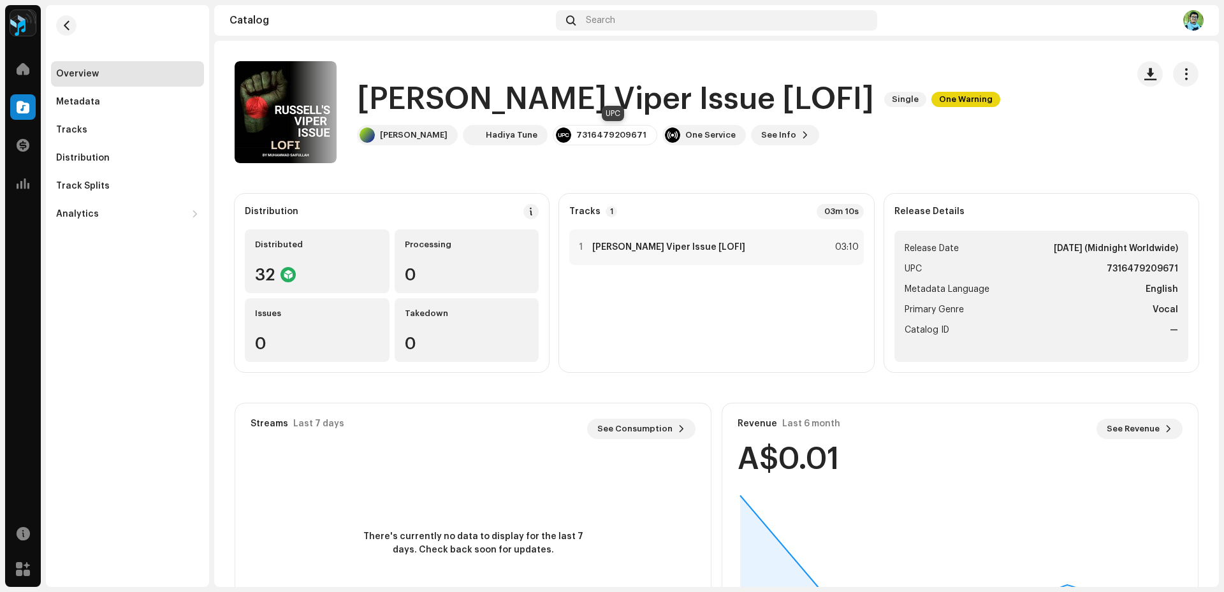
click at [638, 132] on div "7316479209671" at bounding box center [611, 135] width 70 height 10
drag, startPoint x: 654, startPoint y: 135, endPoint x: 589, endPoint y: 136, distance: 65.1
click at [589, 136] on div "7316479209671" at bounding box center [605, 135] width 105 height 20
